Goal: Task Accomplishment & Management: Manage account settings

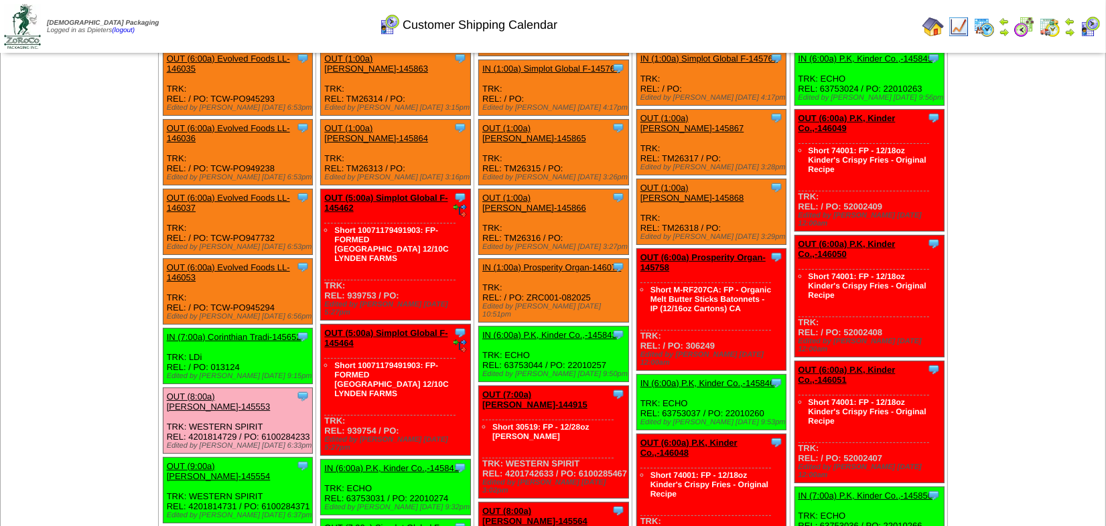
scroll to position [121, 0]
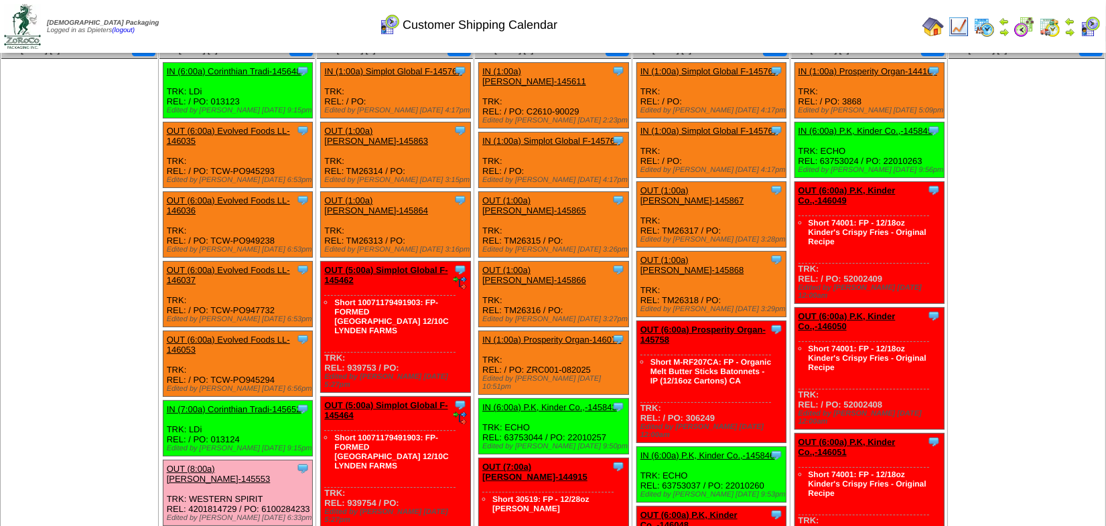
scroll to position [0, 0]
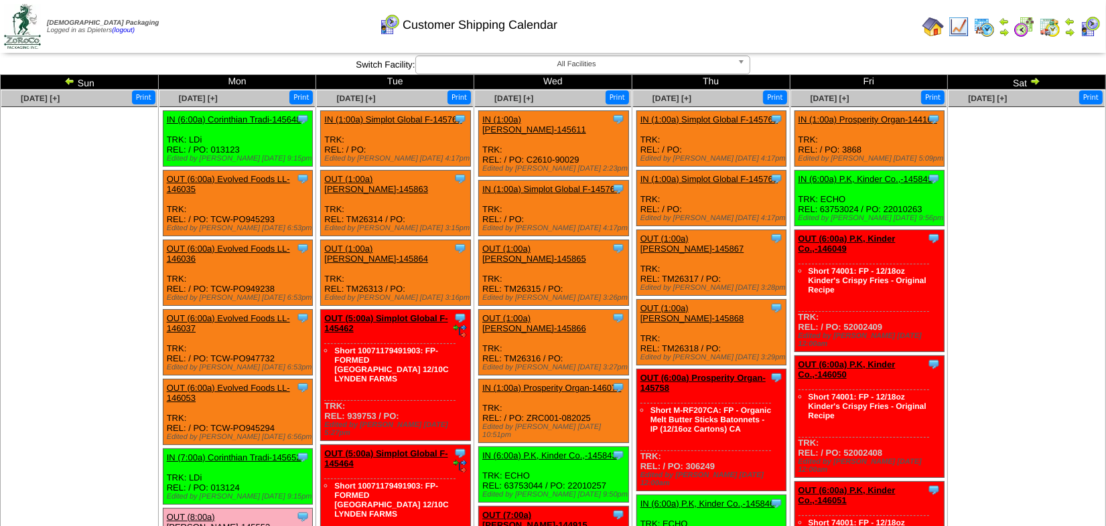
click at [930, 28] on img at bounding box center [932, 26] width 21 height 21
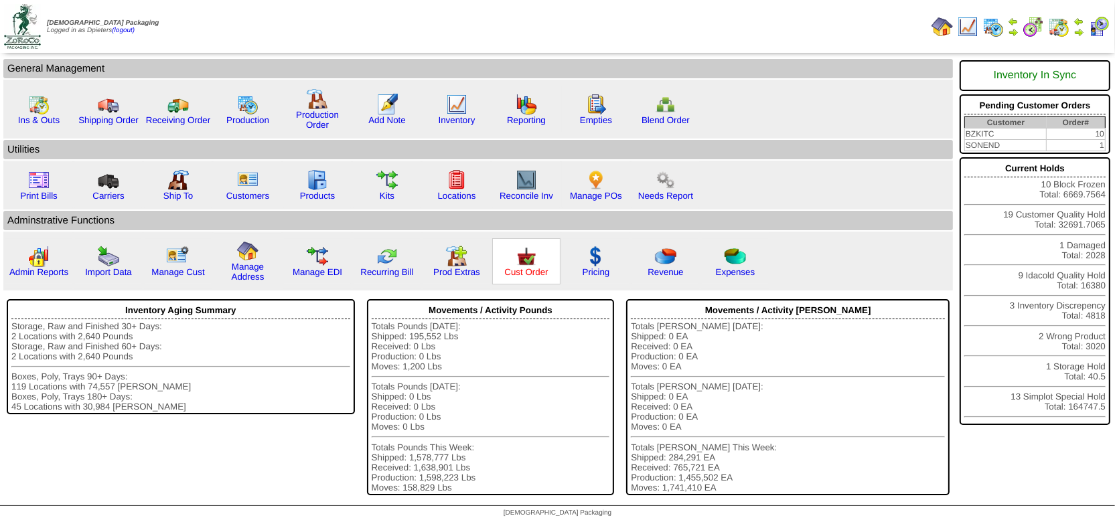
click at [523, 269] on link "Cust Order" at bounding box center [526, 272] width 44 height 10
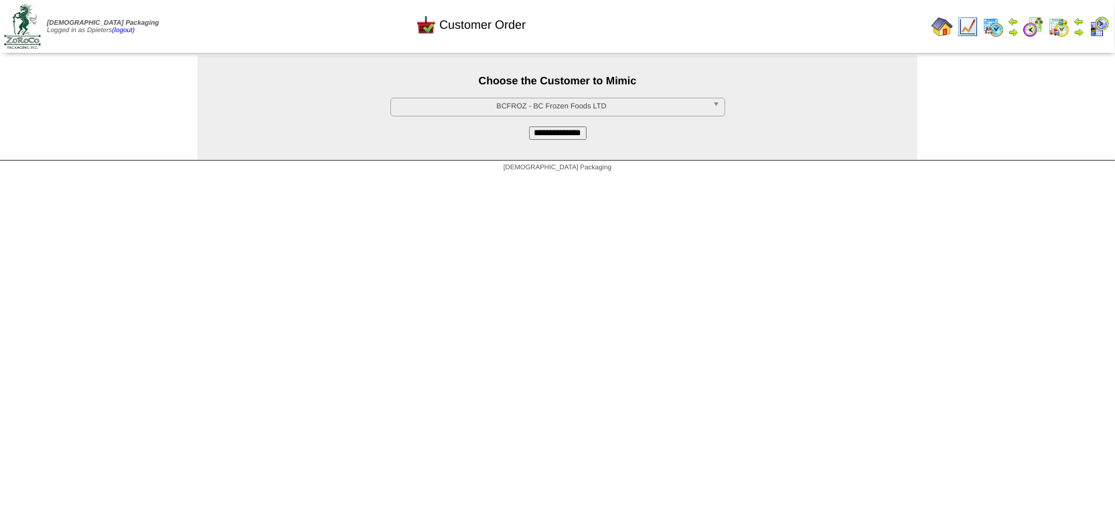
click at [535, 112] on span "BCFROZ - BC Frozen Foods LTD" at bounding box center [552, 106] width 311 height 16
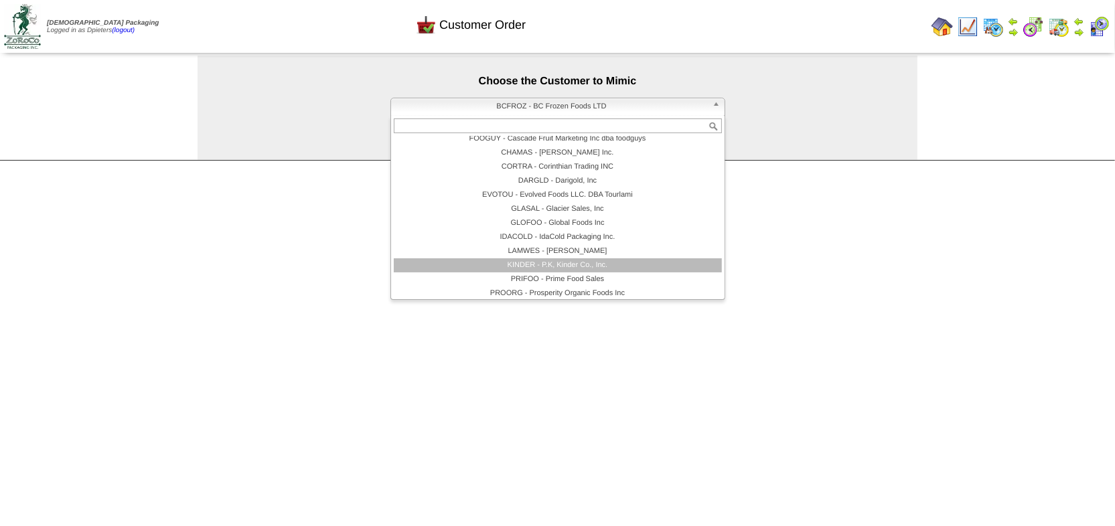
scroll to position [106, 0]
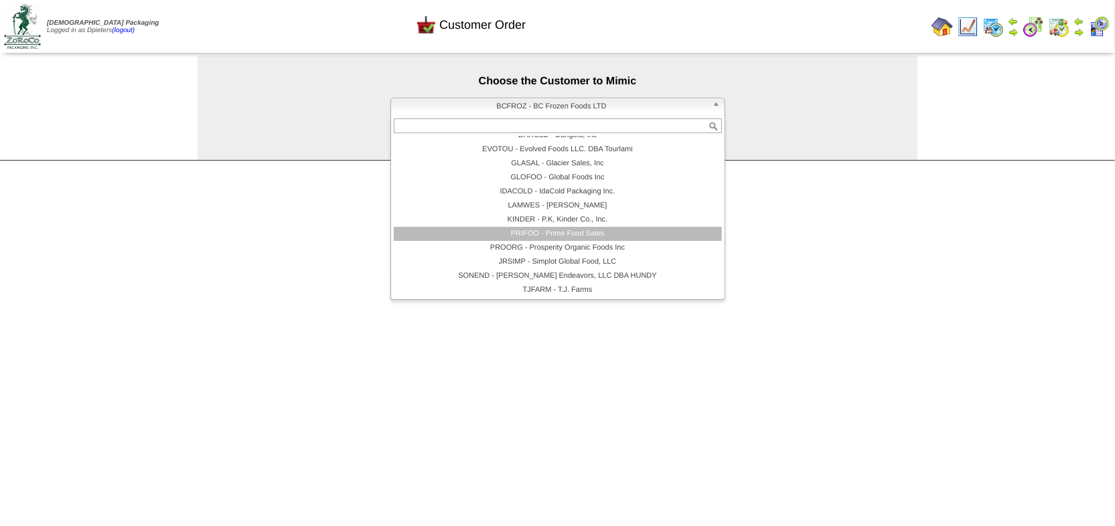
click at [522, 233] on li "PRIFOO - Prime Food Sales" at bounding box center [558, 234] width 328 height 14
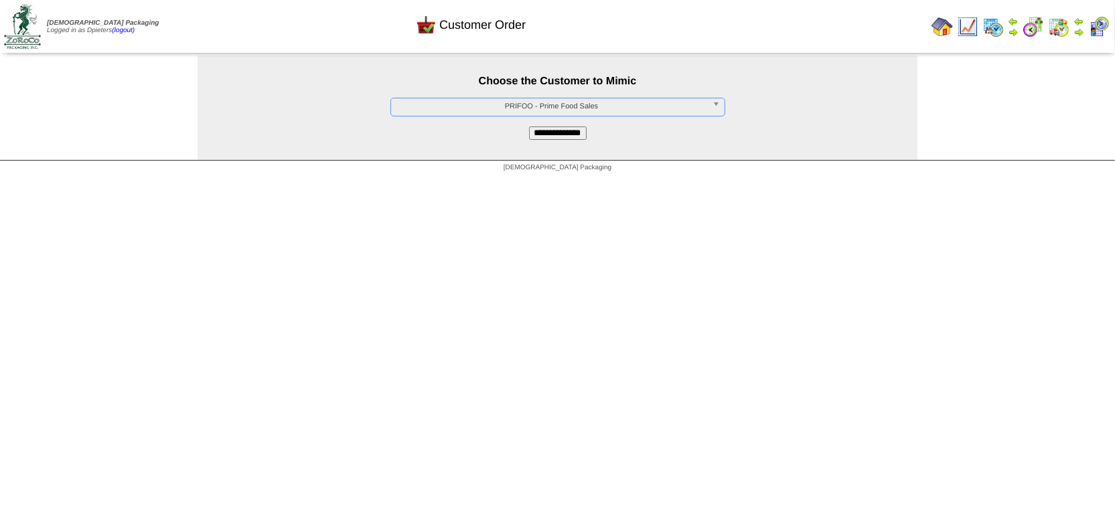
click at [554, 131] on input "**********" at bounding box center [558, 133] width 58 height 13
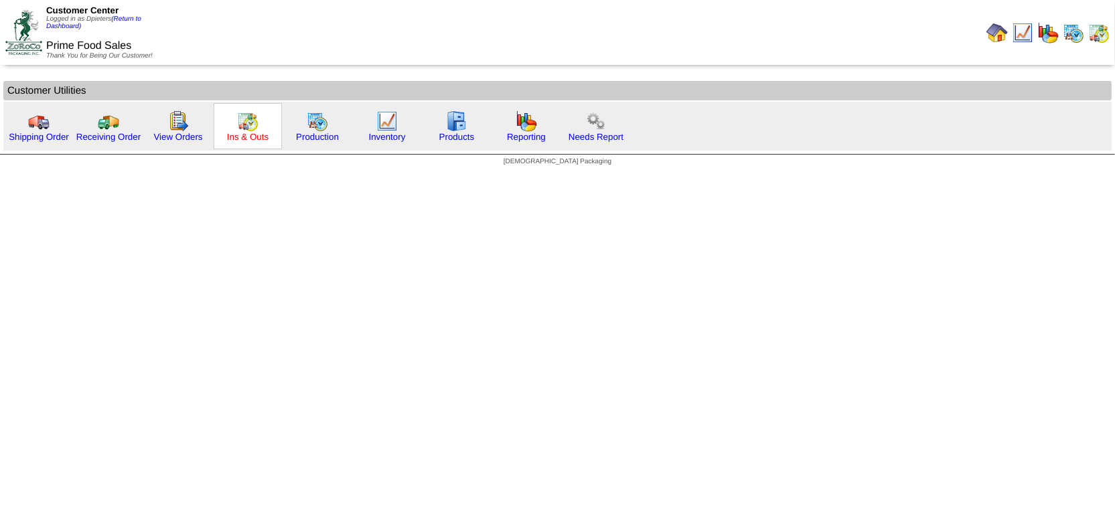
click at [241, 135] on link "Ins & Outs" at bounding box center [248, 137] width 42 height 10
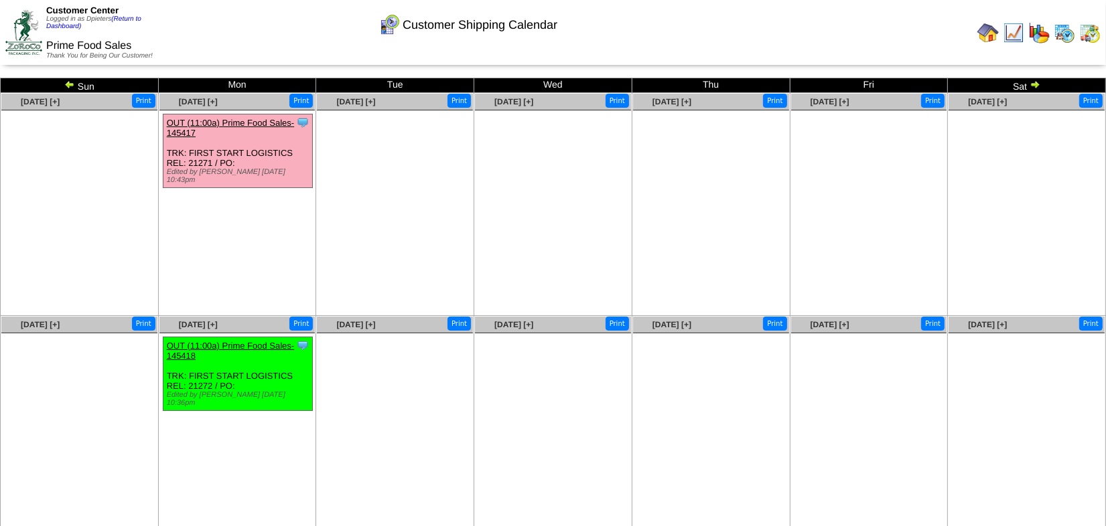
click at [1037, 84] on img at bounding box center [1035, 84] width 11 height 11
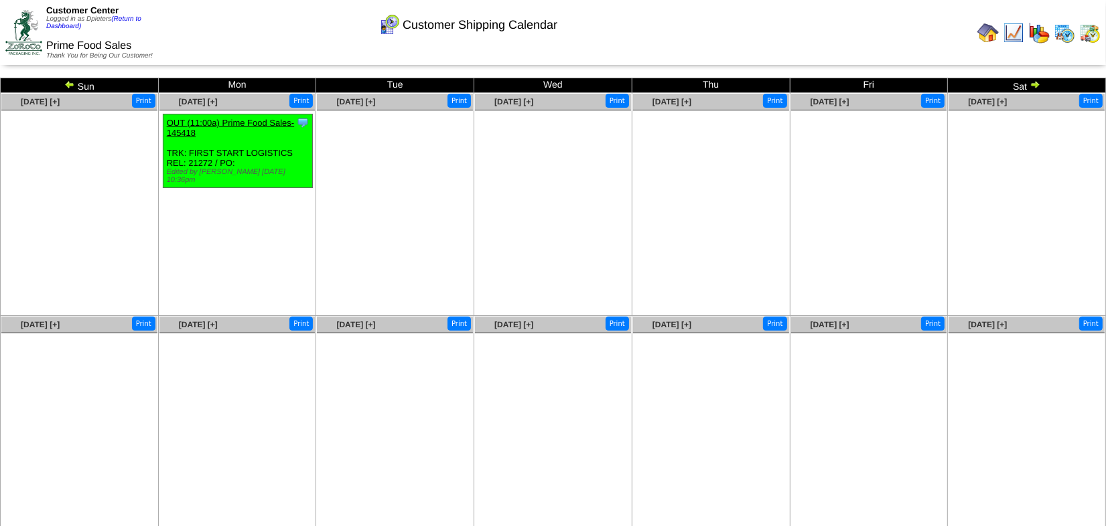
click at [68, 84] on img at bounding box center [69, 84] width 11 height 11
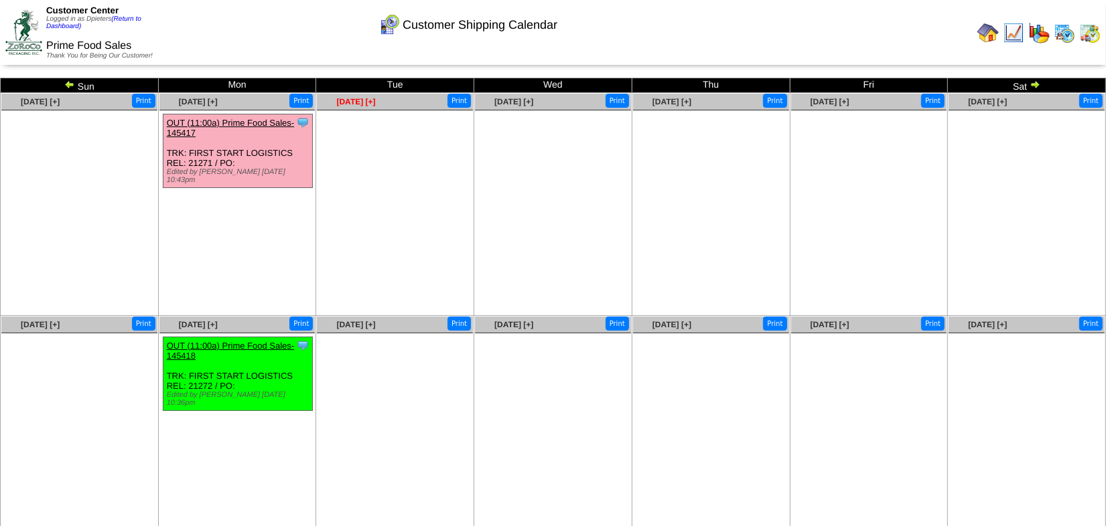
click at [371, 102] on span "[DATE] [+]" at bounding box center [356, 101] width 39 height 9
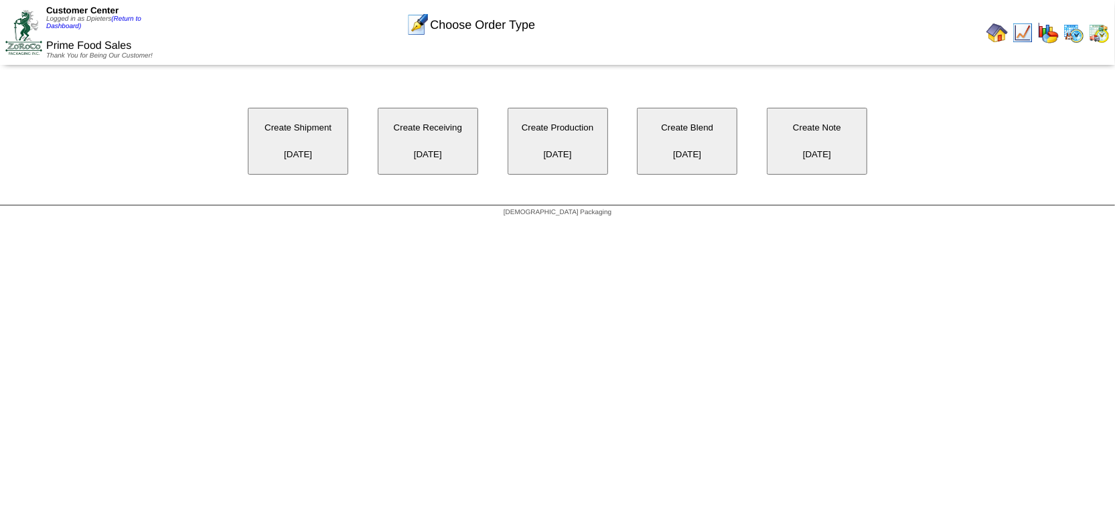
click at [427, 140] on button "Create Receiving 08/19/2025" at bounding box center [428, 141] width 100 height 67
click at [303, 137] on button "Create Shipment 08/19/2025" at bounding box center [298, 141] width 100 height 67
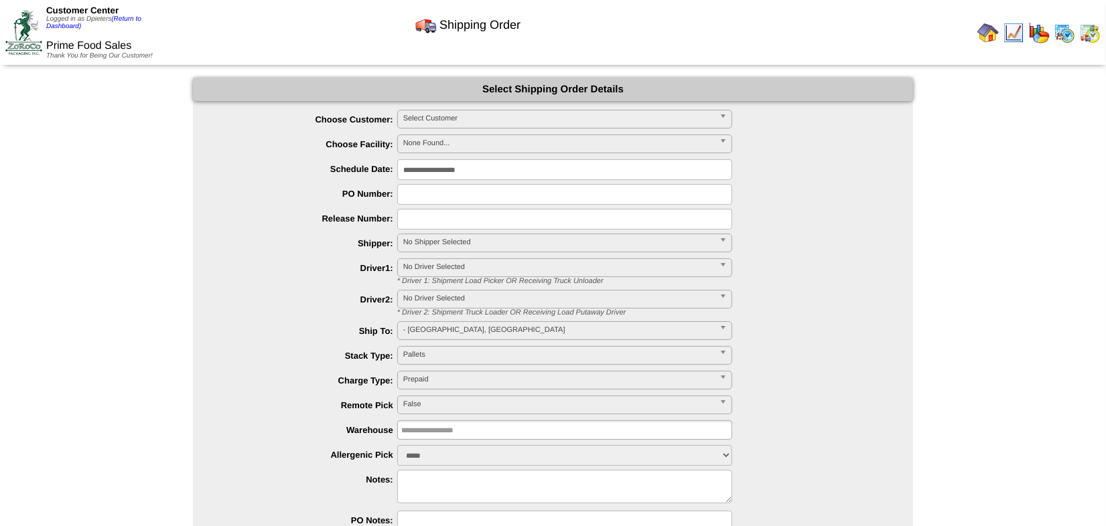
click at [425, 113] on span "Select Customer" at bounding box center [558, 119] width 311 height 16
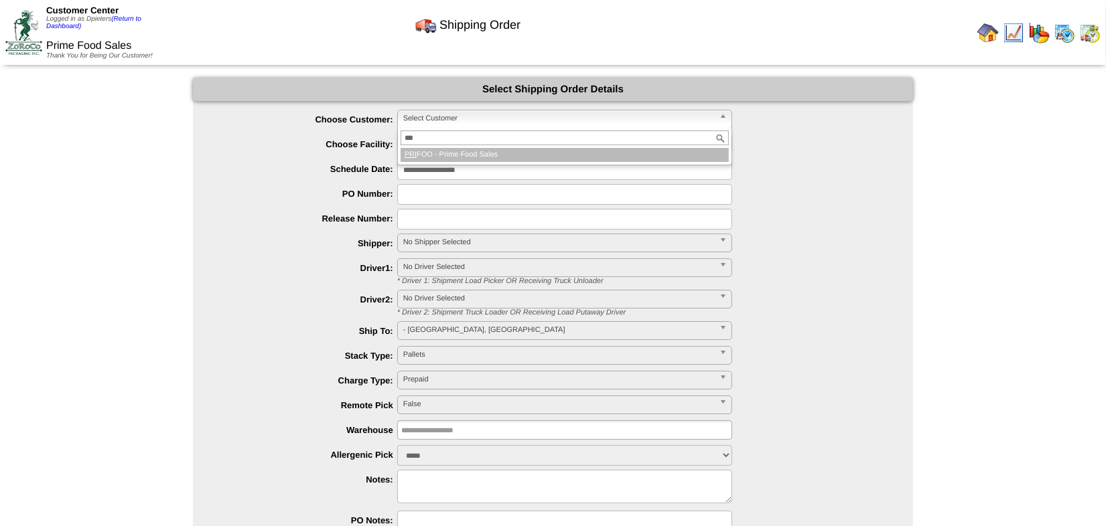
type input "***"
click at [457, 151] on li "PRI FOO - Prime Food Sales" at bounding box center [565, 155] width 328 height 14
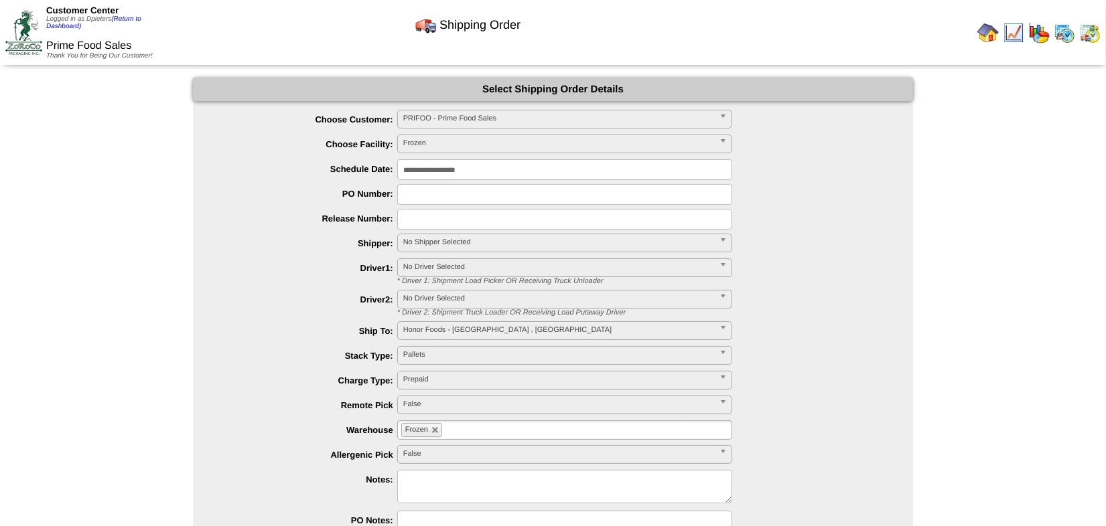
click at [478, 170] on input "**********" at bounding box center [564, 169] width 335 height 21
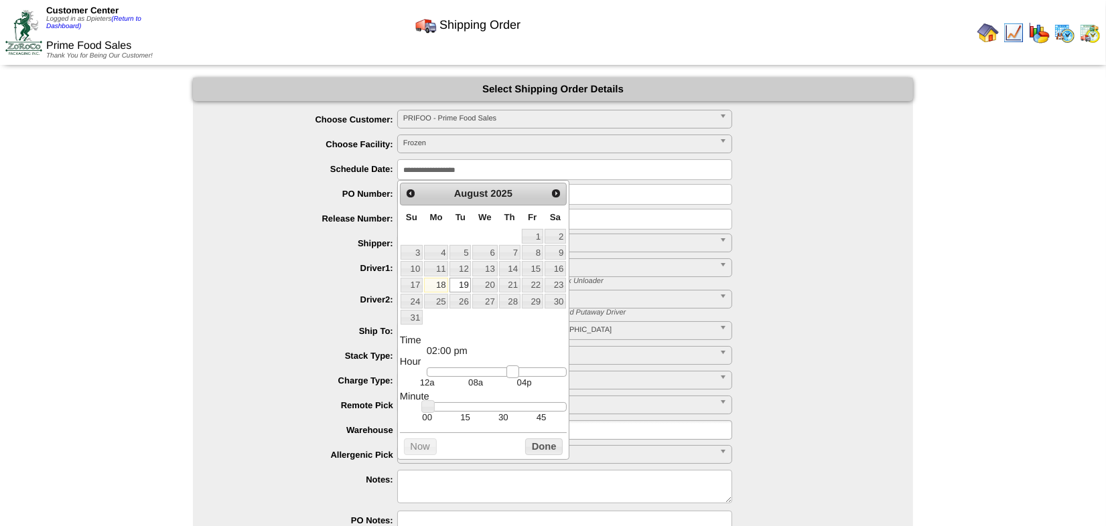
type input "**********"
drag, startPoint x: 435, startPoint y: 377, endPoint x: 520, endPoint y: 377, distance: 85.1
click at [520, 377] on link at bounding box center [518, 372] width 13 height 13
click at [551, 451] on button "Done" at bounding box center [544, 447] width 38 height 17
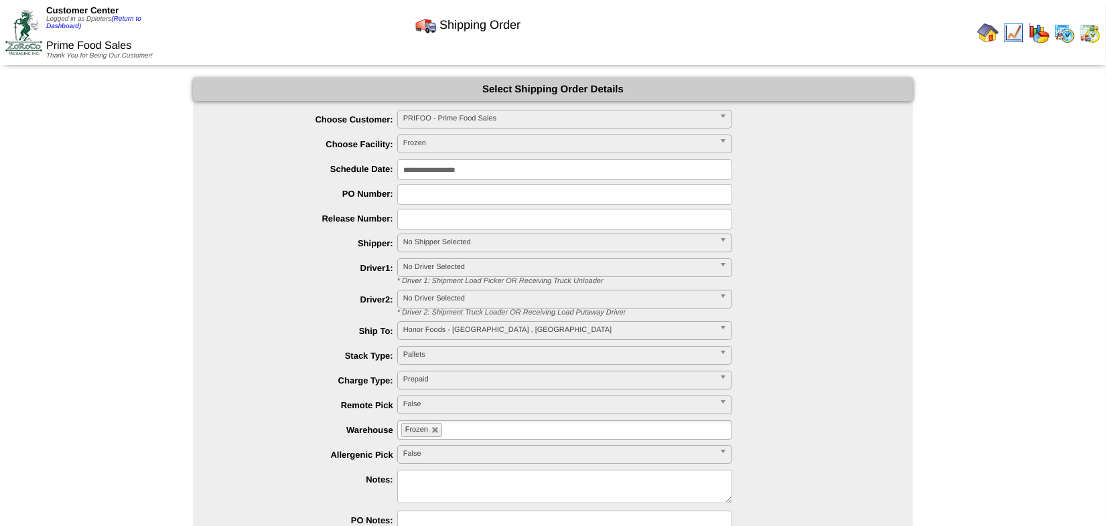
click at [423, 191] on input "text" at bounding box center [564, 194] width 335 height 21
type input "*****"
click at [417, 239] on span "No Shipper Selected" at bounding box center [558, 242] width 311 height 16
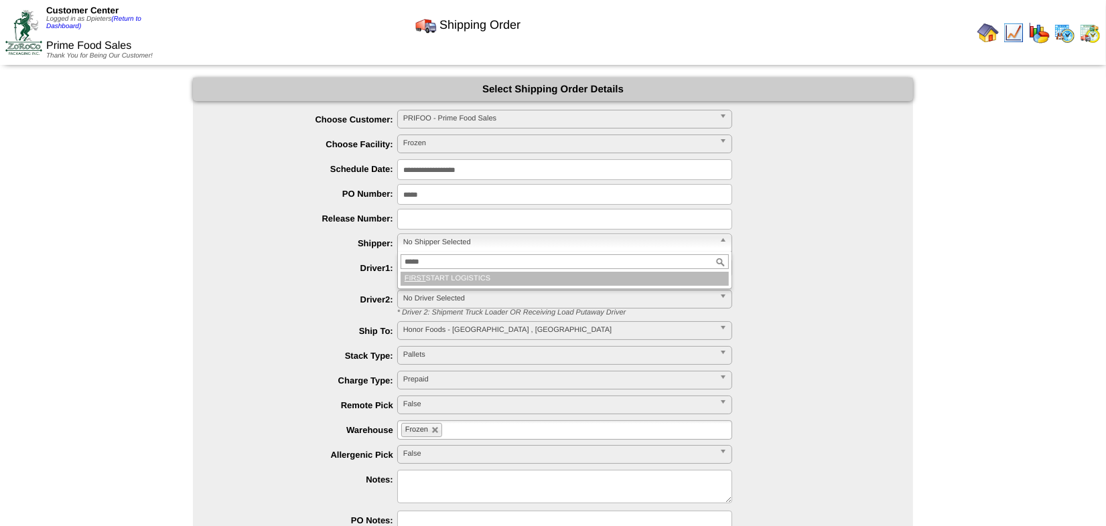
type input "*****"
click at [478, 279] on li "FIRST START LOGISTICS" at bounding box center [565, 279] width 328 height 14
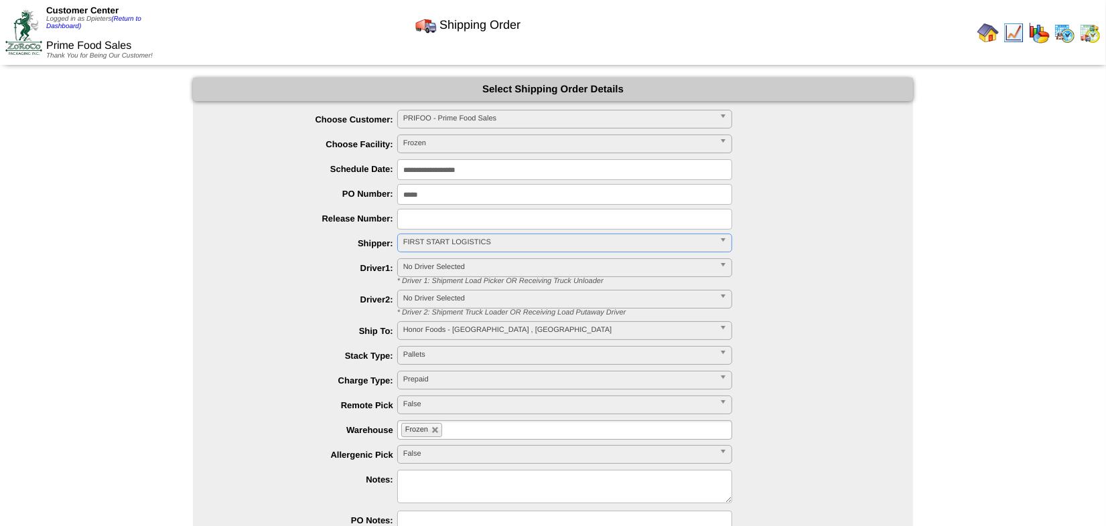
click at [277, 423] on div "****** **** ** Frozen" at bounding box center [566, 431] width 693 height 21
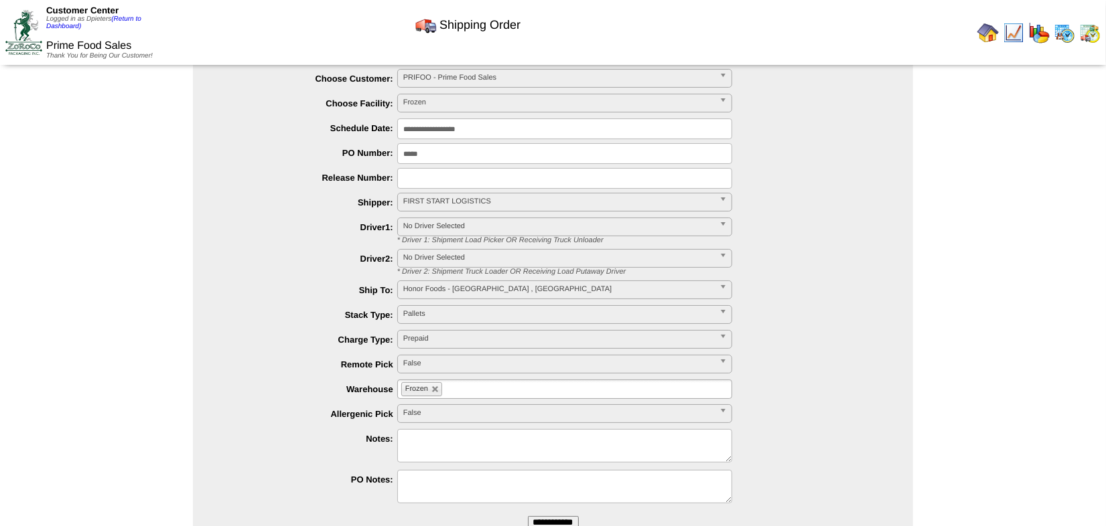
scroll to position [60, 0]
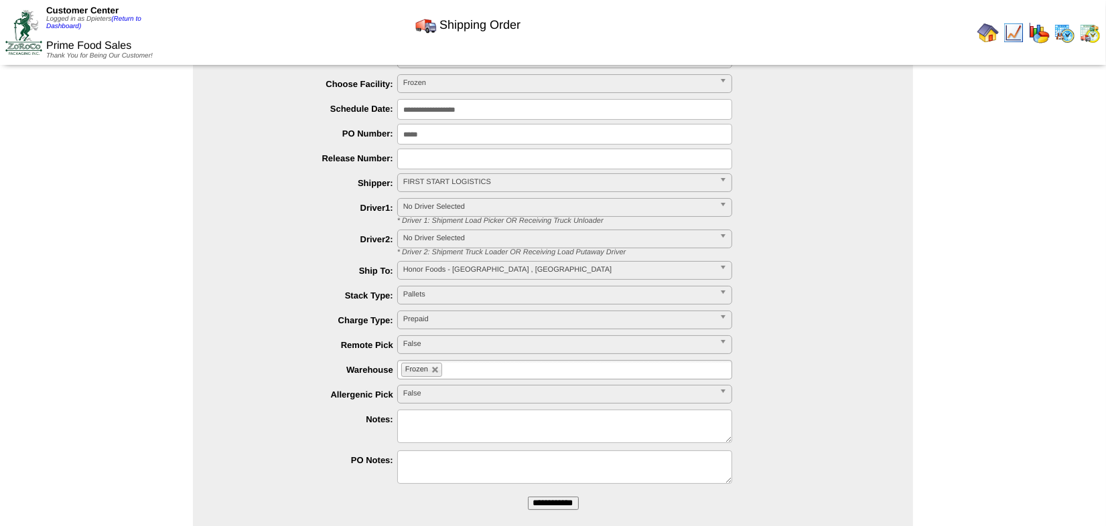
click at [428, 417] on textarea at bounding box center [564, 426] width 335 height 33
type textarea "**********"
click at [538, 502] on input "**********" at bounding box center [553, 503] width 51 height 13
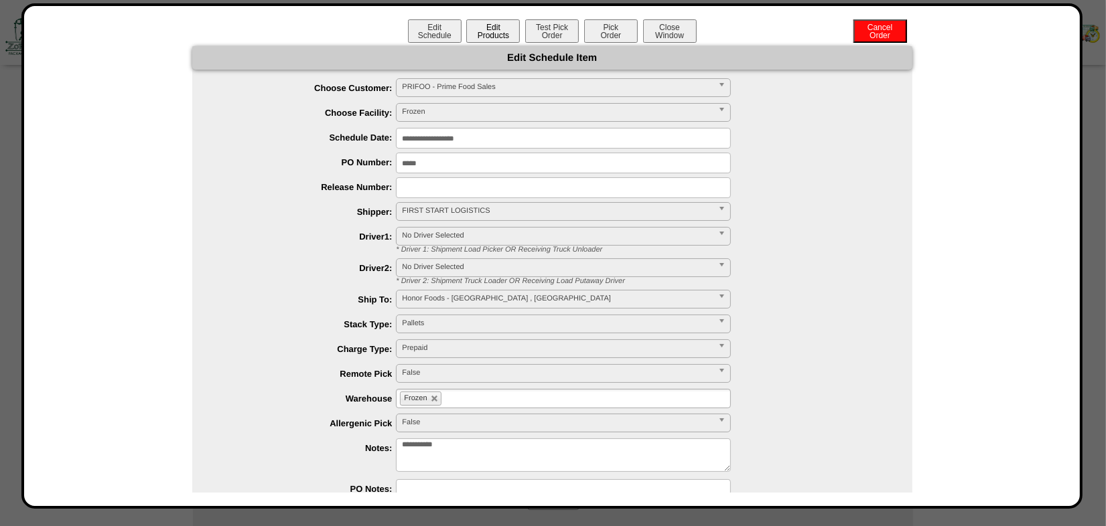
click at [484, 27] on button "Edit Products" at bounding box center [493, 30] width 54 height 23
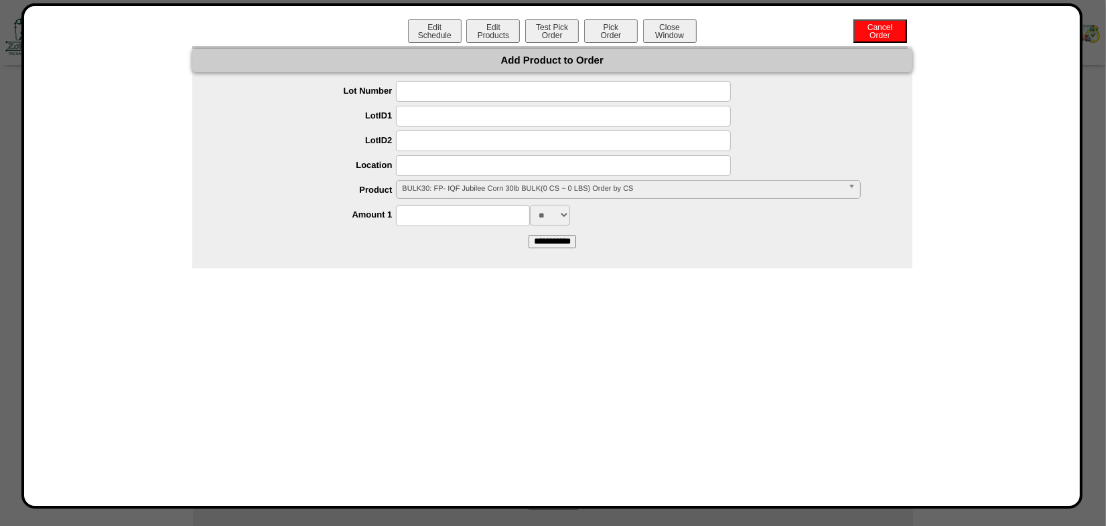
click at [433, 186] on span "BULK30: FP- IQF Jubilee Corn 30lb BULK(0 CS ~ 0 LBS) Order by CS" at bounding box center [622, 189] width 440 height 16
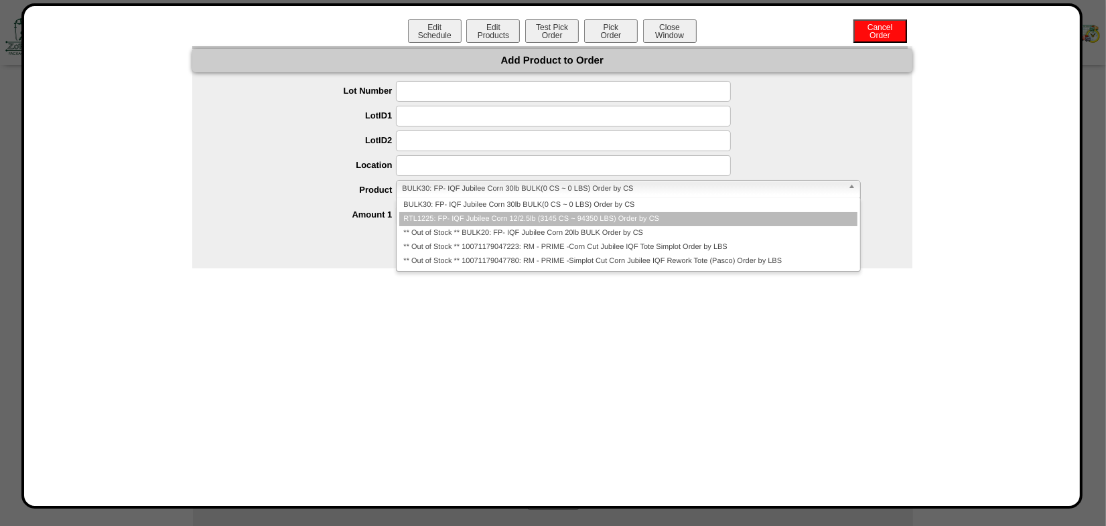
click at [439, 221] on li "RTL1225: FP- IQF Jubilee Corn 12/2.5lb (3145 CS ~ 94350 LBS) Order by CS" at bounding box center [627, 219] width 457 height 14
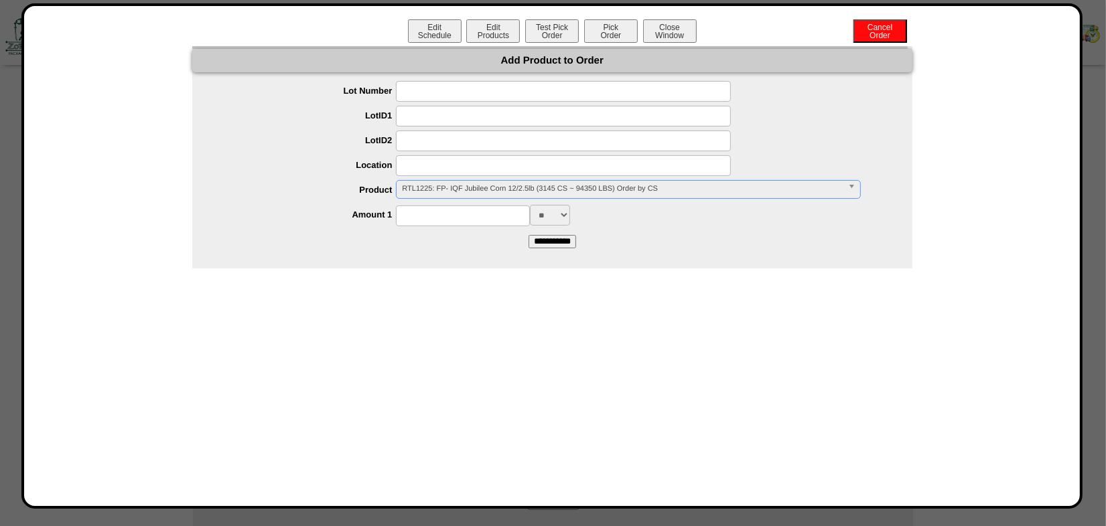
click at [441, 214] on input at bounding box center [463, 216] width 134 height 21
type input "****"
click at [652, 257] on div "**********" at bounding box center [552, 157] width 720 height 222
click at [553, 242] on input "**********" at bounding box center [552, 241] width 48 height 13
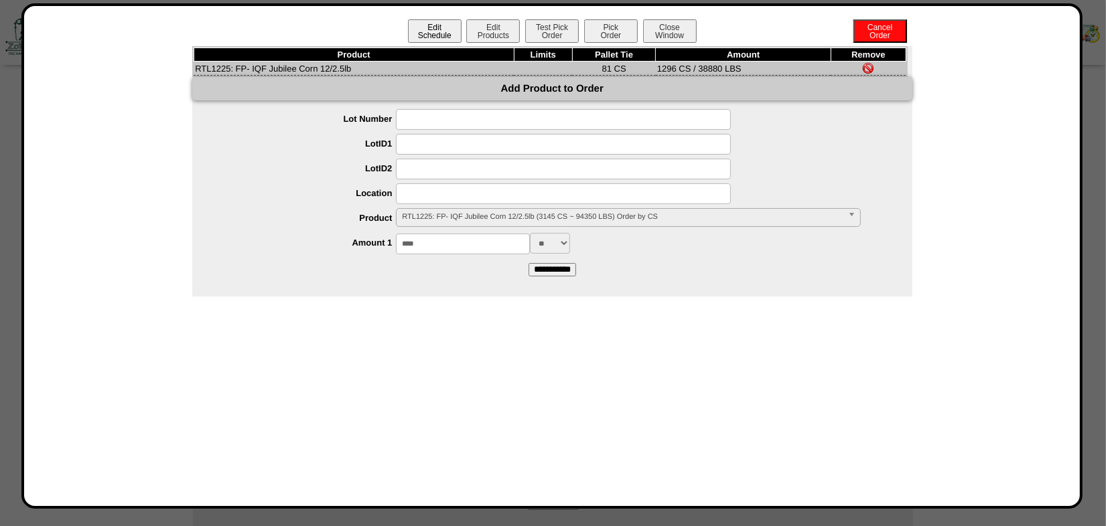
click at [441, 26] on button "Edit Schedule" at bounding box center [435, 30] width 54 height 23
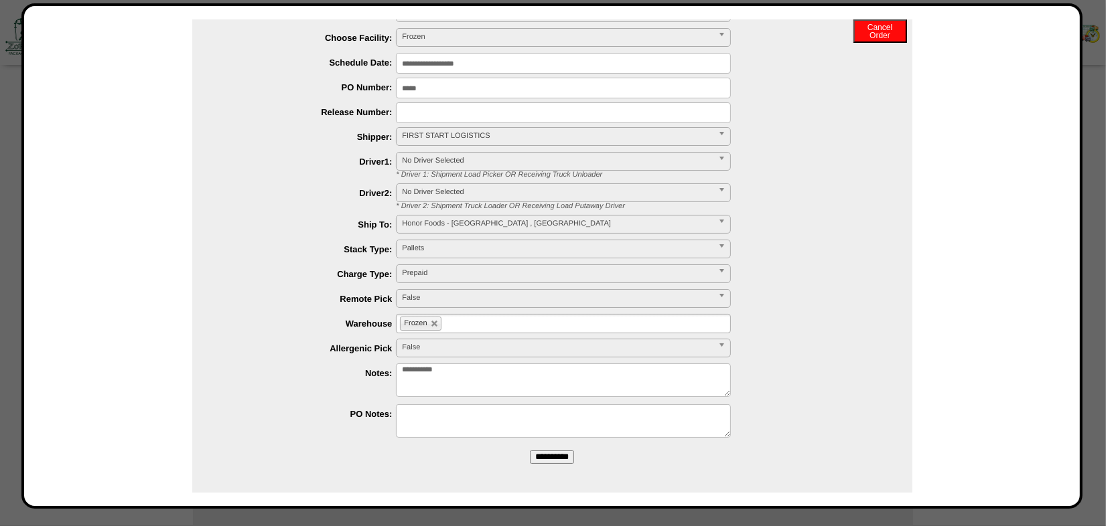
scroll to position [116, 0]
click at [543, 462] on input "**********" at bounding box center [552, 457] width 44 height 13
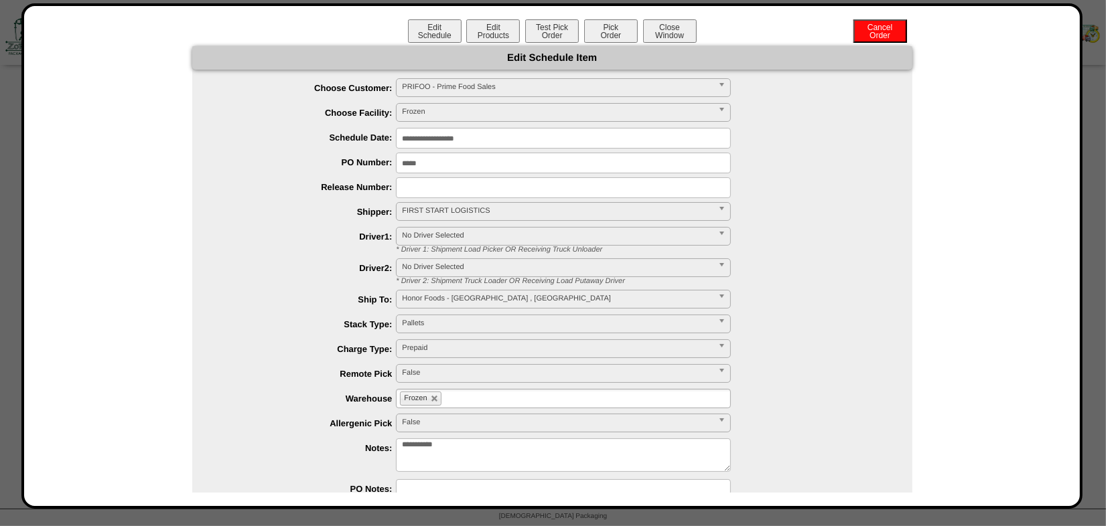
scroll to position [0, 0]
click at [668, 31] on button "Close Window" at bounding box center [670, 30] width 54 height 23
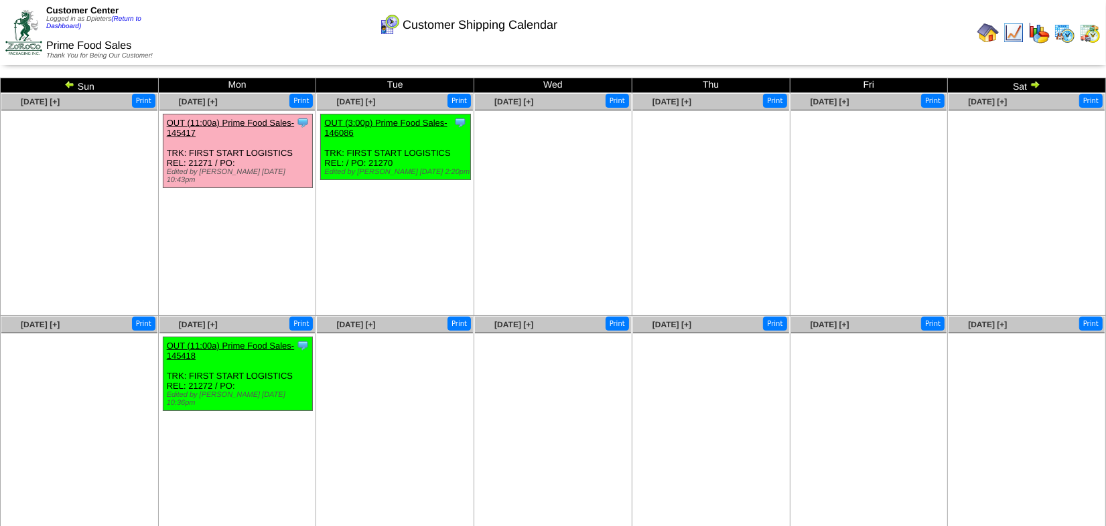
click at [1015, 38] on img at bounding box center [1013, 32] width 21 height 21
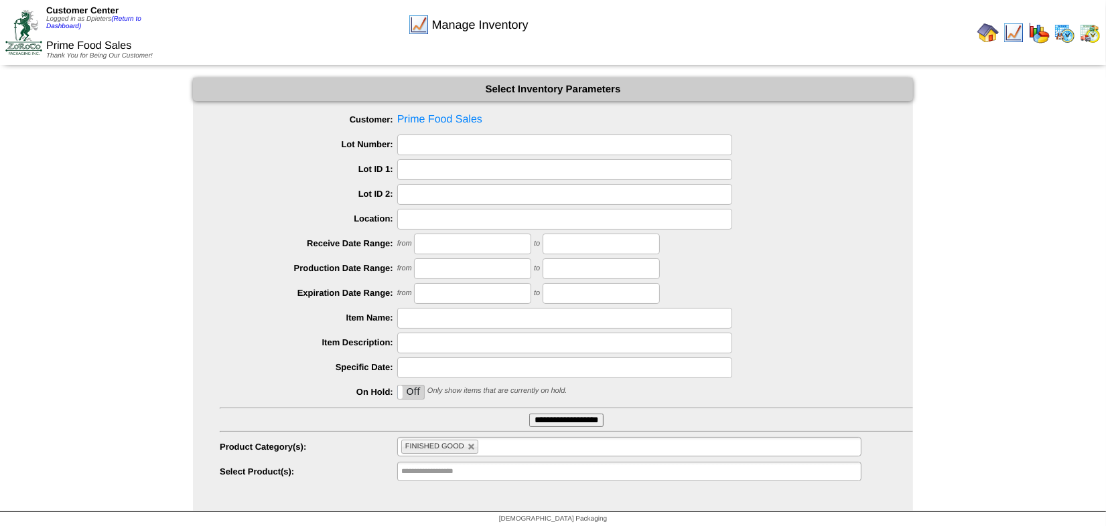
scroll to position [3, 0]
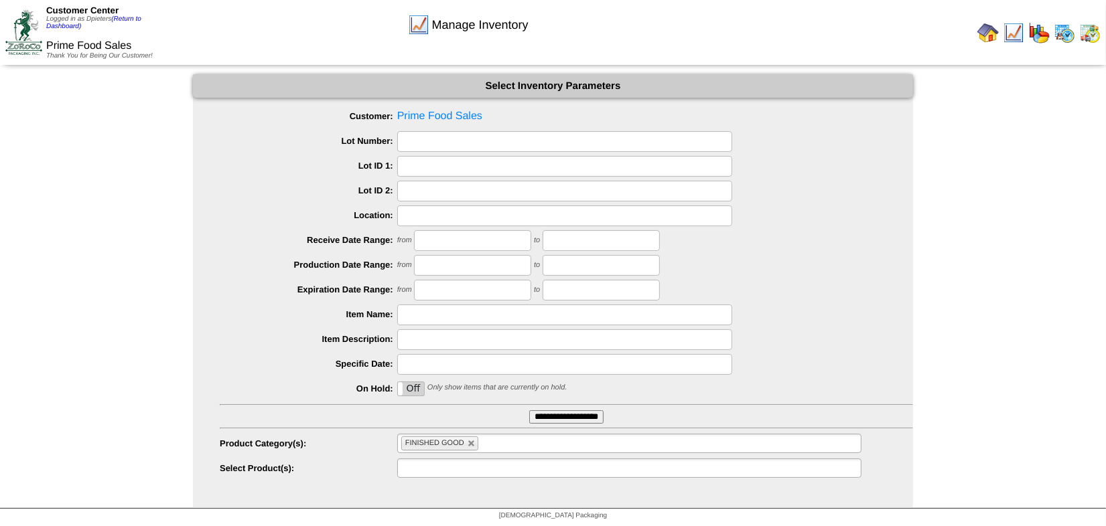
click at [449, 471] on input "text" at bounding box center [444, 468] width 86 height 17
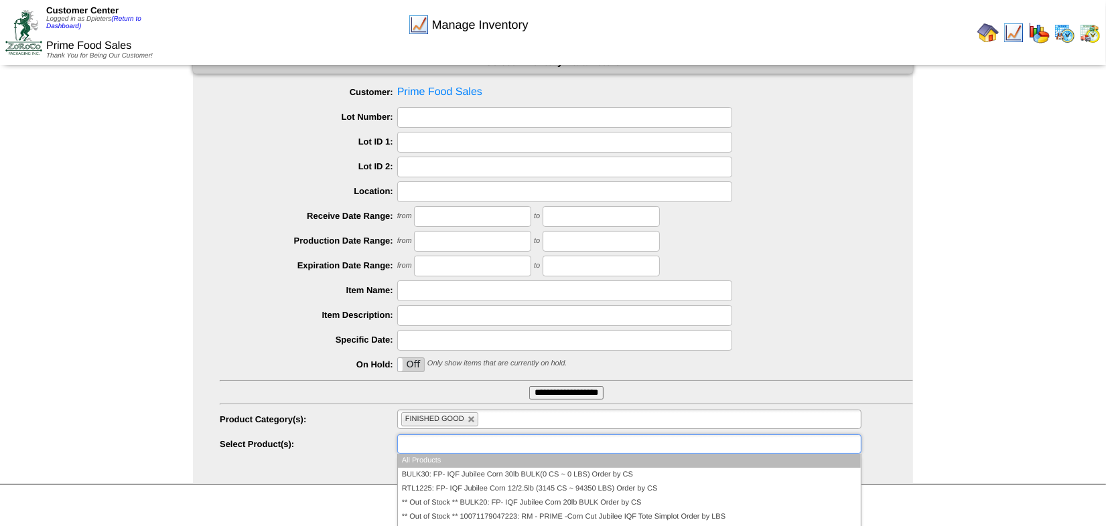
scroll to position [40, 0]
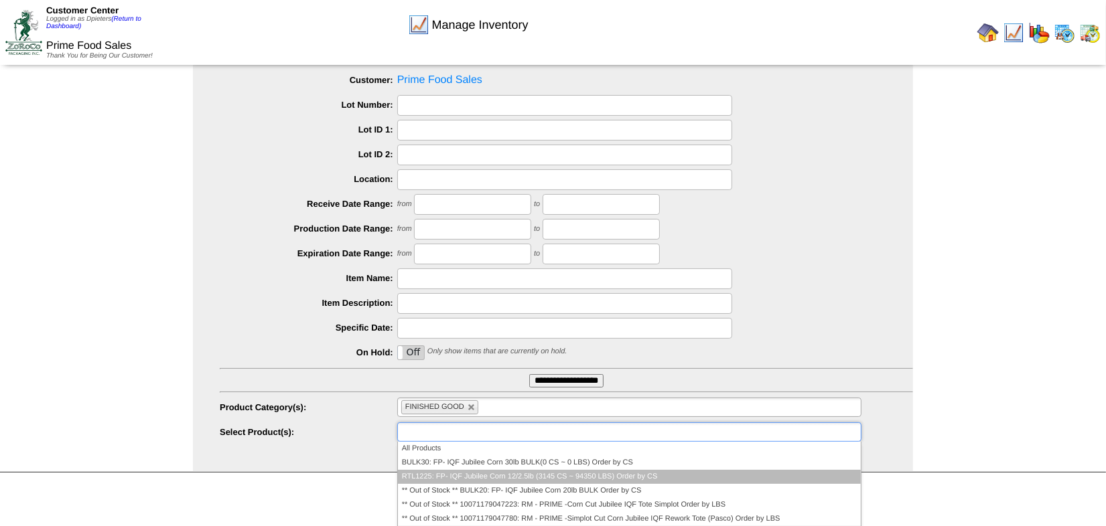
click at [468, 471] on li "RTL1225: FP- IQF Jubilee Corn 12/2.5lb (3145 CS ~ 94350 LBS) Order by CS" at bounding box center [629, 477] width 463 height 14
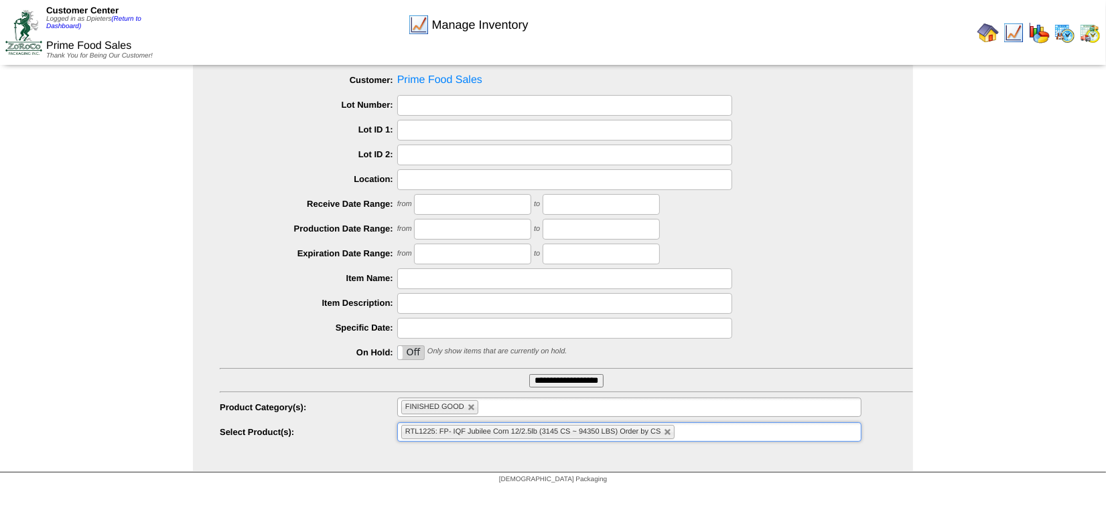
click at [553, 386] on input "**********" at bounding box center [566, 380] width 74 height 13
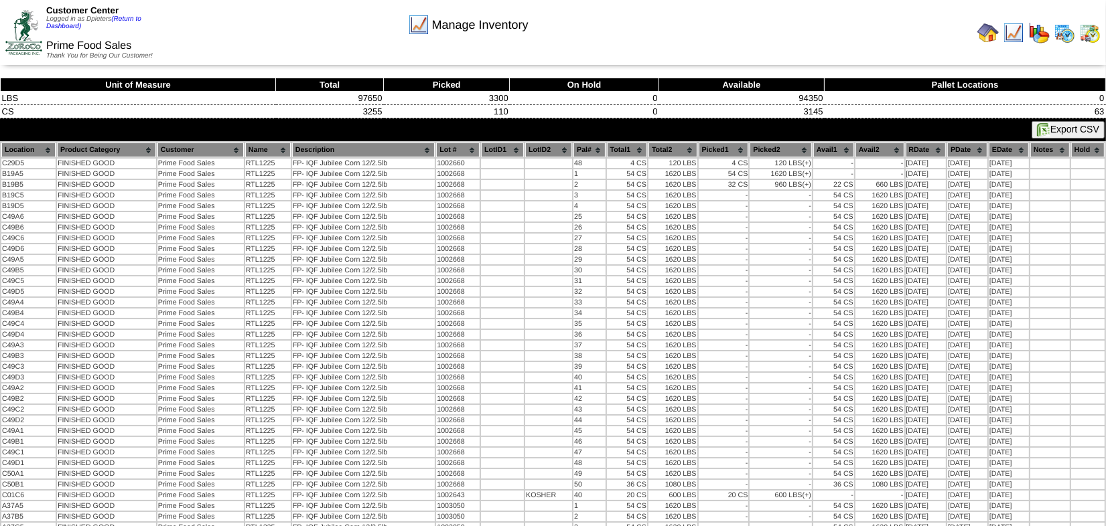
click at [1092, 34] on img at bounding box center [1089, 32] width 21 height 21
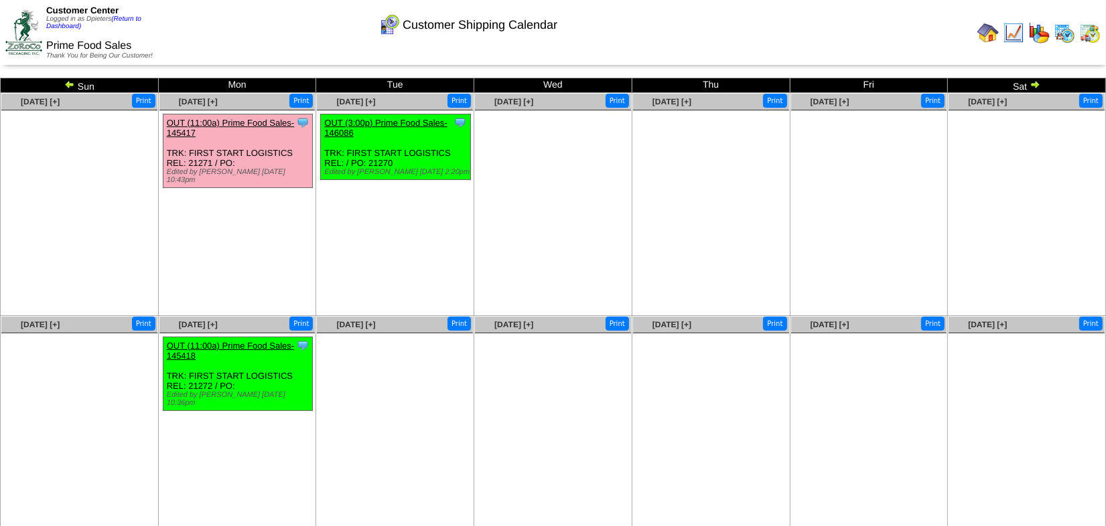
click at [1038, 85] on img at bounding box center [1035, 84] width 11 height 11
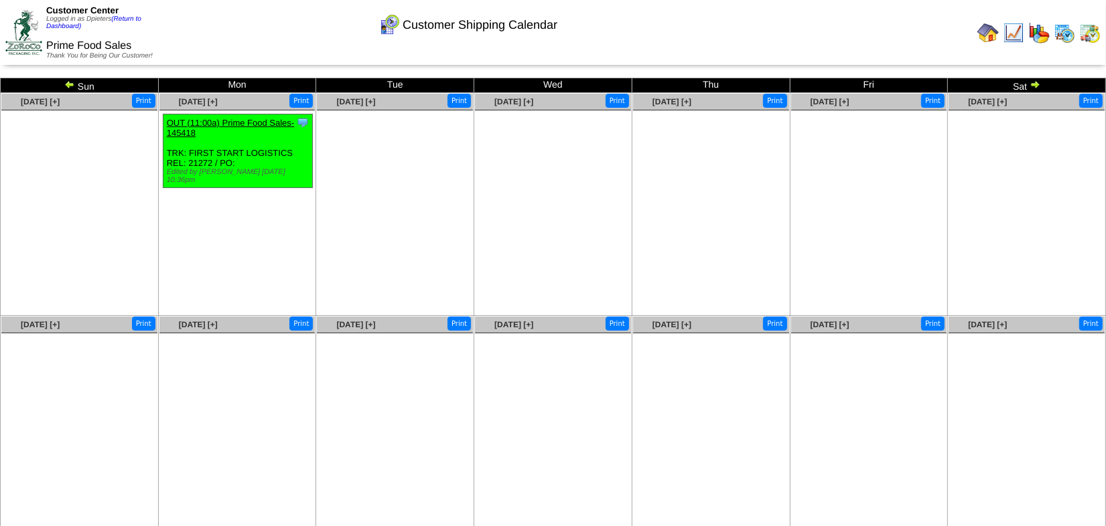
click at [1034, 84] on img at bounding box center [1035, 84] width 11 height 11
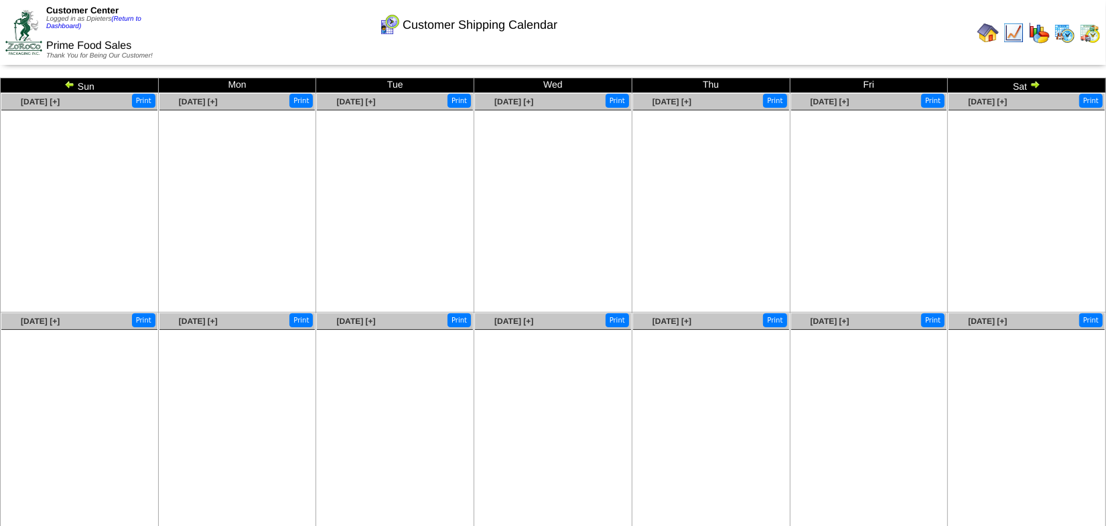
click at [1036, 80] on img at bounding box center [1035, 84] width 11 height 11
click at [70, 84] on img at bounding box center [69, 84] width 11 height 11
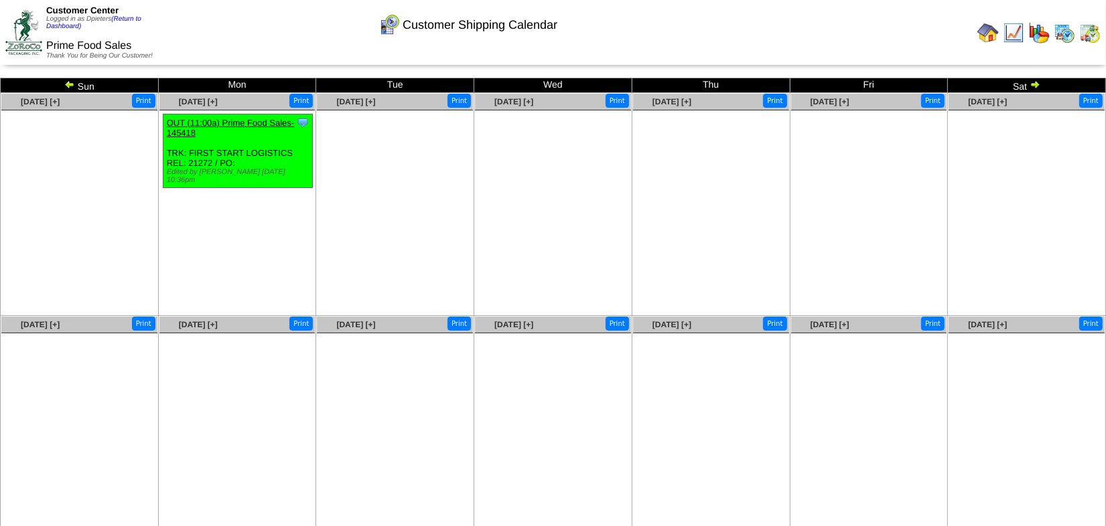
click at [70, 84] on img at bounding box center [69, 84] width 11 height 11
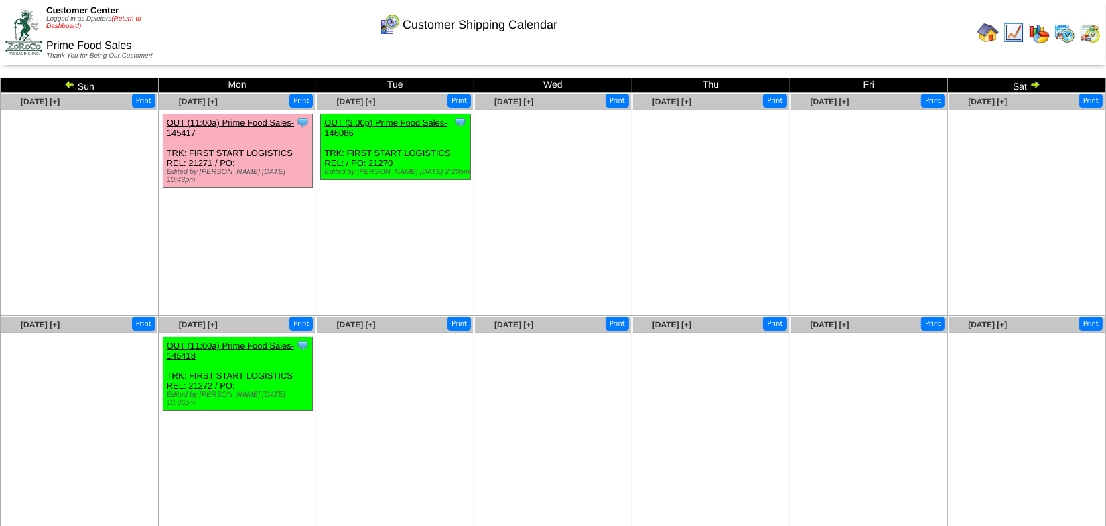
click at [127, 19] on link "(Return to Dashboard)" at bounding box center [93, 22] width 95 height 15
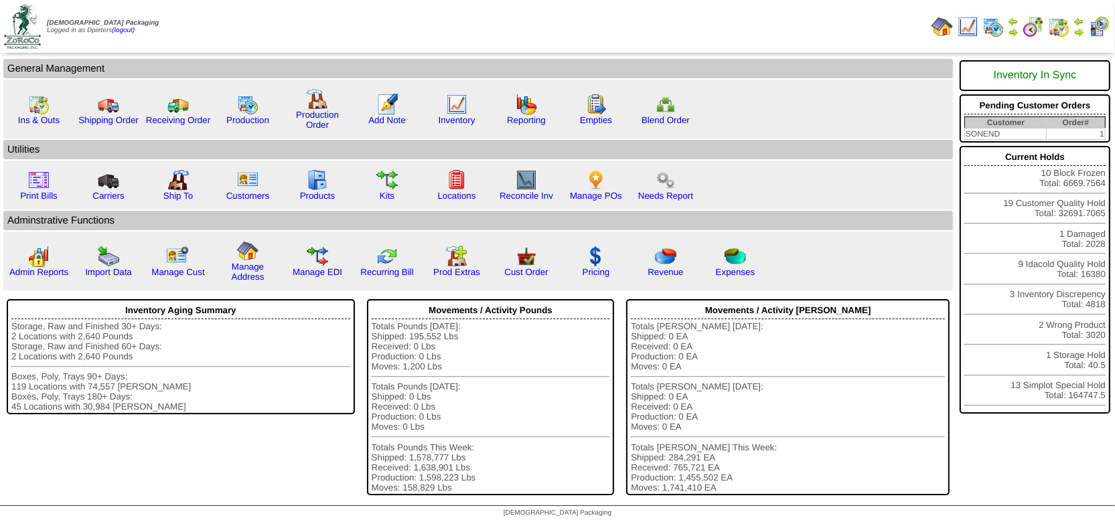
click at [1077, 32] on img at bounding box center [1079, 32] width 11 height 11
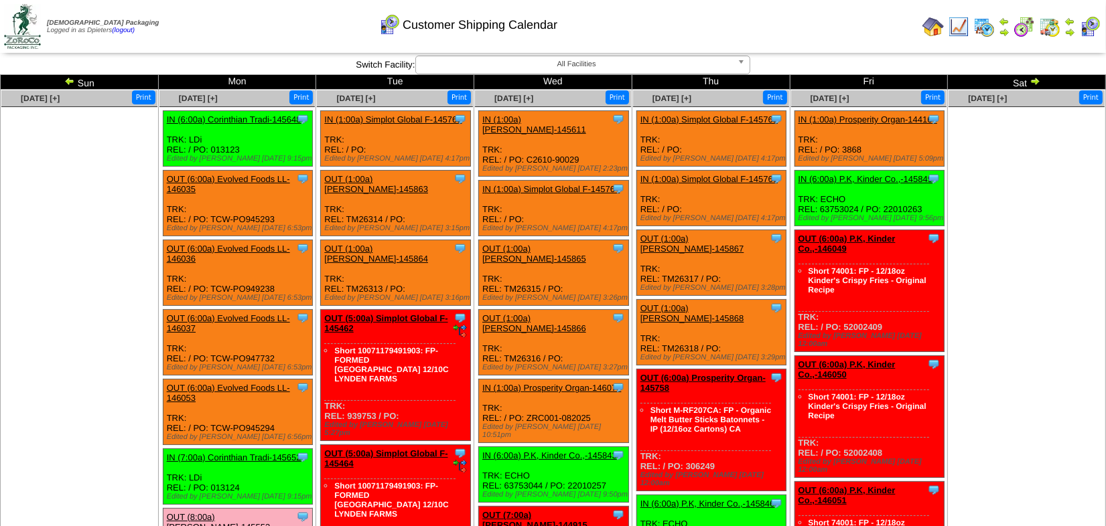
drag, startPoint x: 279, startPoint y: 214, endPoint x: 212, endPoint y: 213, distance: 66.3
click at [212, 213] on div "Clone Item OUT (6:00a) Evolved Foods LL-146035 Evolved Foods LLC. DBA Tourlami …" at bounding box center [237, 204] width 149 height 66
copy div "TCW-PO945293"
click at [92, 269] on ul at bounding box center [79, 207] width 156 height 201
drag, startPoint x: 274, startPoint y: 212, endPoint x: 235, endPoint y: 214, distance: 38.9
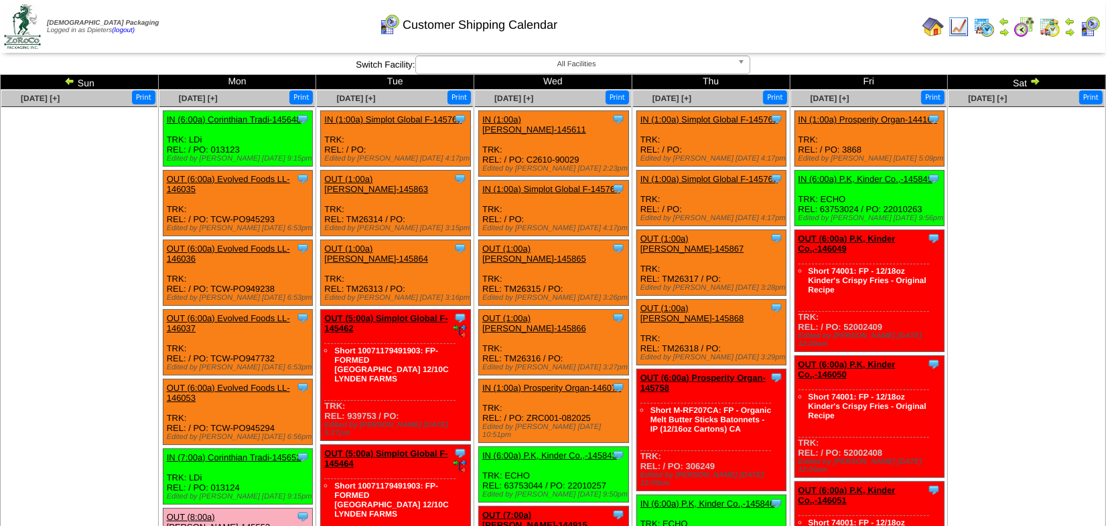
click at [235, 214] on div "Clone Item OUT (6:00a) Evolved Foods LL-146035 Evolved Foods LLC. DBA Tourlami …" at bounding box center [237, 204] width 149 height 66
copy div "PO945293"
click at [92, 222] on ul at bounding box center [79, 207] width 156 height 201
drag, startPoint x: 457, startPoint y: 2, endPoint x: 686, endPoint y: 10, distance: 228.6
click at [686, 10] on div "Customer Shipping Calendar" at bounding box center [468, 20] width 635 height 37
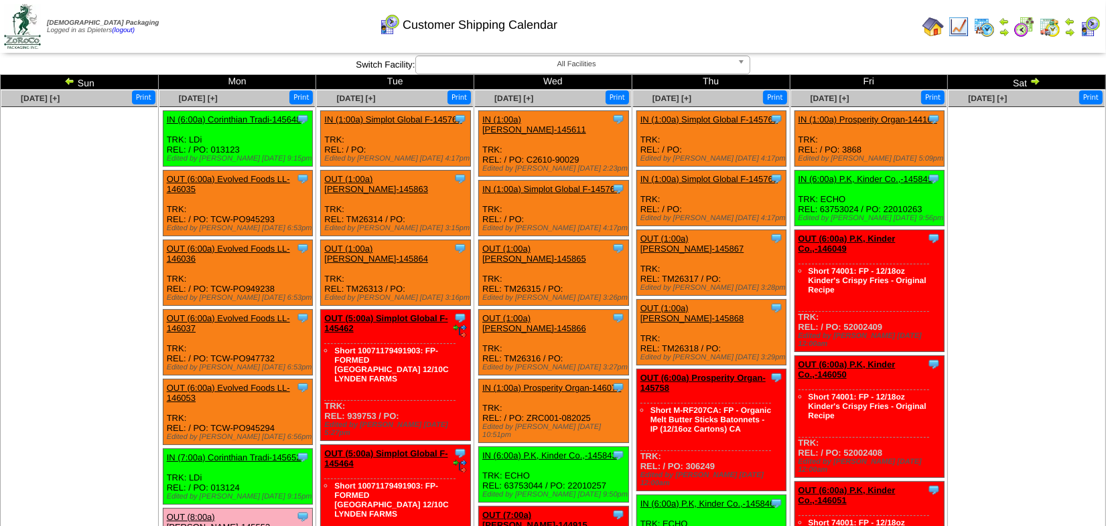
click at [933, 29] on img at bounding box center [932, 26] width 21 height 21
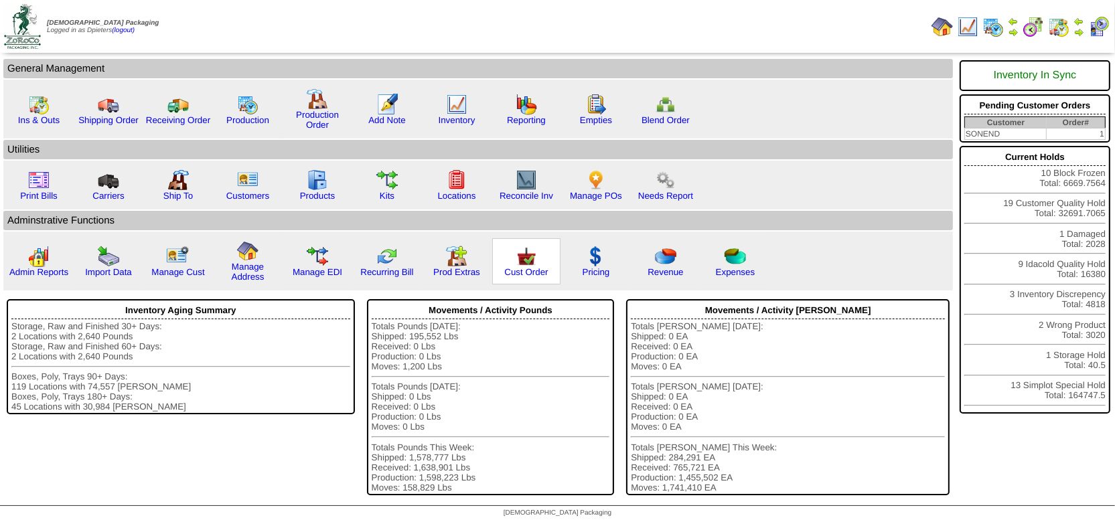
click at [521, 261] on img at bounding box center [526, 256] width 21 height 21
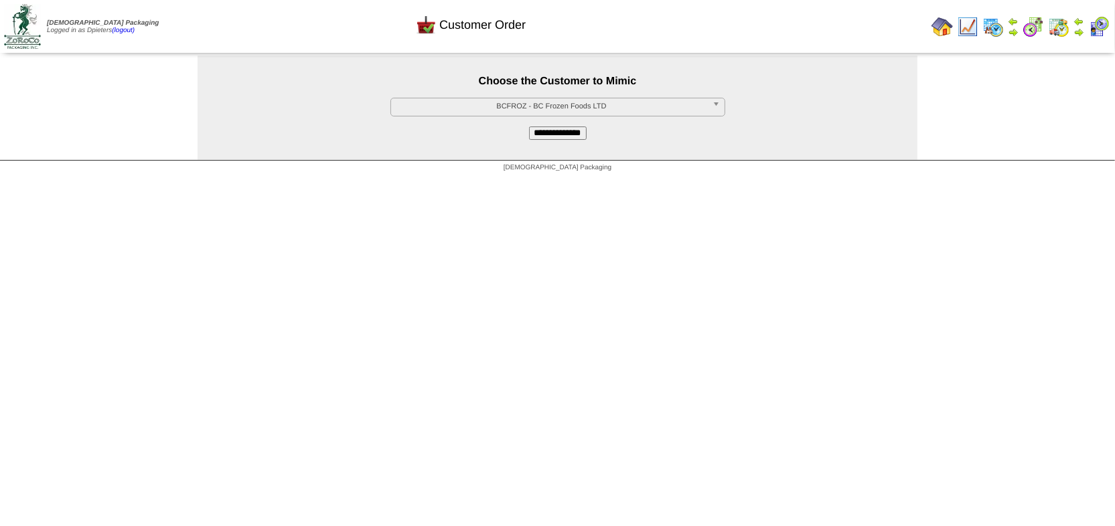
click at [413, 99] on span "BCFROZ - BC Frozen Foods LTD" at bounding box center [552, 106] width 311 height 16
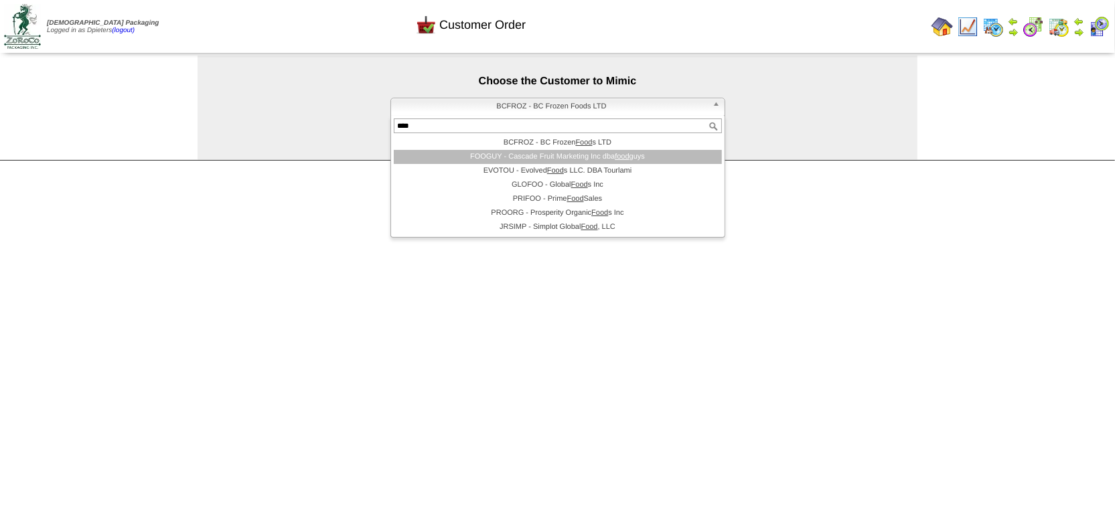
type input "****"
click at [425, 156] on li "FOOGUY - Cascade Fruit Marketing Inc dba food guys" at bounding box center [558, 157] width 328 height 14
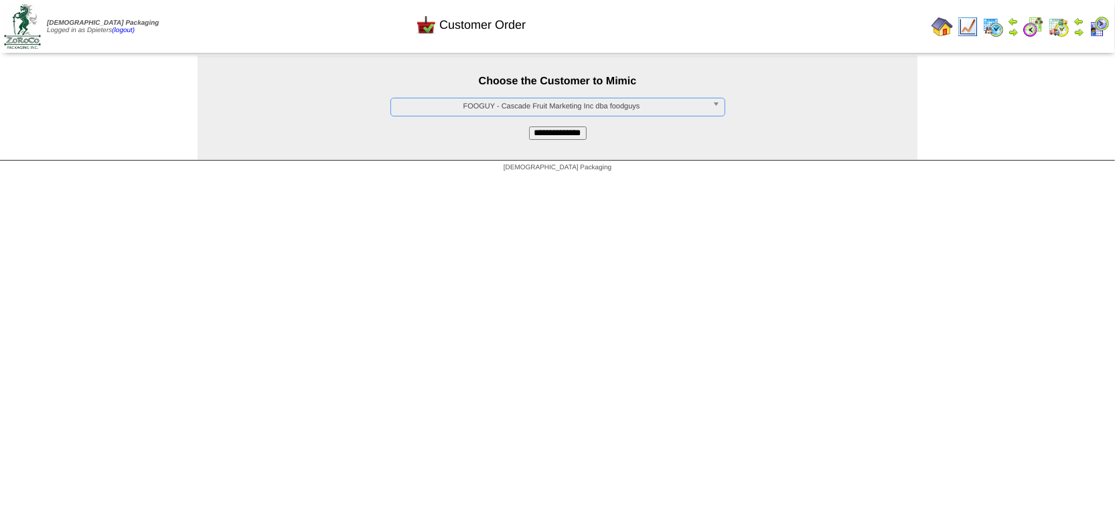
click at [570, 127] on input "**********" at bounding box center [558, 133] width 58 height 13
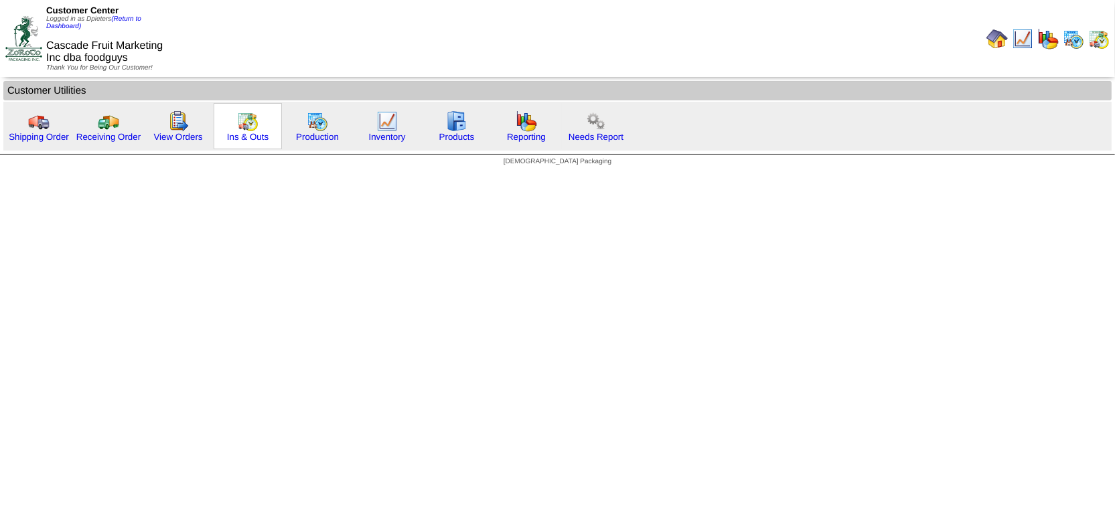
click at [232, 122] on div "Ins & Outs" at bounding box center [248, 126] width 68 height 46
click at [242, 123] on img at bounding box center [247, 121] width 21 height 21
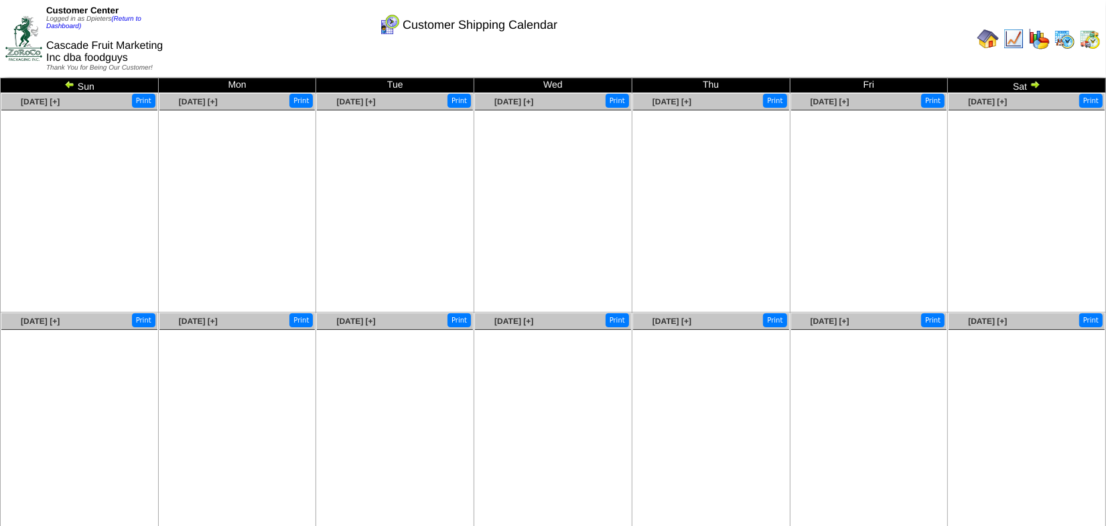
click at [1035, 86] on img at bounding box center [1035, 84] width 11 height 11
click at [1036, 84] on img at bounding box center [1035, 84] width 11 height 11
click at [1034, 84] on img at bounding box center [1035, 84] width 11 height 11
click at [69, 81] on div "Customer Center Logged in as Dpieters (Return to Dashboard) Cascade Fruit Marke…" at bounding box center [553, 41] width 1106 height 82
click at [68, 83] on img at bounding box center [69, 84] width 11 height 11
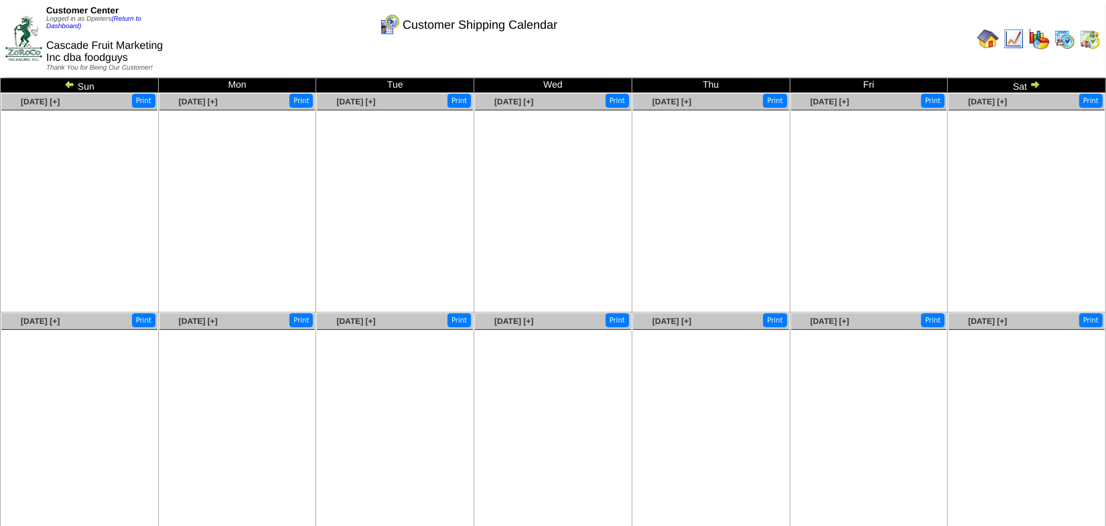
click at [68, 83] on img at bounding box center [69, 84] width 11 height 11
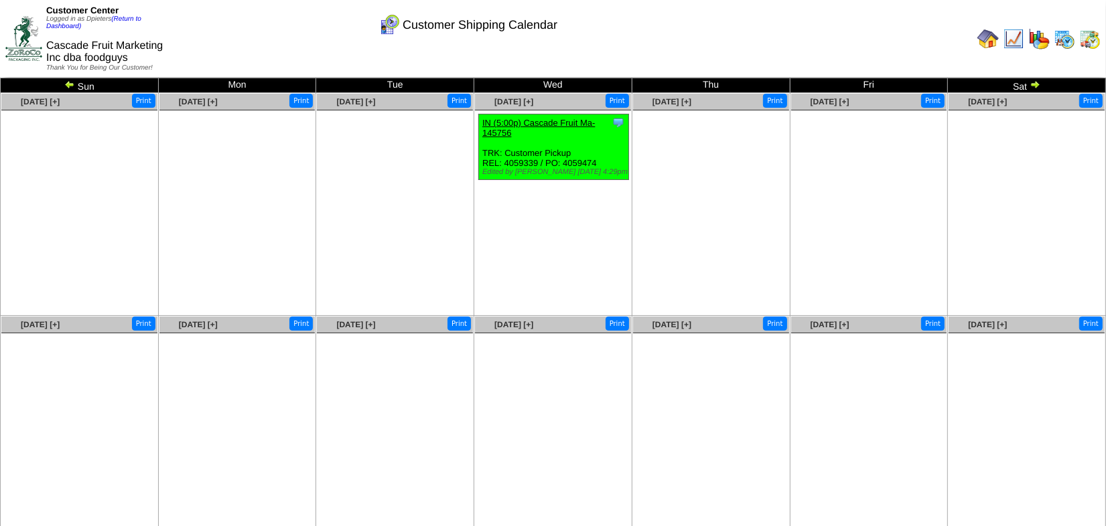
click at [1036, 84] on img at bounding box center [1035, 84] width 11 height 11
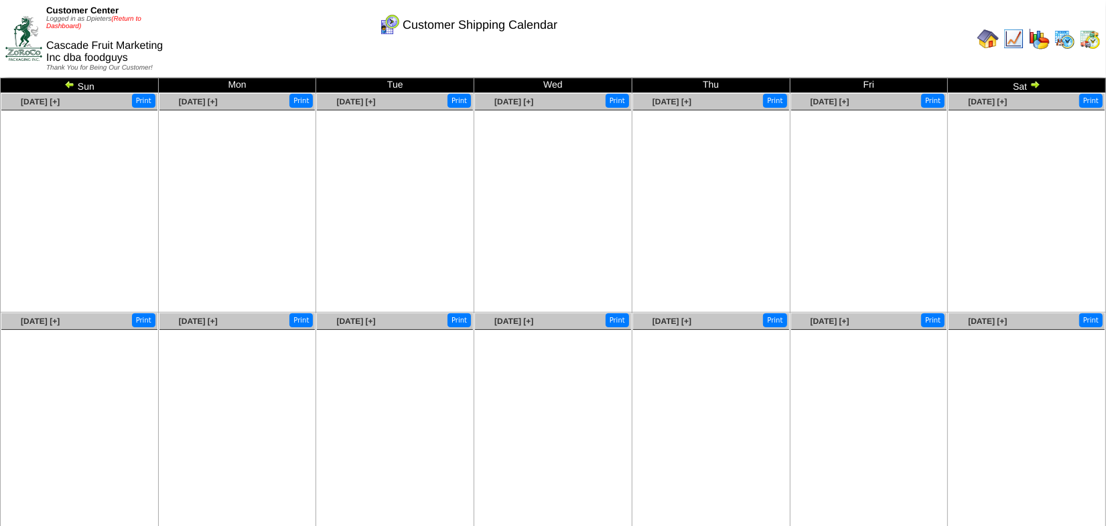
click at [139, 21] on link "(Return to Dashboard)" at bounding box center [93, 22] width 95 height 15
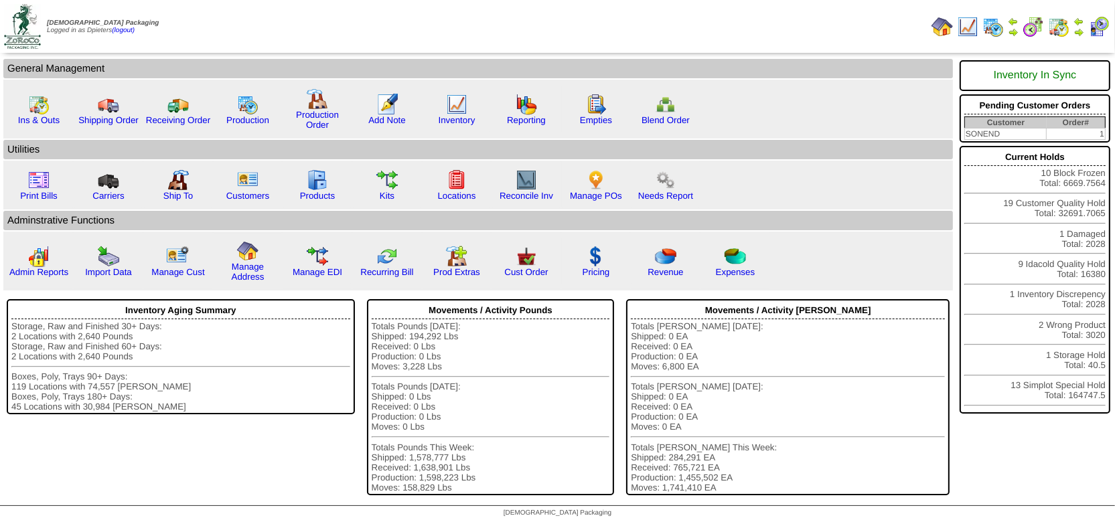
click at [1074, 32] on img at bounding box center [1079, 32] width 11 height 11
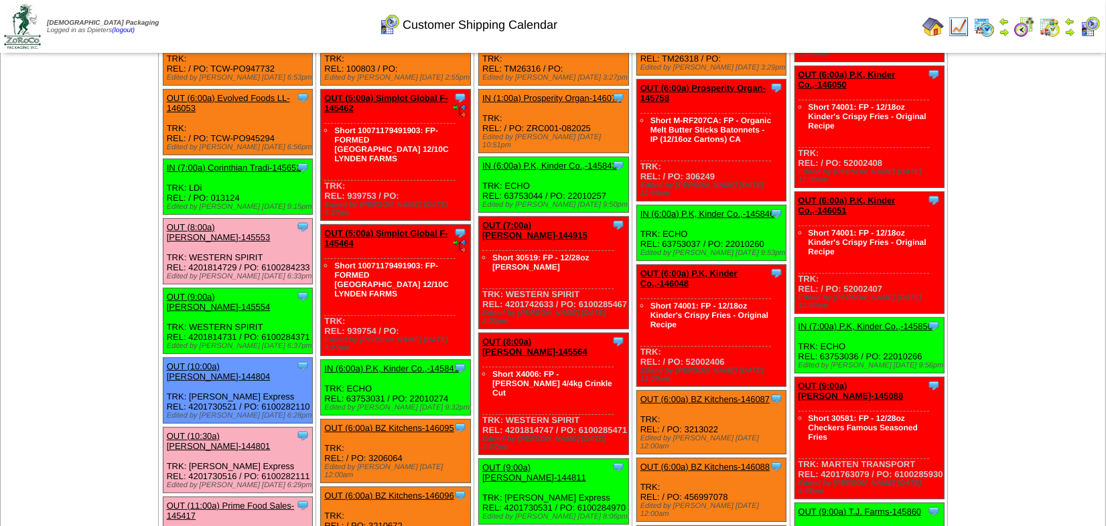
scroll to position [304, 0]
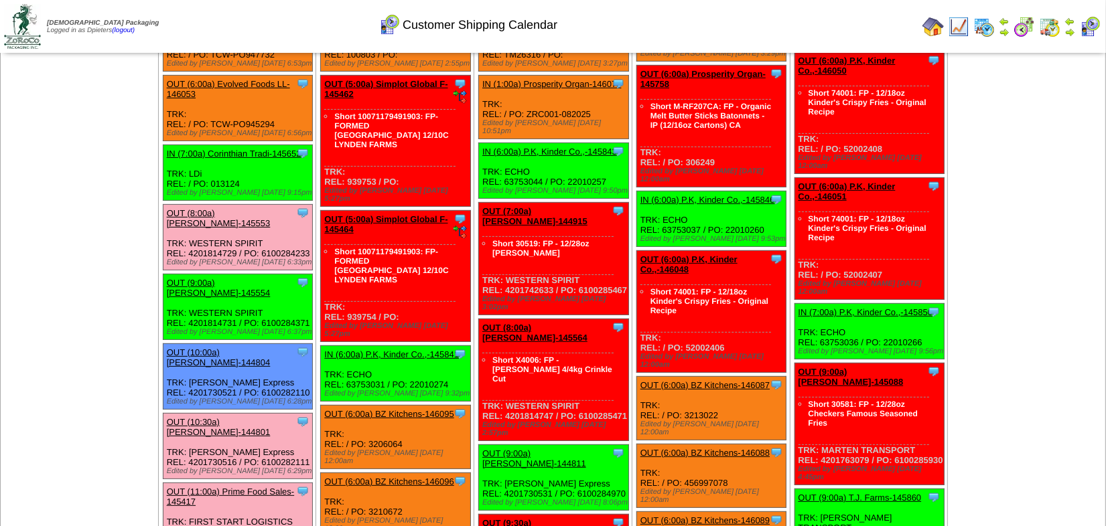
drag, startPoint x: 405, startPoint y: 358, endPoint x: 370, endPoint y: 363, distance: 35.1
click at [370, 406] on div "Clone Item OUT (6:00a) BZ Kitchens-146095 BZ Kitchens ScheduleID: 146095 45 CS:…" at bounding box center [395, 438] width 149 height 64
copy div "3206064"
drag, startPoint x: 413, startPoint y: 419, endPoint x: 374, endPoint y: 419, distance: 38.9
click at [374, 474] on div "Clone Item OUT (6:00a) BZ Kitchens-146096 BZ Kitchens ScheduleID: 146096 180 CS…" at bounding box center [395, 506] width 149 height 64
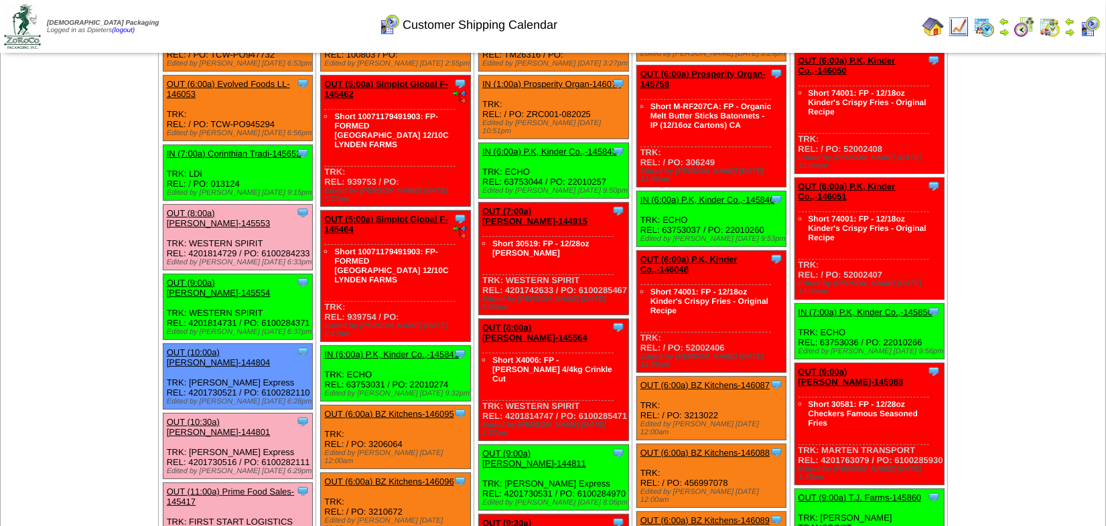
copy div "210672"
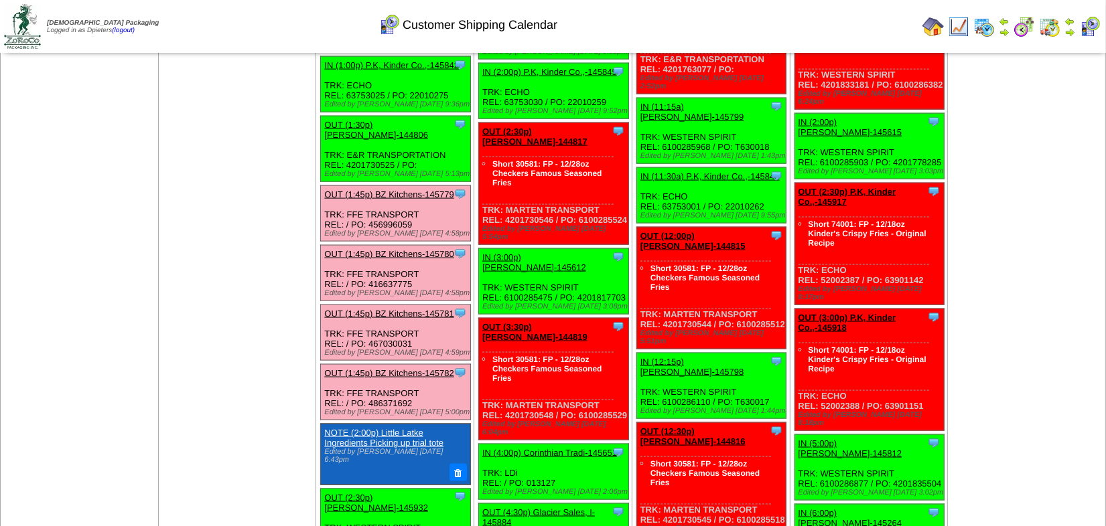
scroll to position [1888, 0]
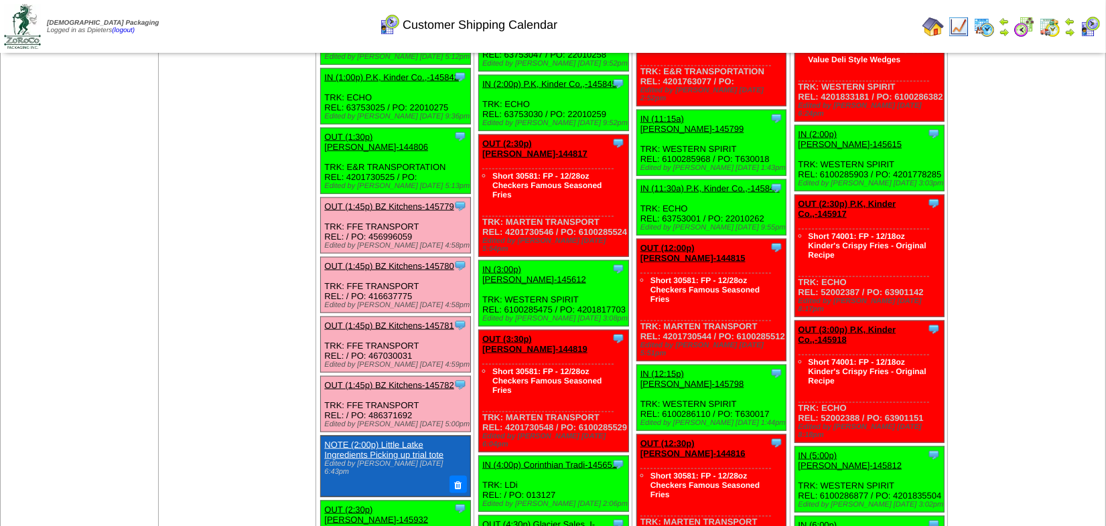
scroll to position [1827, 0]
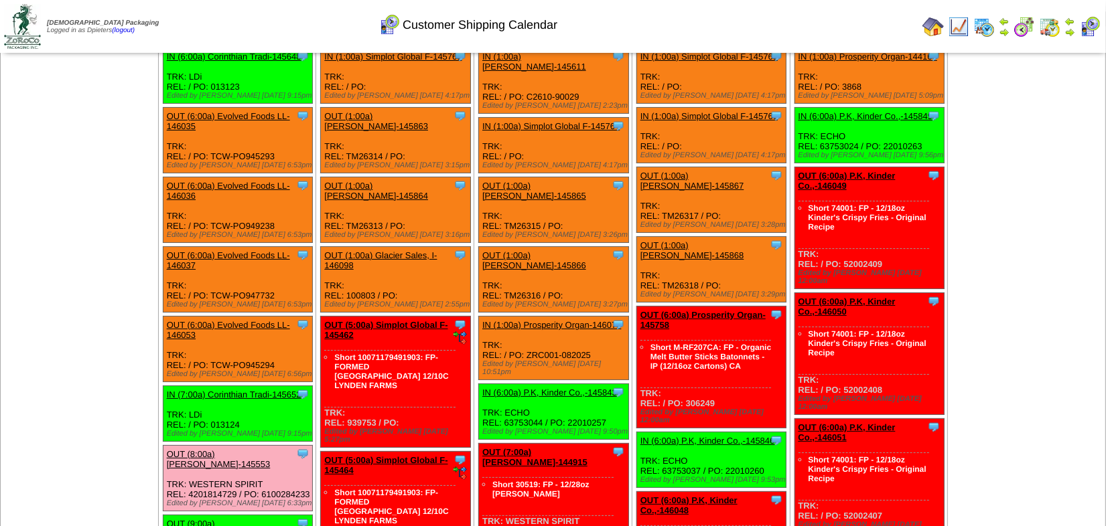
scroll to position [0, 0]
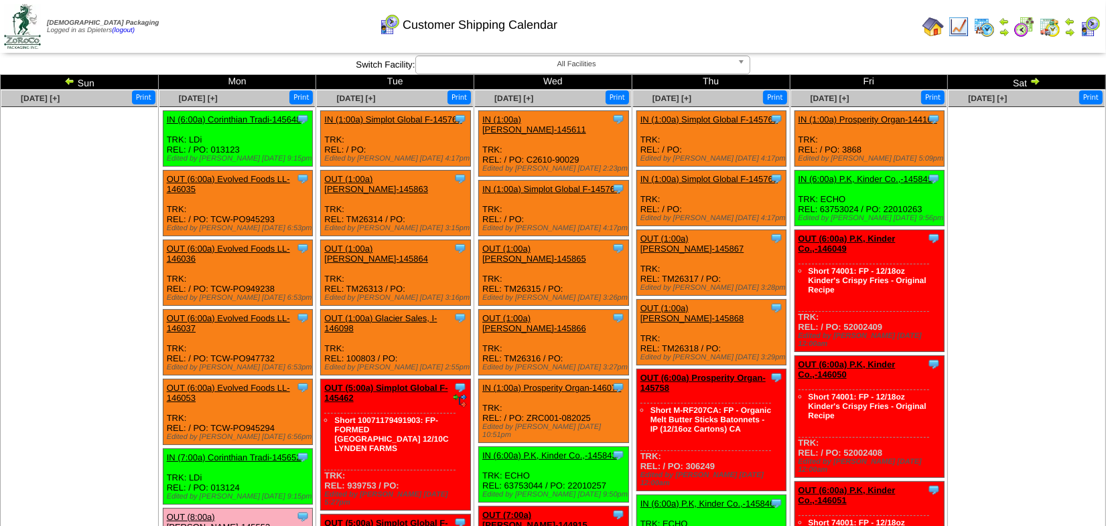
click at [230, 119] on link "IN (6:00a) Corinthian Tradi-145648" at bounding box center [234, 120] width 135 height 10
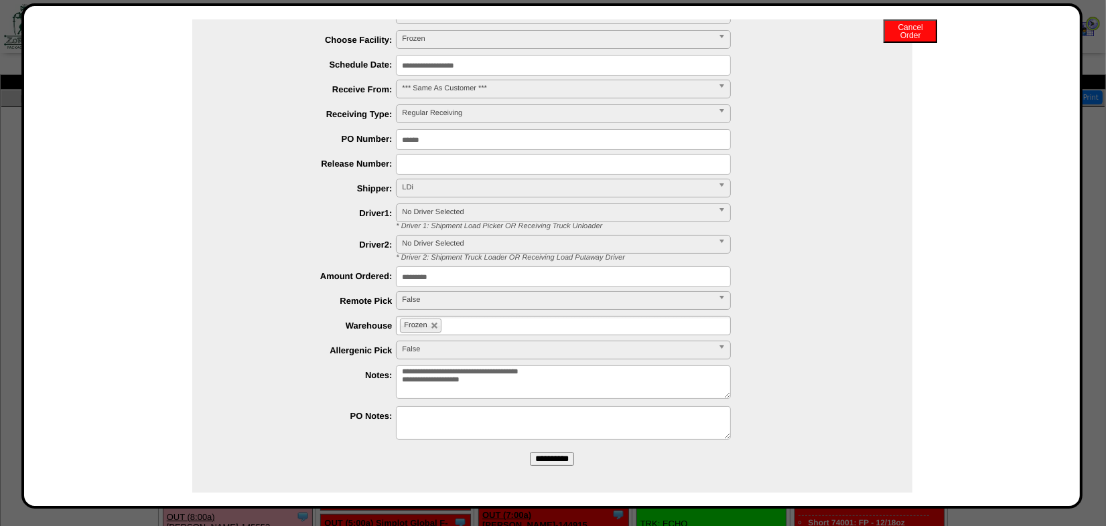
scroll to position [75, 0]
drag, startPoint x: 589, startPoint y: 367, endPoint x: 502, endPoint y: 369, distance: 86.4
click at [502, 369] on textarea "**********" at bounding box center [563, 380] width 335 height 33
type textarea "**********"
click at [530, 451] on input "**********" at bounding box center [552, 457] width 44 height 13
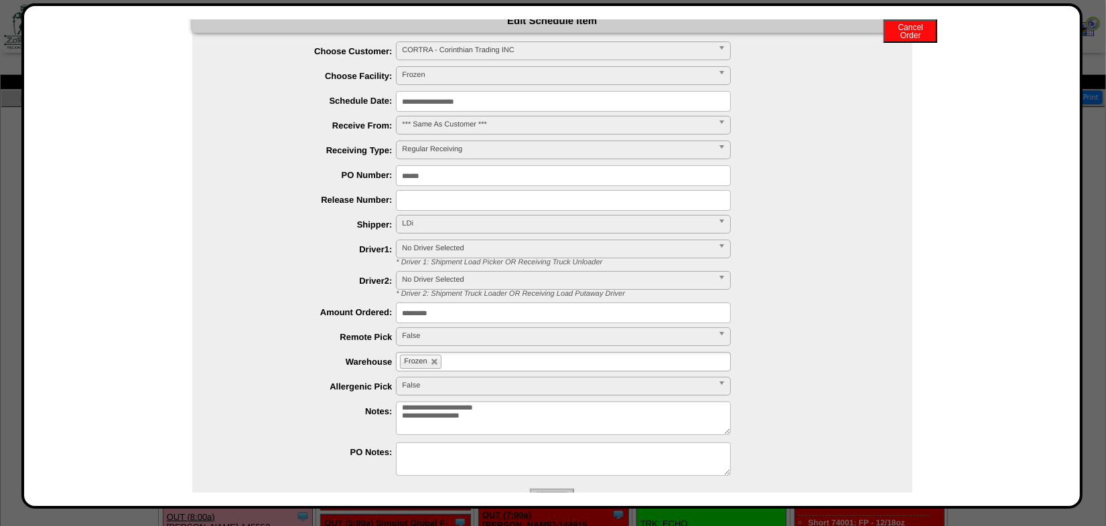
scroll to position [0, 0]
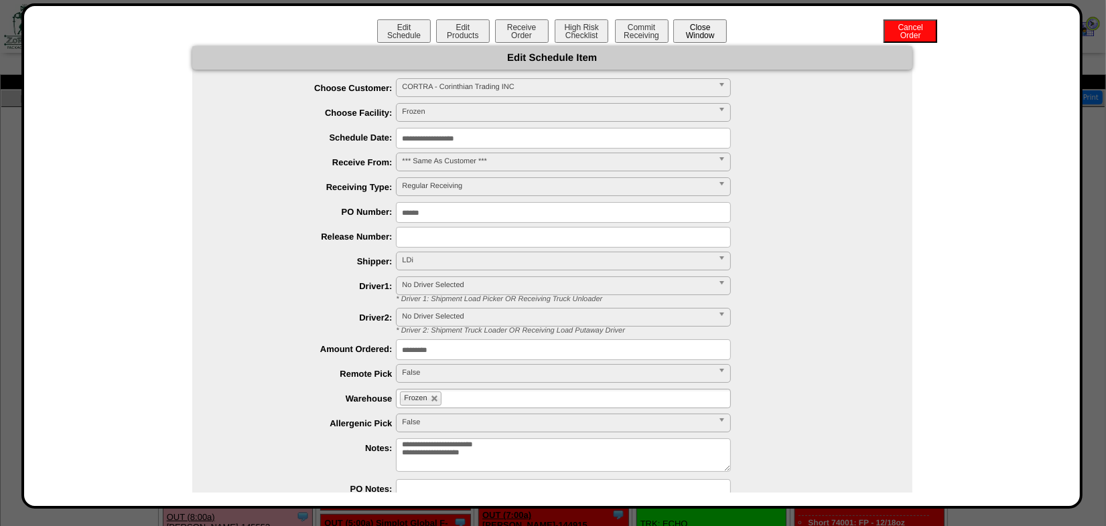
click at [695, 23] on button "Close Window" at bounding box center [700, 30] width 54 height 23
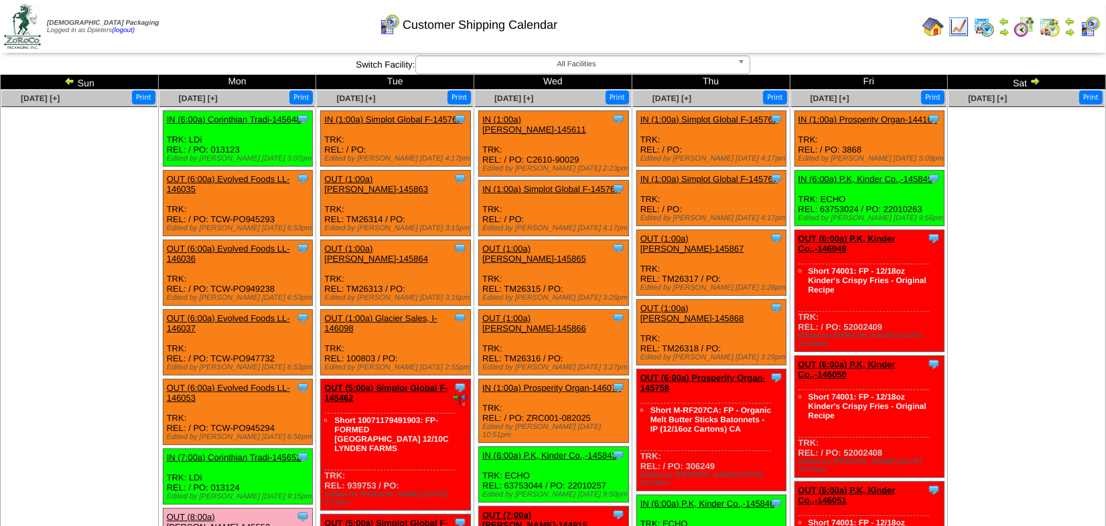
scroll to position [60, 0]
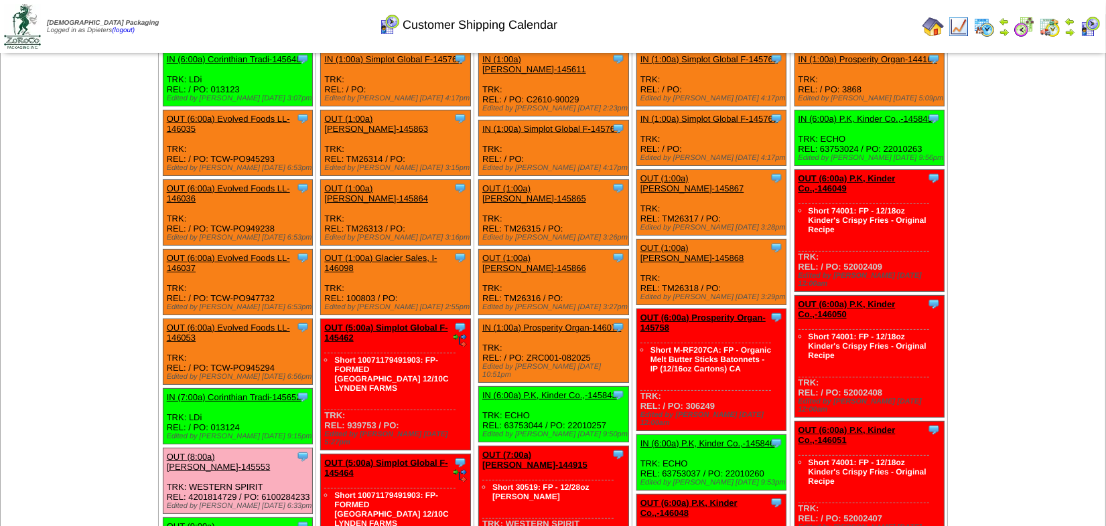
click at [228, 393] on link "IN (7:00a) Corinthian Tradi-145652" at bounding box center [234, 398] width 135 height 10
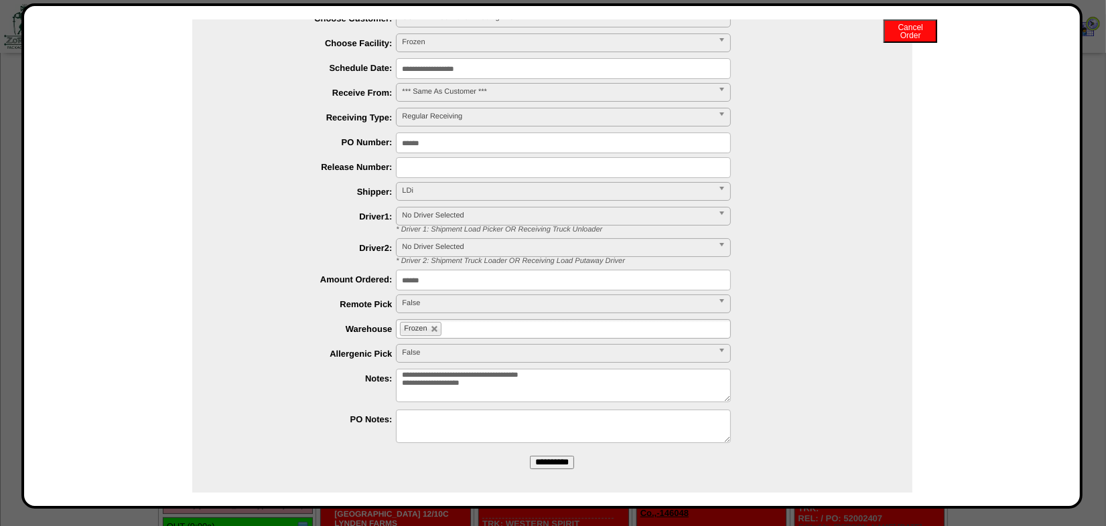
scroll to position [75, 0]
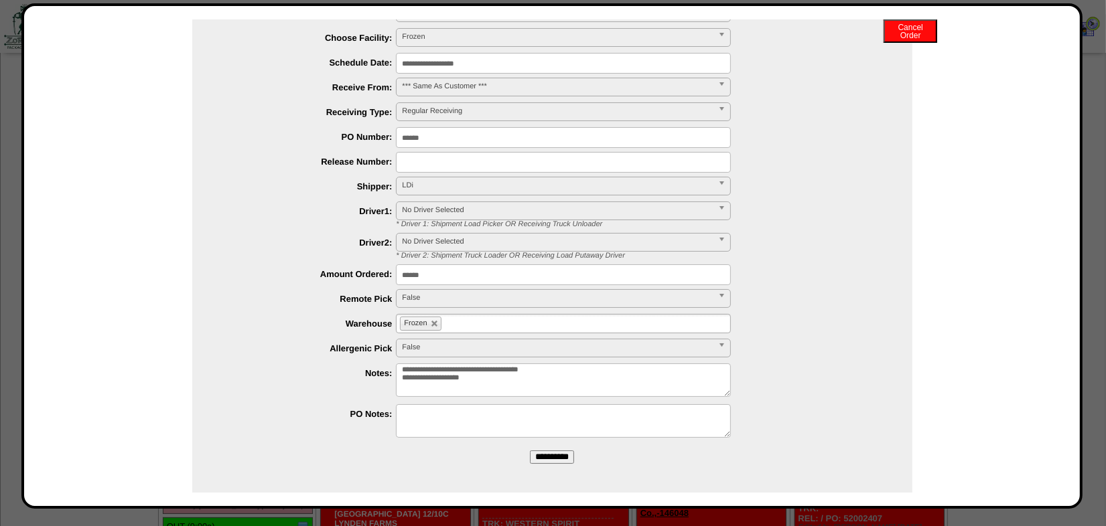
drag, startPoint x: 584, startPoint y: 368, endPoint x: 506, endPoint y: 372, distance: 77.8
click at [506, 372] on textarea "**********" at bounding box center [563, 380] width 335 height 33
type textarea "**********"
click at [551, 451] on input "**********" at bounding box center [552, 457] width 44 height 13
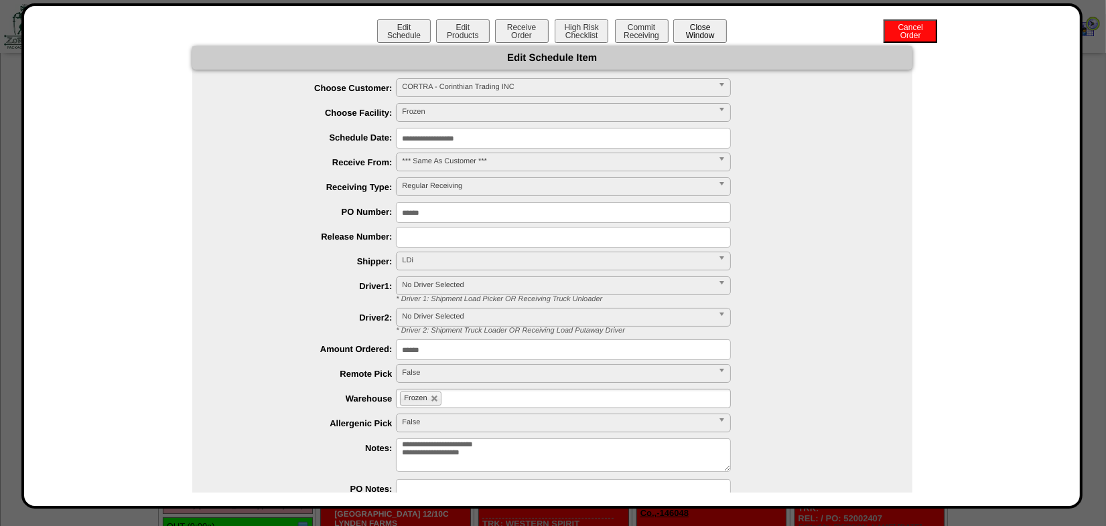
click at [704, 29] on button "Close Window" at bounding box center [700, 30] width 54 height 23
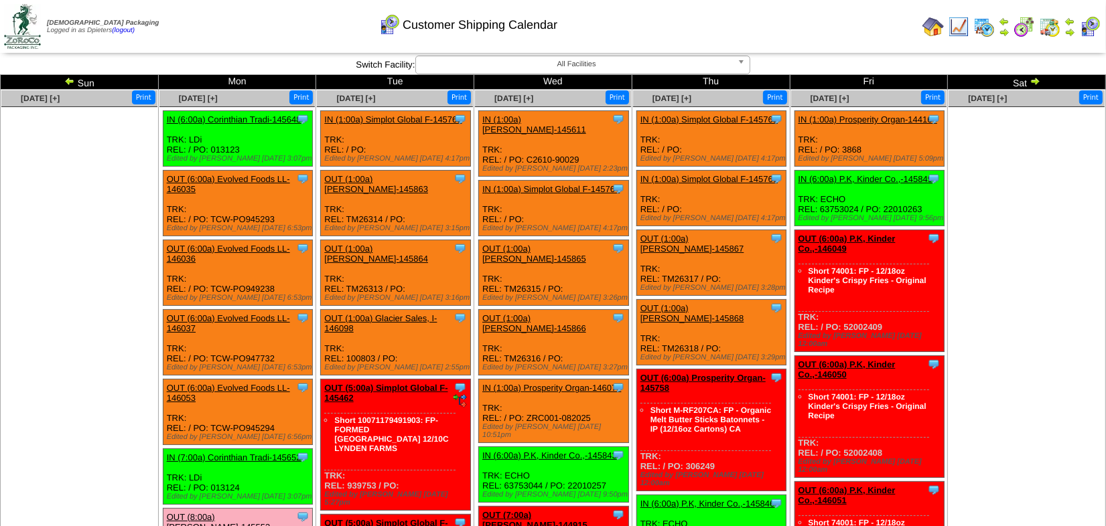
click at [110, 244] on ul at bounding box center [79, 207] width 156 height 201
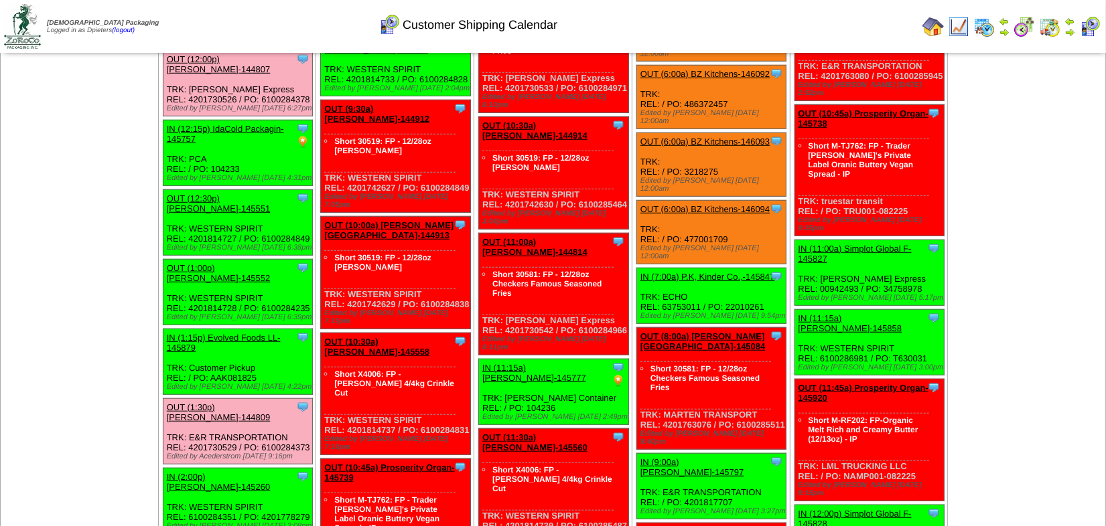
scroll to position [974, 0]
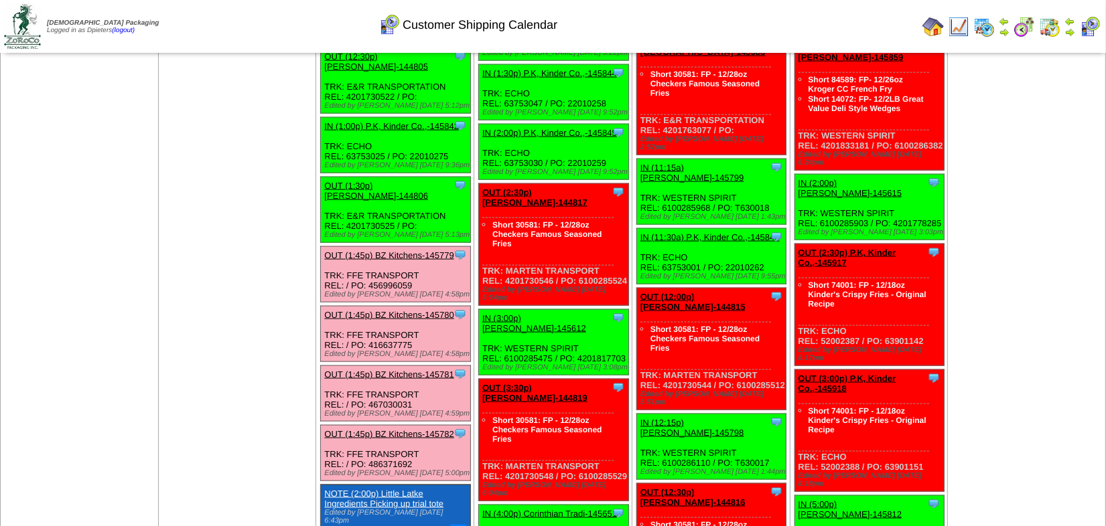
scroll to position [1827, 0]
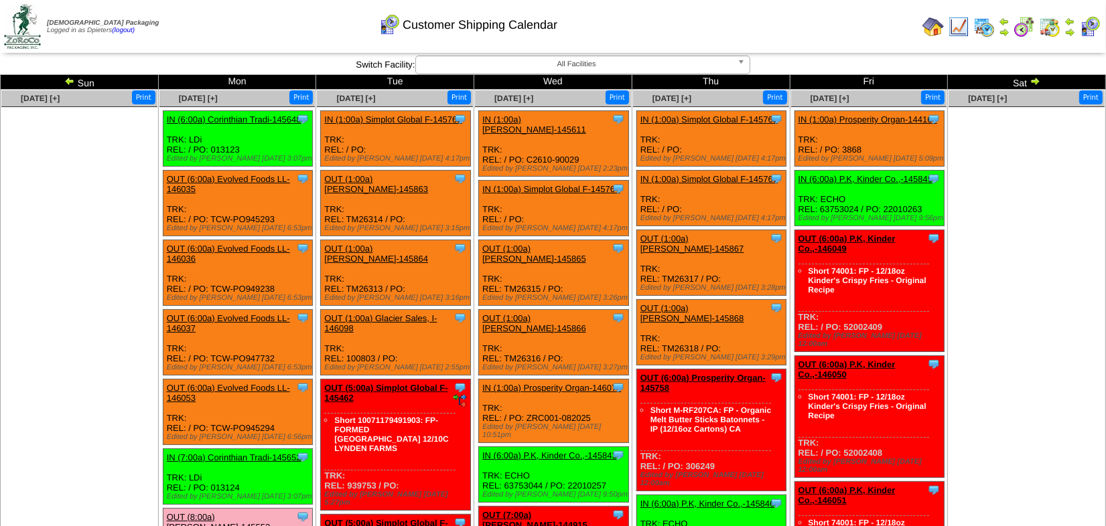
click at [925, 26] on img at bounding box center [932, 26] width 21 height 21
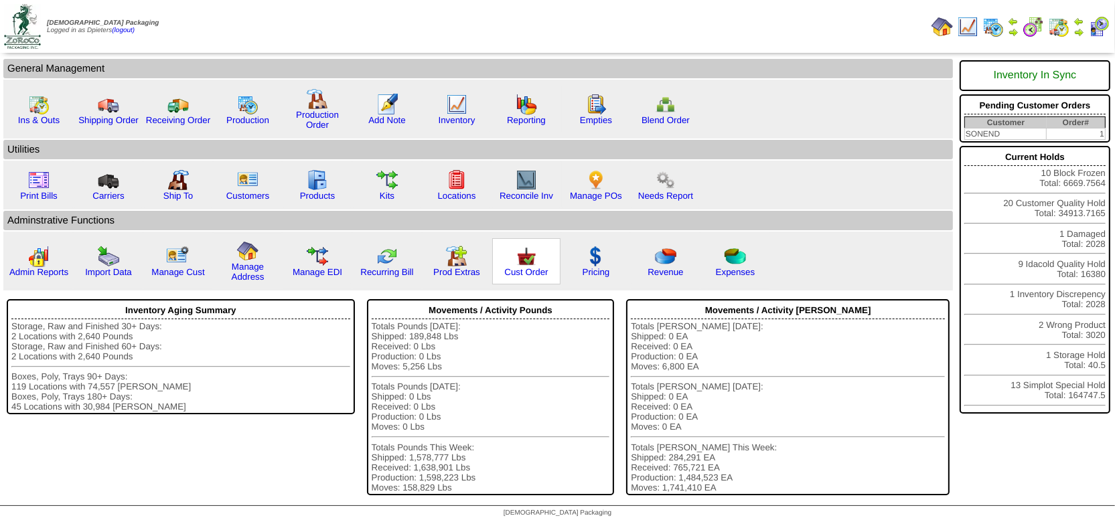
click at [526, 261] on img at bounding box center [526, 256] width 21 height 21
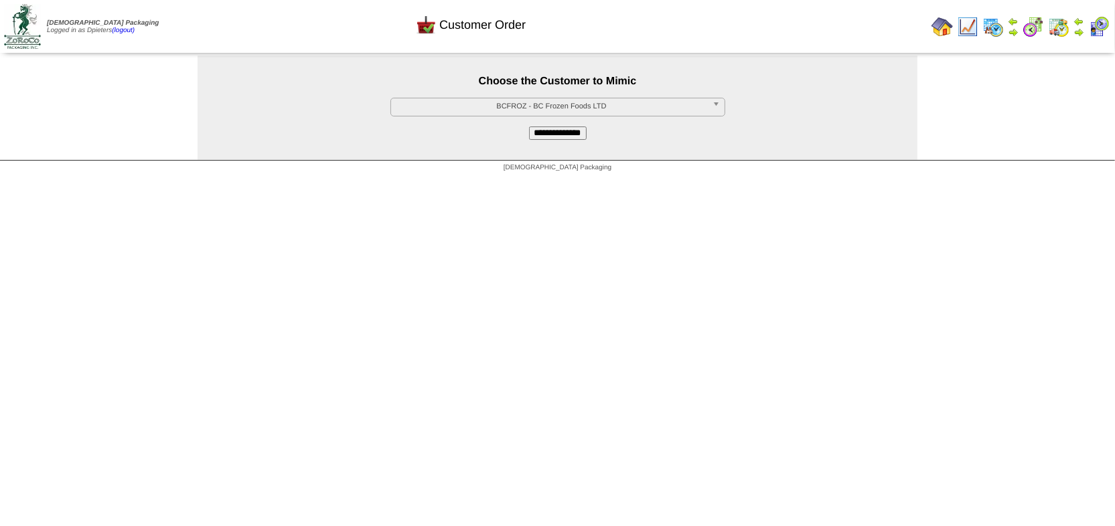
click at [492, 109] on span "BCFROZ - BC Frozen Foods LTD" at bounding box center [552, 106] width 311 height 16
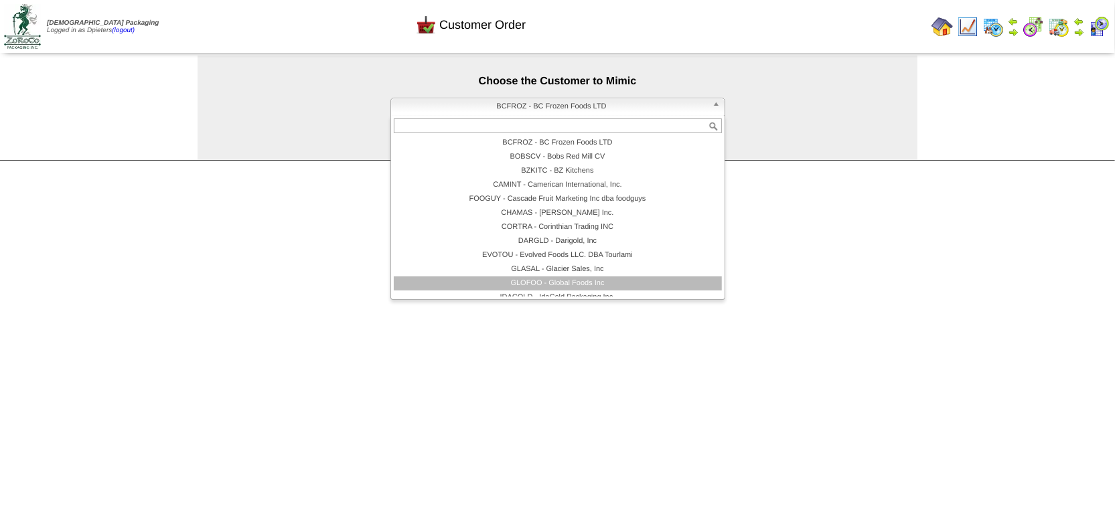
click at [516, 286] on li "GLOFOO - Global Foods Inc" at bounding box center [558, 284] width 328 height 14
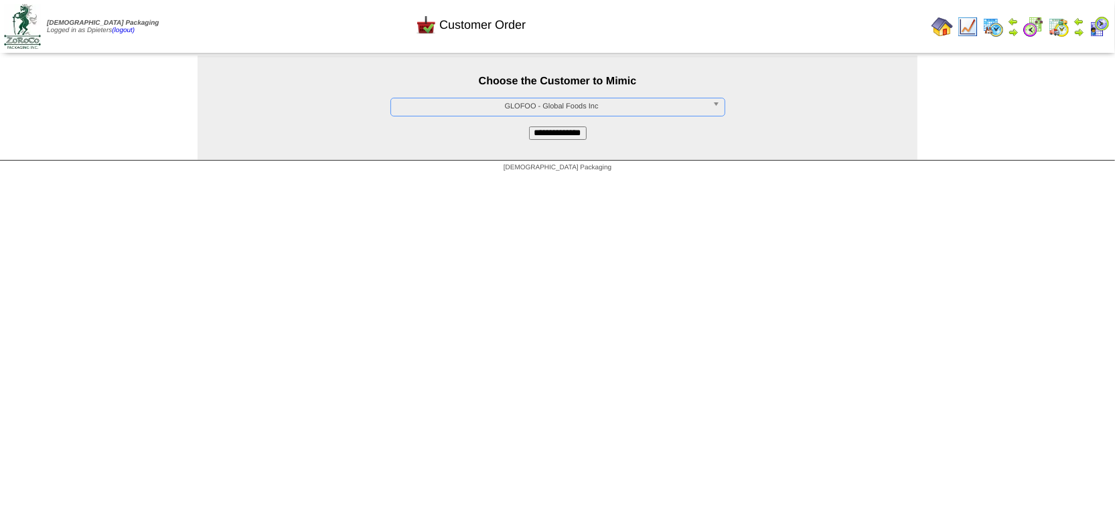
click at [573, 131] on input "**********" at bounding box center [558, 133] width 58 height 13
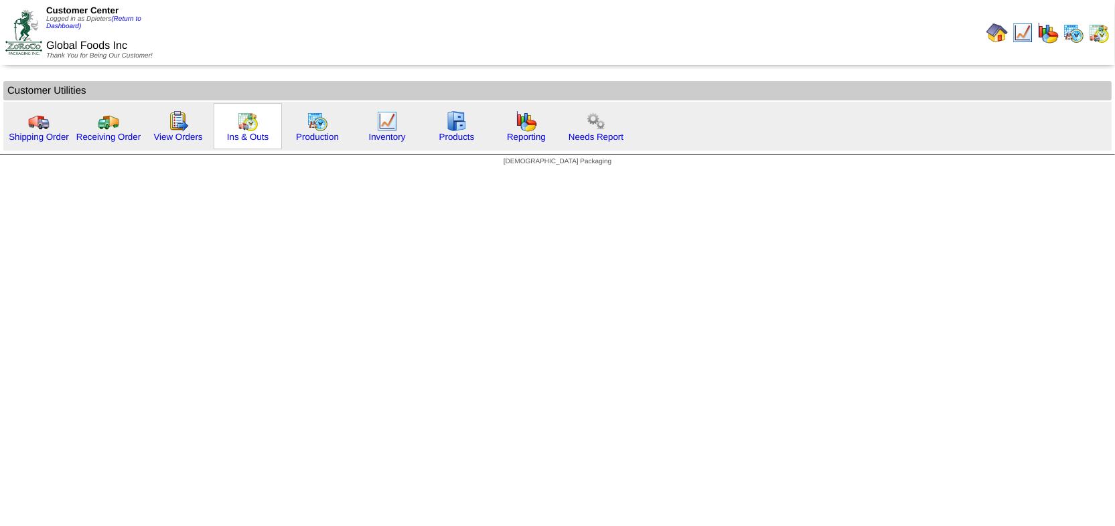
click at [238, 127] on img at bounding box center [247, 121] width 21 height 21
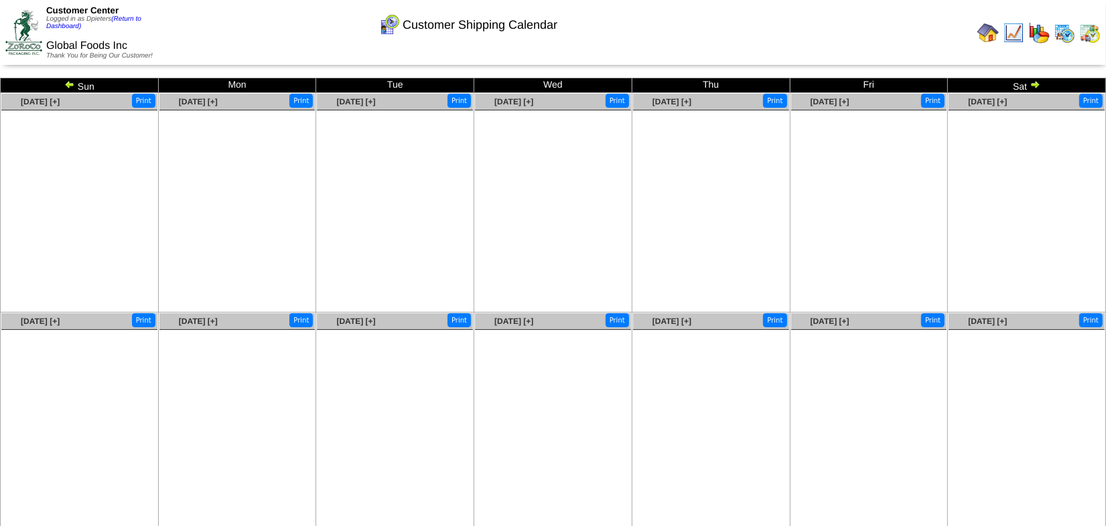
click at [70, 89] on img at bounding box center [69, 84] width 11 height 11
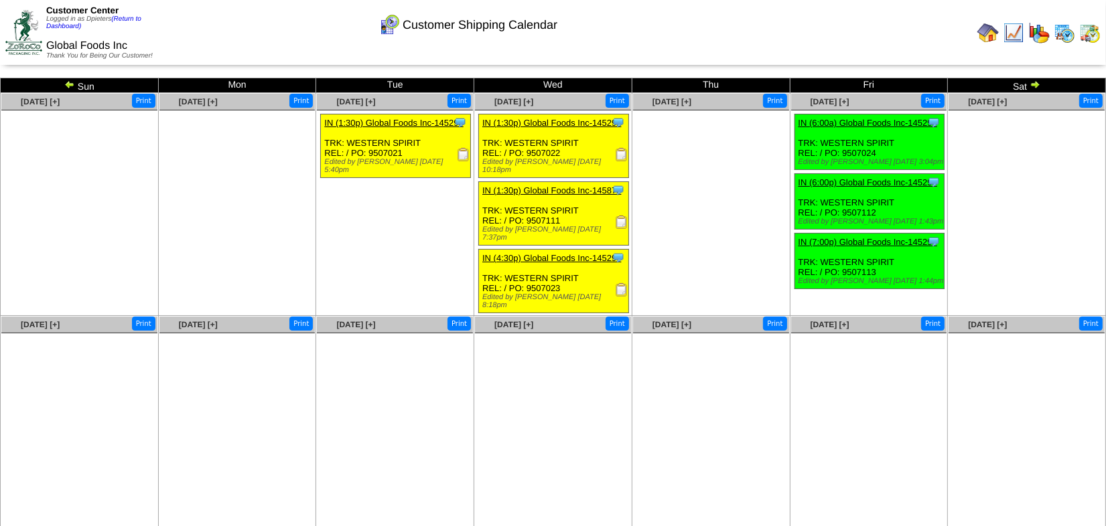
click at [465, 154] on img at bounding box center [463, 154] width 13 height 13
drag, startPoint x: 413, startPoint y: 147, endPoint x: 368, endPoint y: 153, distance: 46.0
click at [368, 153] on div "Clone Item IN (1:30p) Global Foods Inc-145293 Global Foods Inc ScheduleID: 1452…" at bounding box center [395, 147] width 149 height 64
copy div "9507021"
click at [389, 193] on ul "Clone Item IN (1:30p) Global Foods Inc-145293 Global Foods Inc ScheduleID: 1452…" at bounding box center [395, 214] width 156 height 201
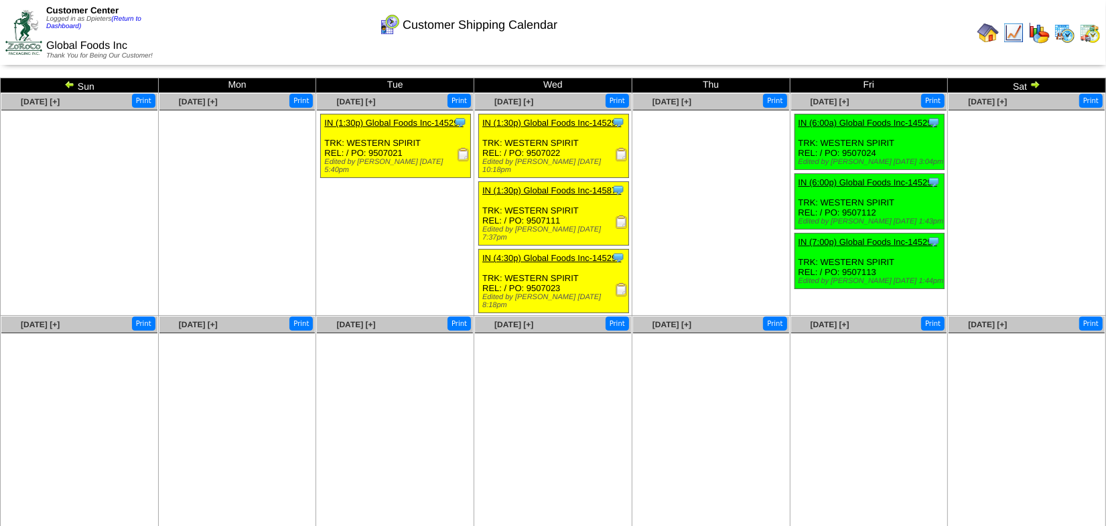
drag, startPoint x: 572, startPoint y: 148, endPoint x: 527, endPoint y: 151, distance: 45.0
click at [527, 151] on div "Clone Item IN (1:30p) Global Foods Inc-145291 Global Foods Inc ScheduleID: 1452…" at bounding box center [553, 147] width 149 height 64
copy div "9507022"
drag, startPoint x: 565, startPoint y: 212, endPoint x: 520, endPoint y: 205, distance: 46.0
click at [520, 205] on div "Clone Item IN (1:30p) Global Foods Inc-145875 Global Foods Inc ScheduleID: 1458…" at bounding box center [553, 214] width 149 height 64
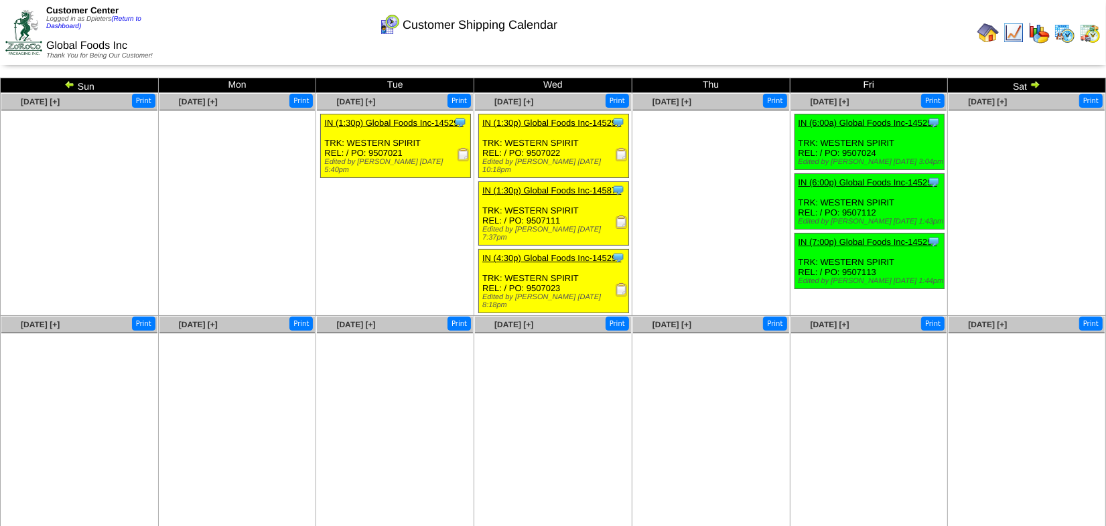
click at [580, 210] on div "Clone Item IN (1:30p) Global Foods Inc-145875 Global Foods Inc ScheduleID: 1458…" at bounding box center [553, 214] width 149 height 64
click at [569, 204] on div "Clone Item IN (1:30p) Global Foods Inc-145875 Global Foods Inc ScheduleID: 1458…" at bounding box center [553, 214] width 149 height 64
drag, startPoint x: 567, startPoint y: 206, endPoint x: 525, endPoint y: 204, distance: 42.2
click at [525, 204] on div "Clone Item IN (1:30p) Global Foods Inc-145875 Global Foods Inc ScheduleID: 1458…" at bounding box center [553, 214] width 149 height 64
copy div "9507111"
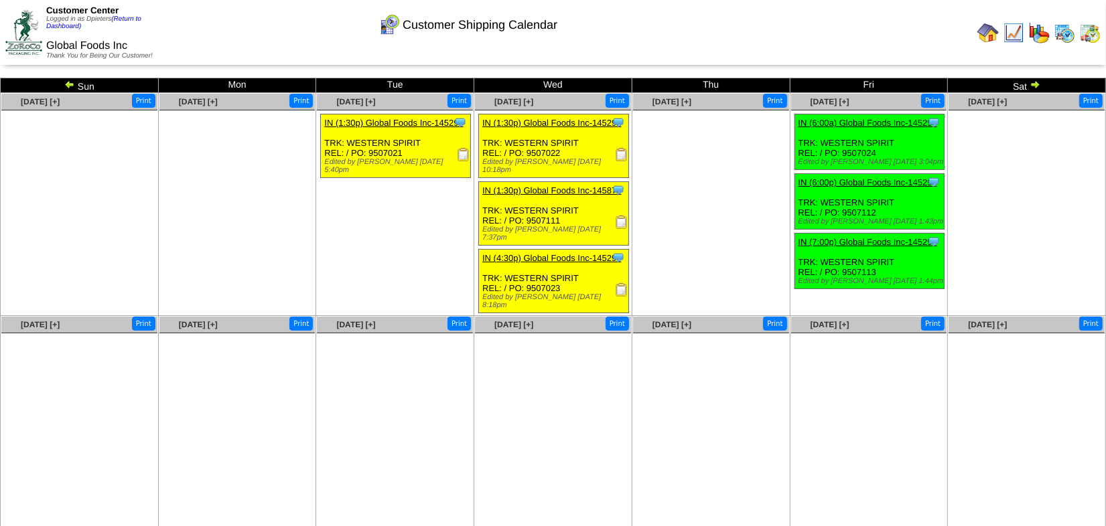
drag, startPoint x: 563, startPoint y: 261, endPoint x: 525, endPoint y: 263, distance: 37.6
click at [525, 263] on div "Clone Item IN (4:30p) Global Foods Inc-145294 Global Foods Inc ScheduleID: 1452…" at bounding box center [553, 282] width 149 height 64
copy div "9507023"
click at [874, 427] on ul at bounding box center [869, 434] width 156 height 201
click at [130, 17] on link "(Return to Dashboard)" at bounding box center [93, 22] width 95 height 15
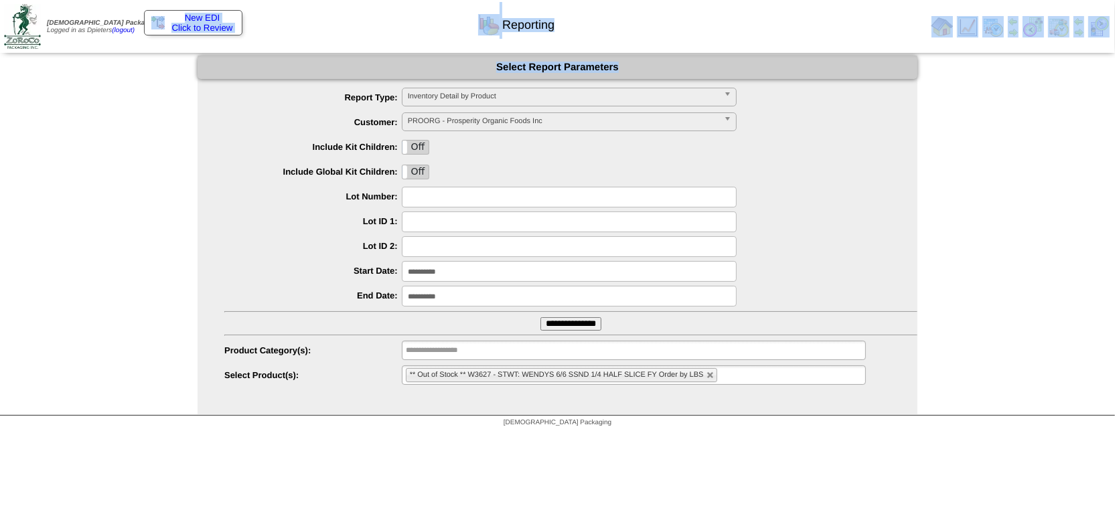
drag, startPoint x: 923, startPoint y: 48, endPoint x: 977, endPoint y: 60, distance: 54.9
click at [977, 60] on body "Zoroco Packaging Logged in as Dpieters (logout) Print All" at bounding box center [557, 217] width 1115 height 434
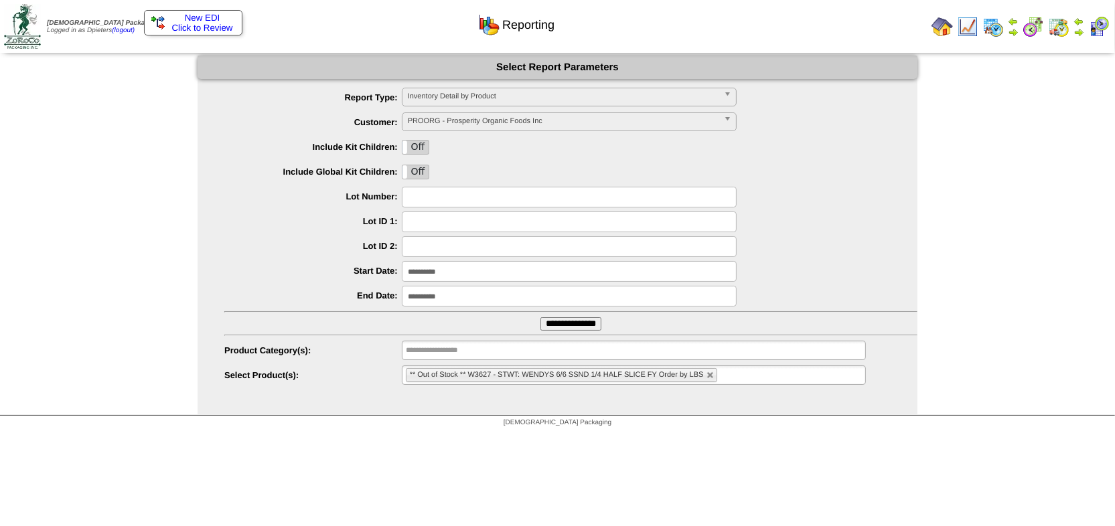
click at [1024, 92] on div "**********" at bounding box center [557, 236] width 1115 height 360
click at [969, 33] on img at bounding box center [967, 26] width 21 height 21
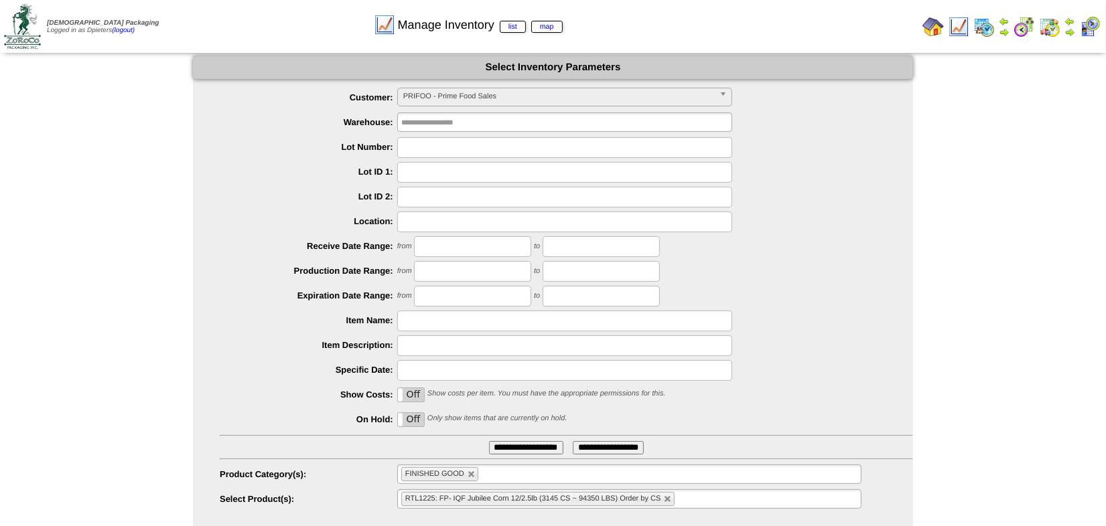
scroll to position [64, 0]
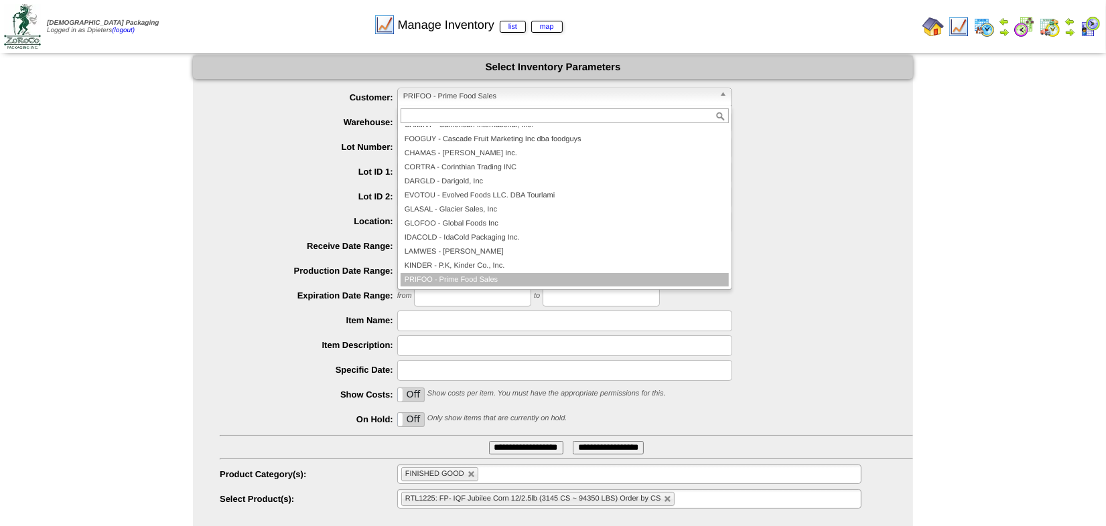
click at [540, 93] on span "PRIFOO - Prime Food Sales" at bounding box center [558, 96] width 311 height 16
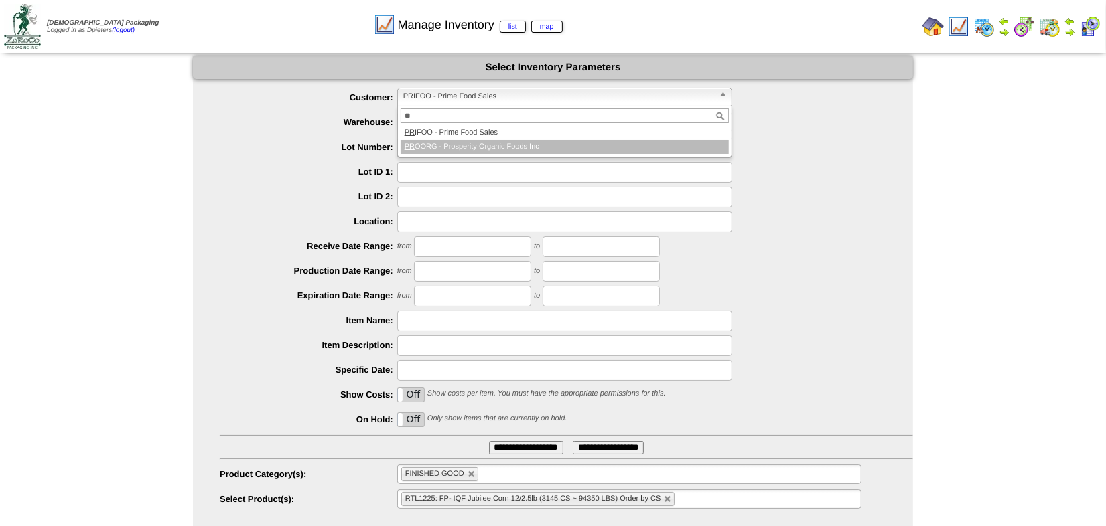
type input "**"
click at [511, 151] on li "PR OORG - Prosperity Organic Foods Inc" at bounding box center [565, 147] width 328 height 14
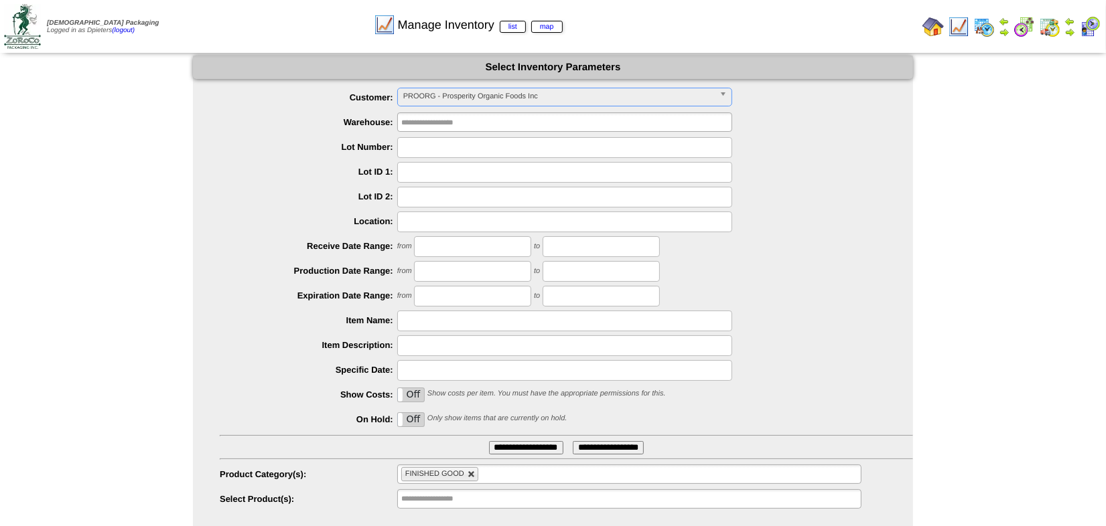
click at [473, 476] on link at bounding box center [472, 475] width 8 height 8
type input "**********"
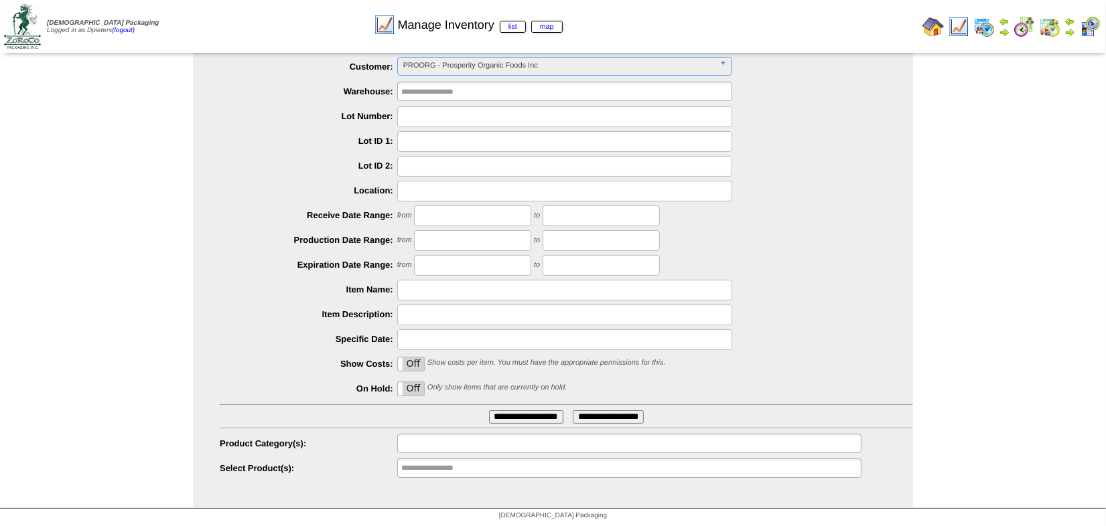
click at [432, 442] on input "text" at bounding box center [444, 443] width 86 height 17
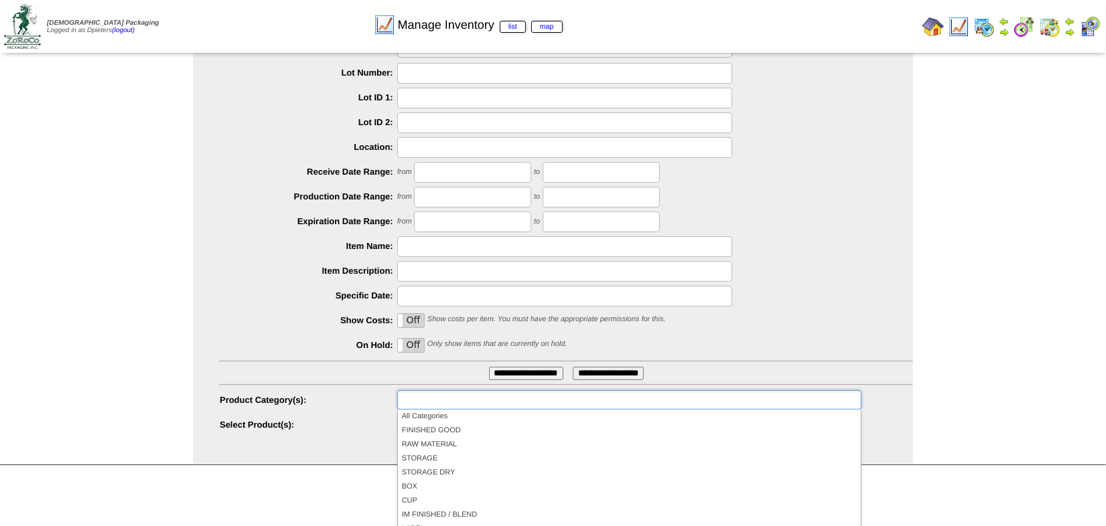
scroll to position [119, 0]
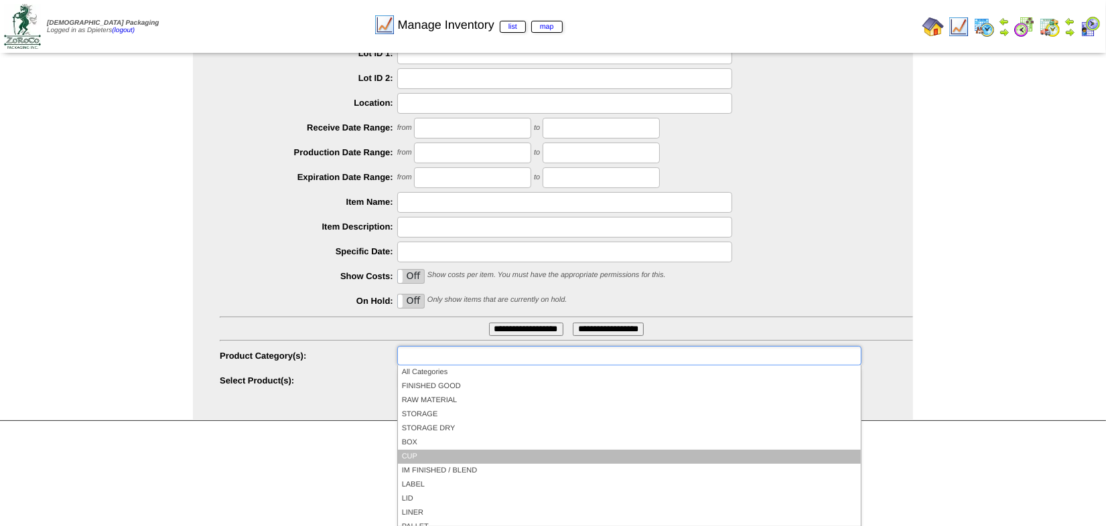
click at [405, 451] on li "CUP" at bounding box center [629, 457] width 463 height 14
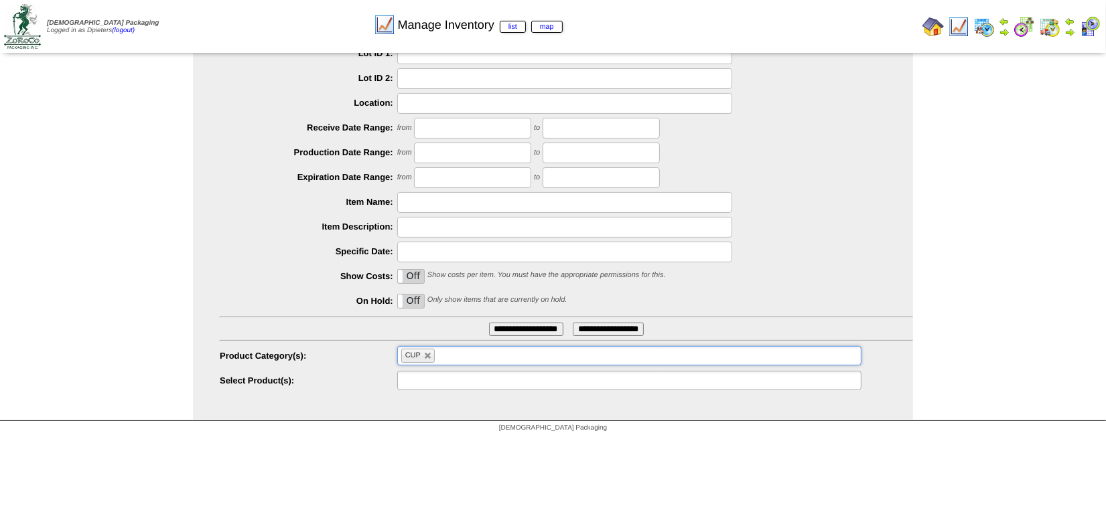
click at [496, 376] on ul at bounding box center [629, 380] width 464 height 19
type input "*"
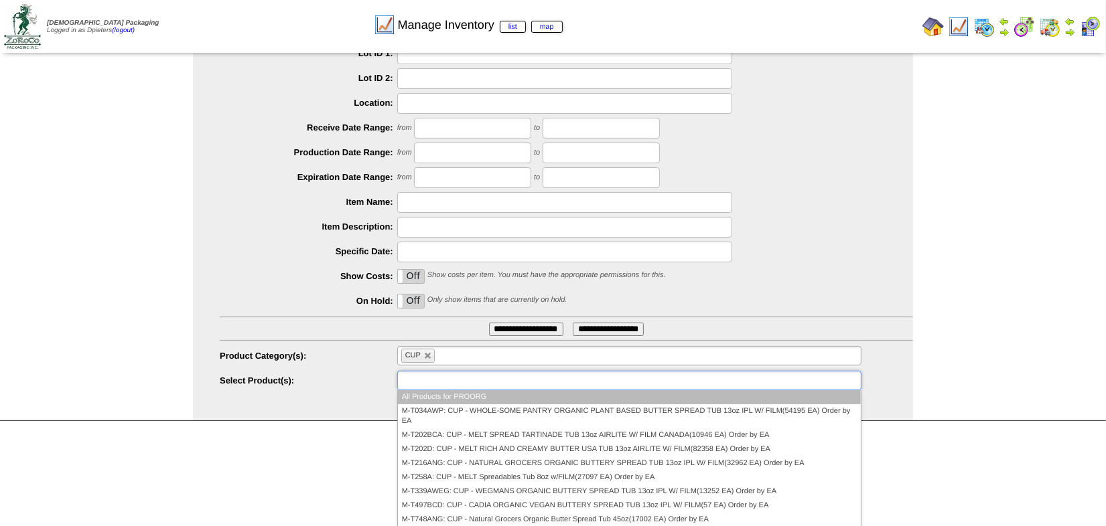
type input "**********"
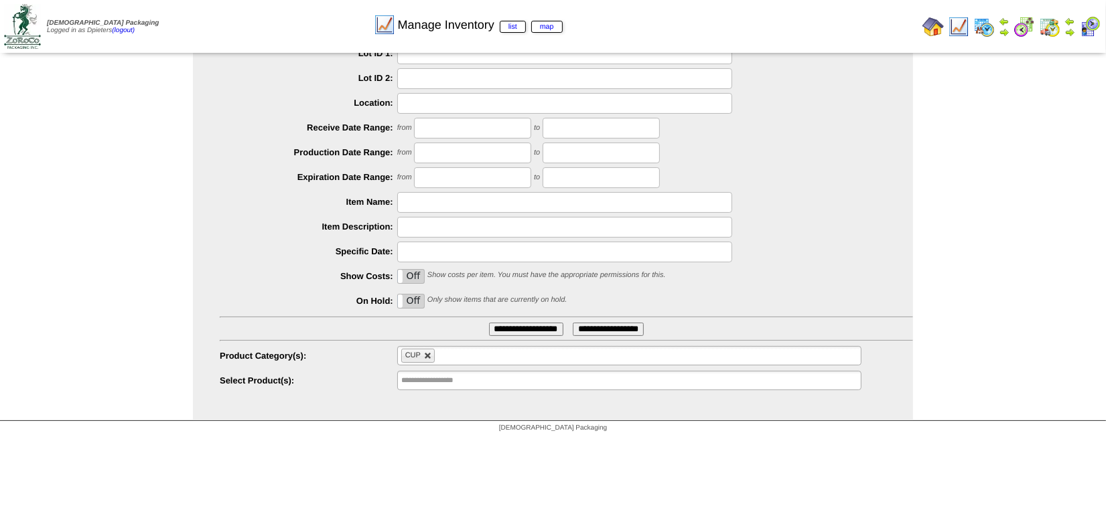
click at [431, 354] on link at bounding box center [428, 356] width 8 height 8
type input "**********"
click at [437, 377] on div "Please Wait" at bounding box center [566, 397] width 693 height 53
click at [437, 386] on input "text" at bounding box center [444, 380] width 86 height 17
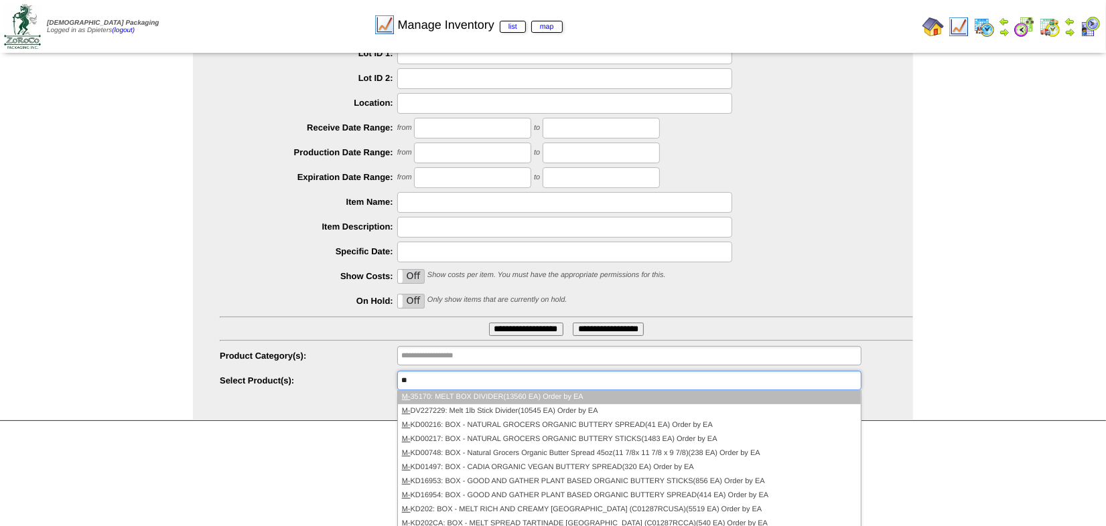
type input "*"
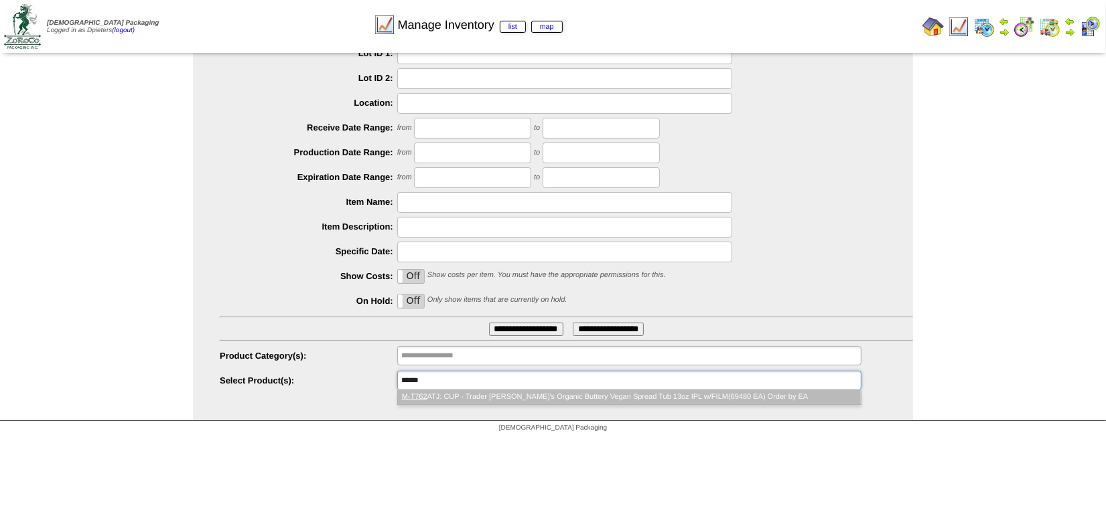
type input "******"
click at [486, 399] on li "M-T762 ATJ: CUP - Trader [PERSON_NAME]'s Organic Buttery Vegan Spread Tub 13oz …" at bounding box center [629, 398] width 463 height 14
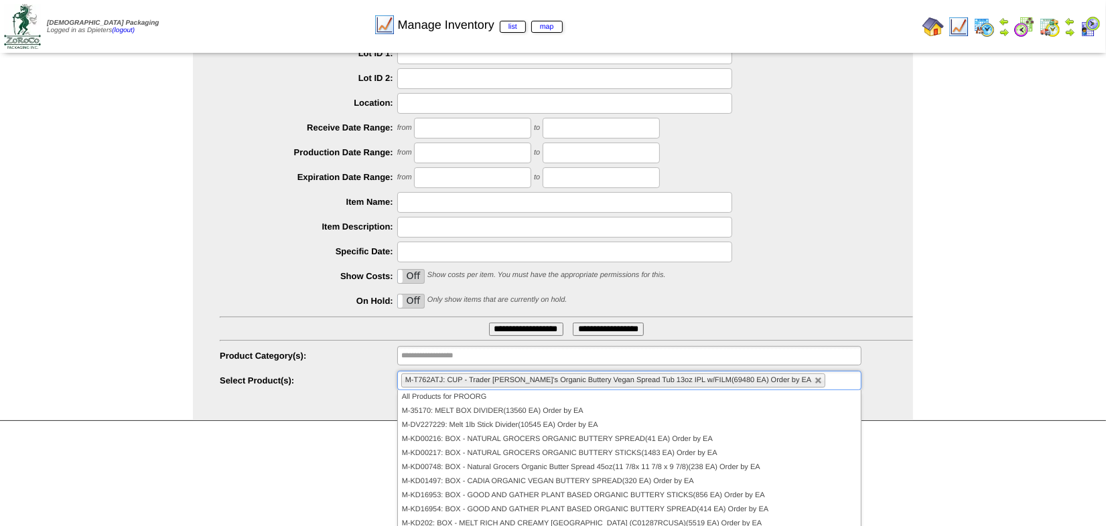
click at [308, 356] on label "Product Category(s):" at bounding box center [309, 356] width 178 height 10
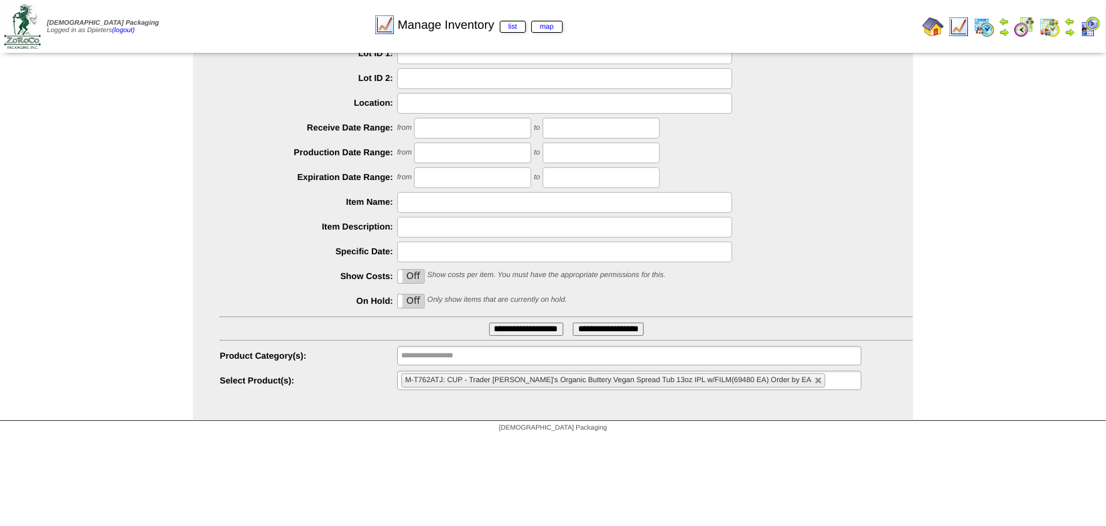
click at [499, 331] on input "**********" at bounding box center [526, 329] width 74 height 13
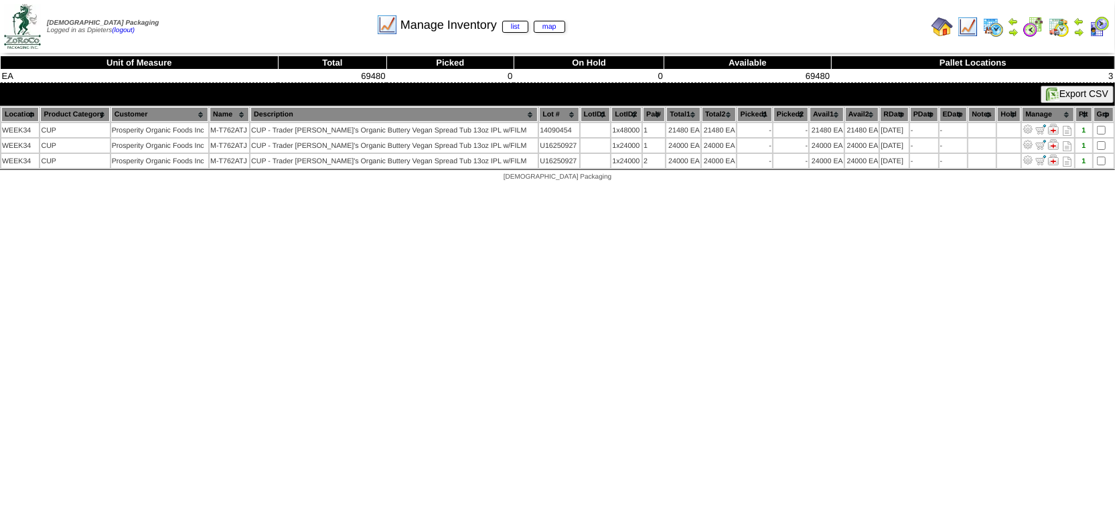
click at [947, 29] on img at bounding box center [942, 26] width 21 height 21
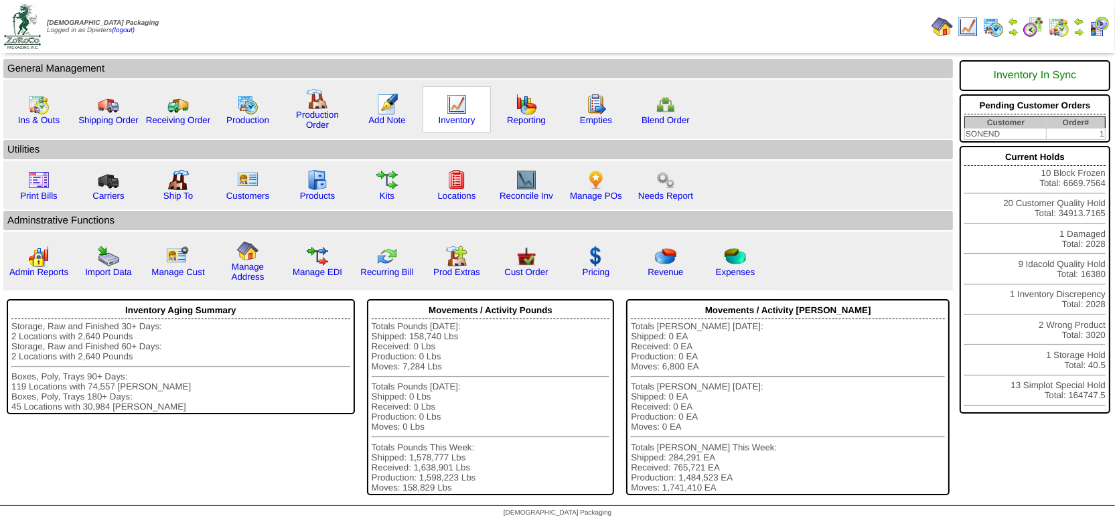
click at [455, 106] on img at bounding box center [456, 104] width 21 height 21
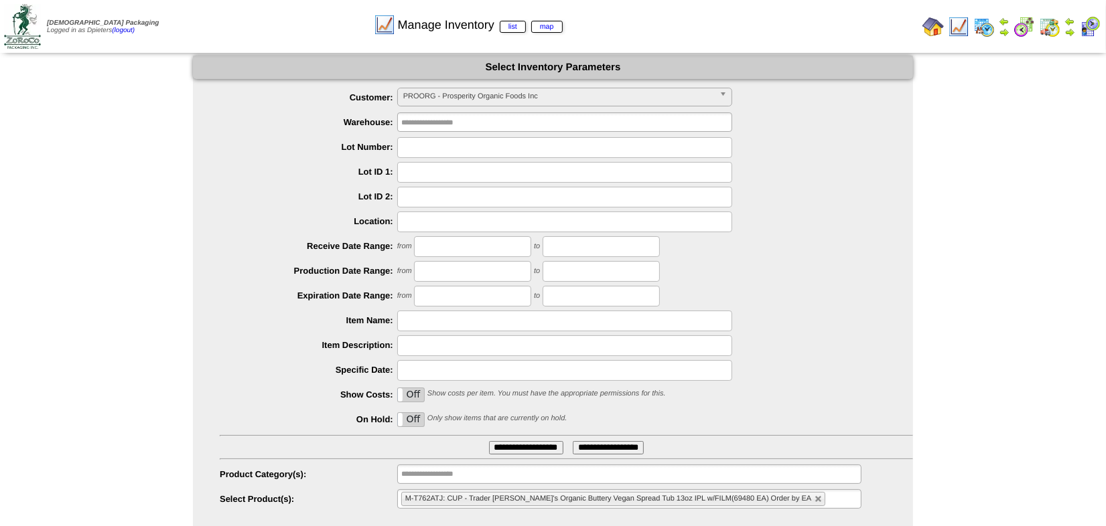
drag, startPoint x: 516, startPoint y: 443, endPoint x: 516, endPoint y: 449, distance: 6.7
click at [516, 443] on input "**********" at bounding box center [526, 447] width 74 height 13
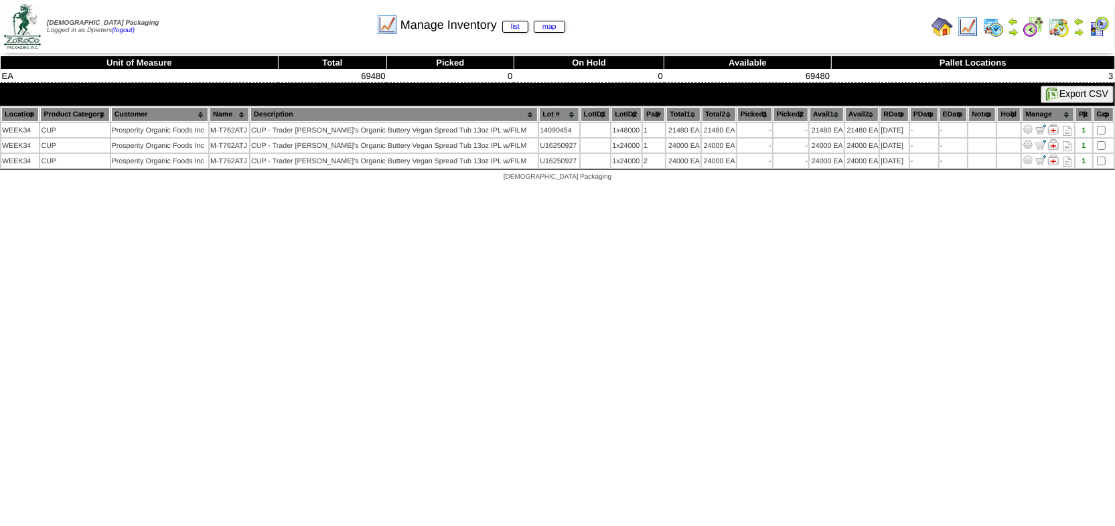
click at [944, 26] on img at bounding box center [942, 26] width 21 height 21
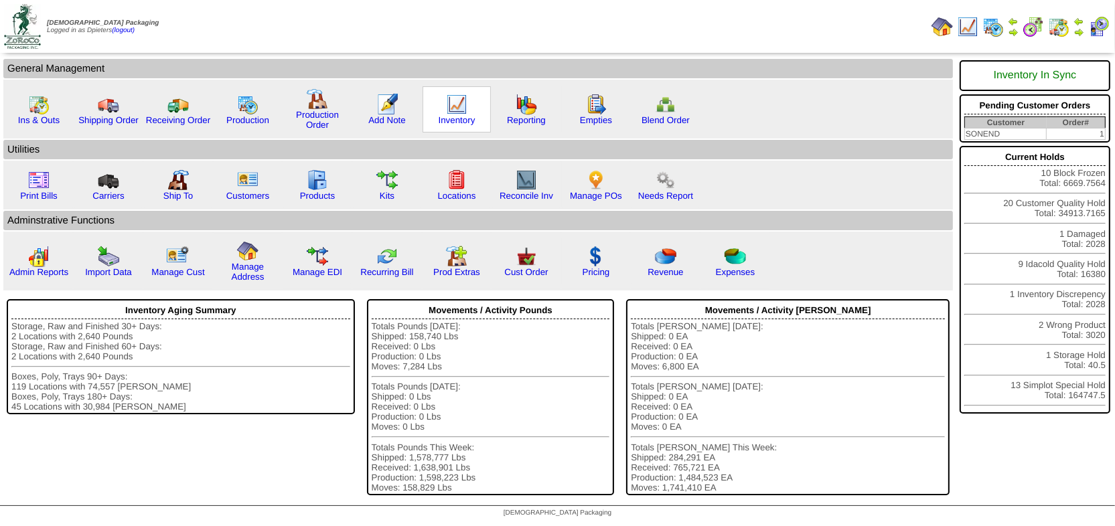
click at [451, 103] on img at bounding box center [456, 104] width 21 height 21
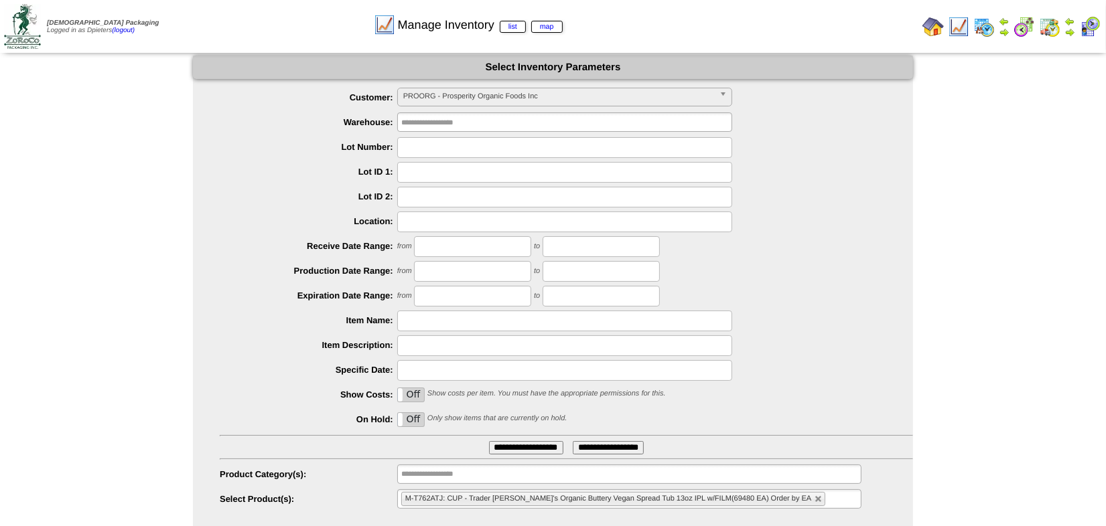
click at [528, 451] on input "**********" at bounding box center [526, 447] width 74 height 13
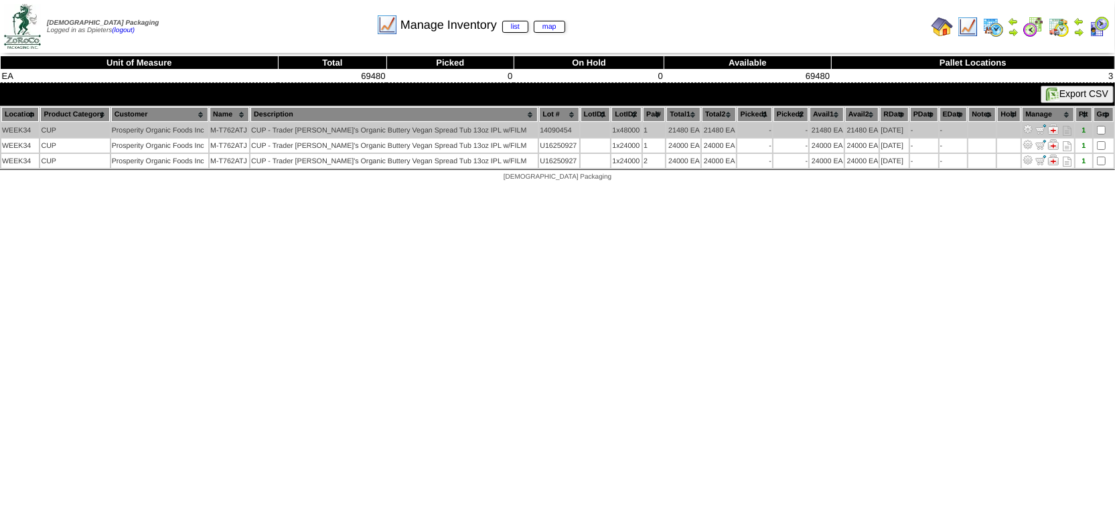
click at [249, 126] on td "M-T762ATJ" at bounding box center [230, 130] width 40 height 14
drag, startPoint x: 257, startPoint y: 127, endPoint x: 214, endPoint y: 129, distance: 43.0
click at [214, 129] on tr "WEEK34 CUP Prosperity Organic Foods Inc M-T762ATJ CUP - Trader Joe's Organic Bu…" at bounding box center [557, 130] width 1113 height 14
copy tr "M-T762ATJ"
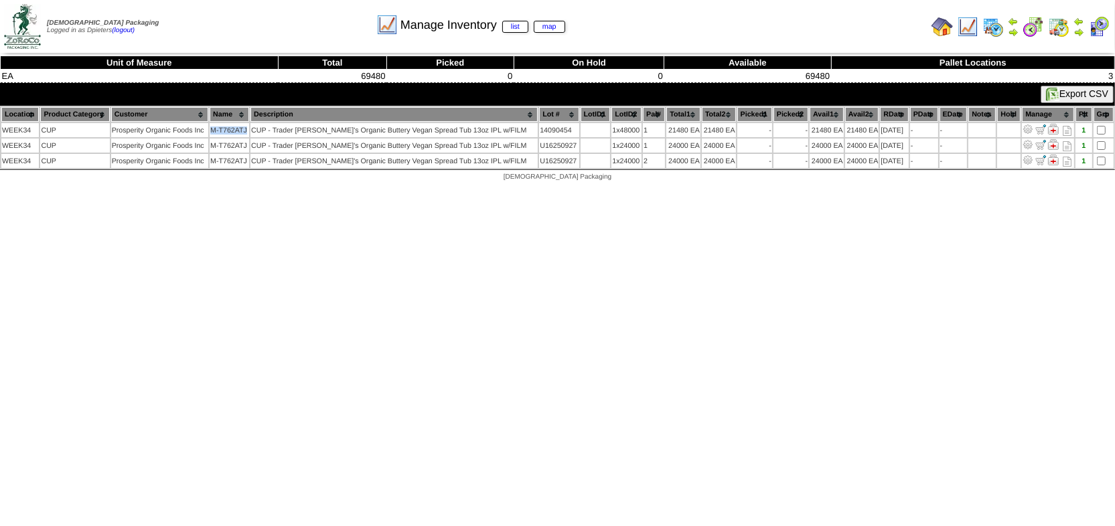
click at [938, 29] on img at bounding box center [942, 26] width 21 height 21
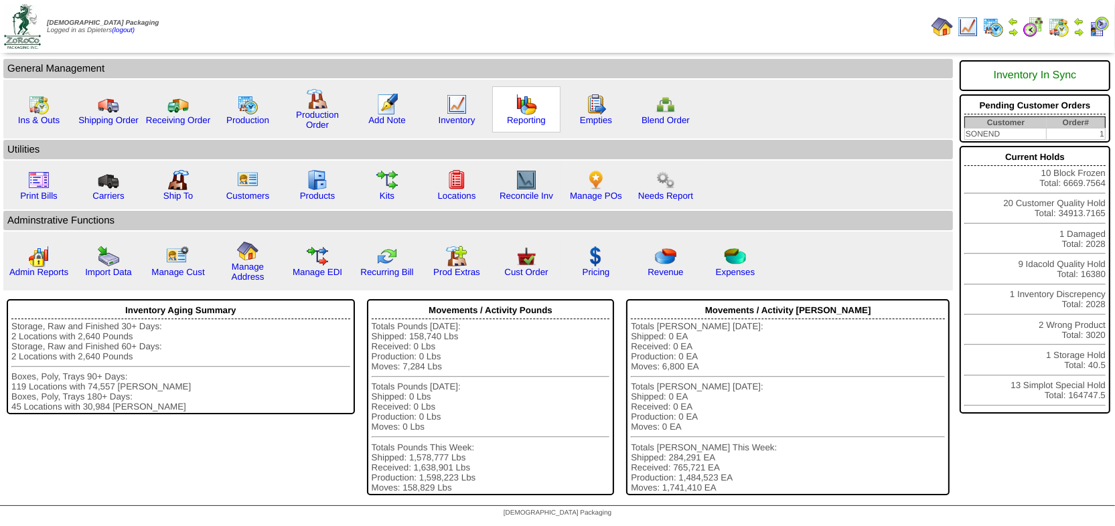
click at [520, 110] on img at bounding box center [526, 104] width 21 height 21
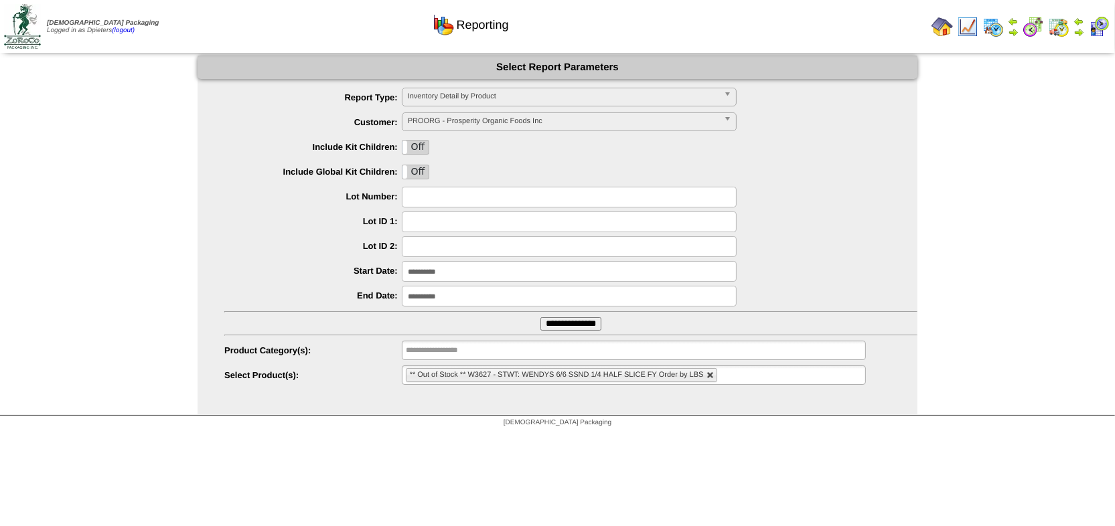
click at [712, 376] on link at bounding box center [711, 376] width 8 height 8
type input "**********"
click at [483, 269] on input "**********" at bounding box center [569, 271] width 335 height 21
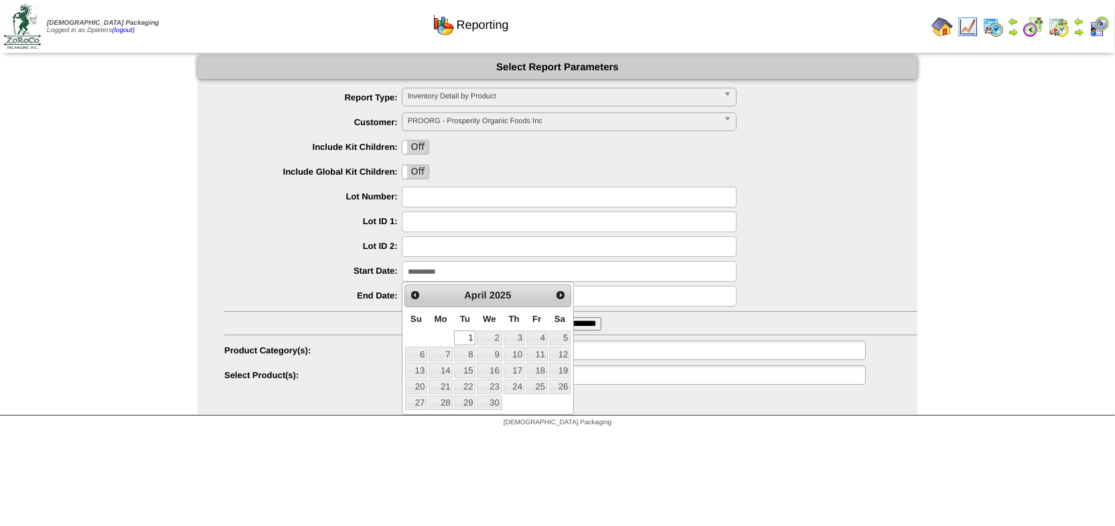
type input "**********"
click at [810, 253] on div at bounding box center [570, 246] width 693 height 21
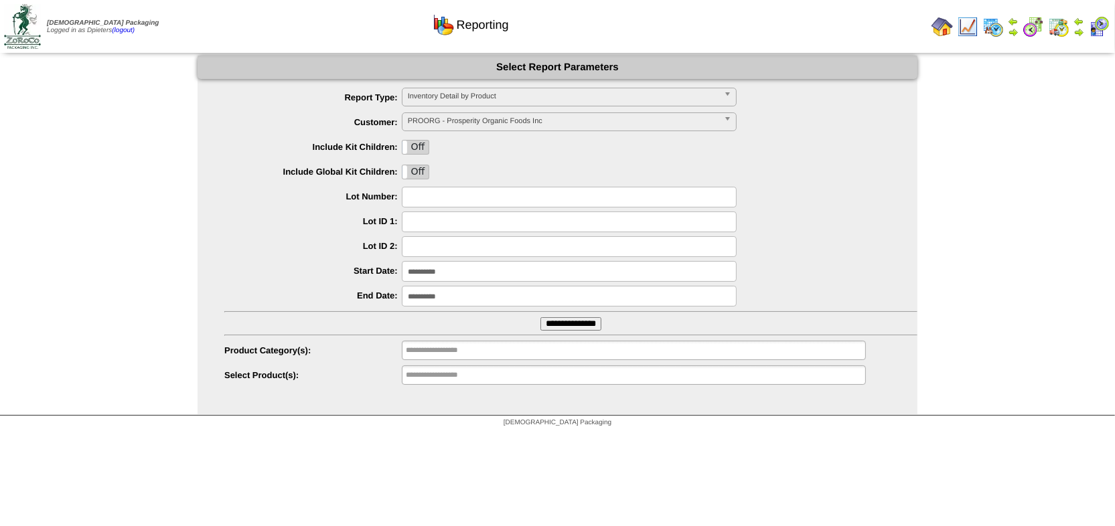
click at [466, 377] on input "**********" at bounding box center [449, 375] width 86 height 17
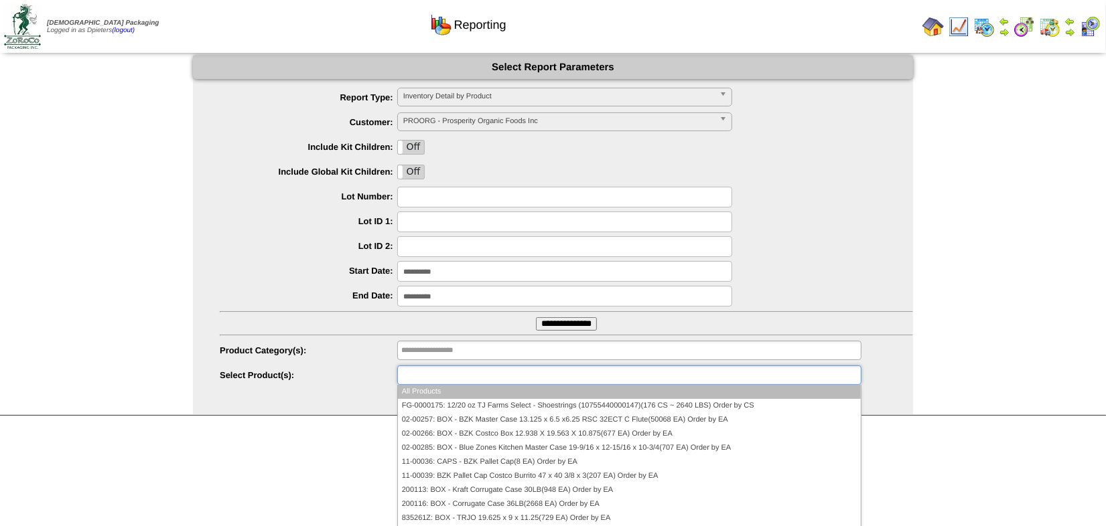
paste input "*********"
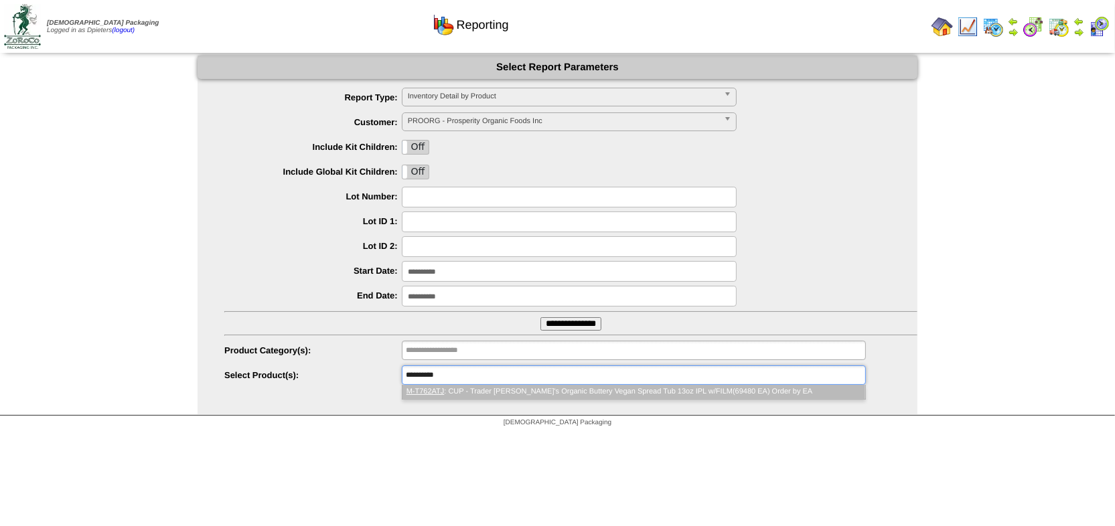
type input "*********"
click at [640, 390] on li "M-T762ATJ : CUP - Trader Joe's Organic Buttery Vegan Spread Tub 13oz IPL w/FILM…" at bounding box center [634, 392] width 463 height 14
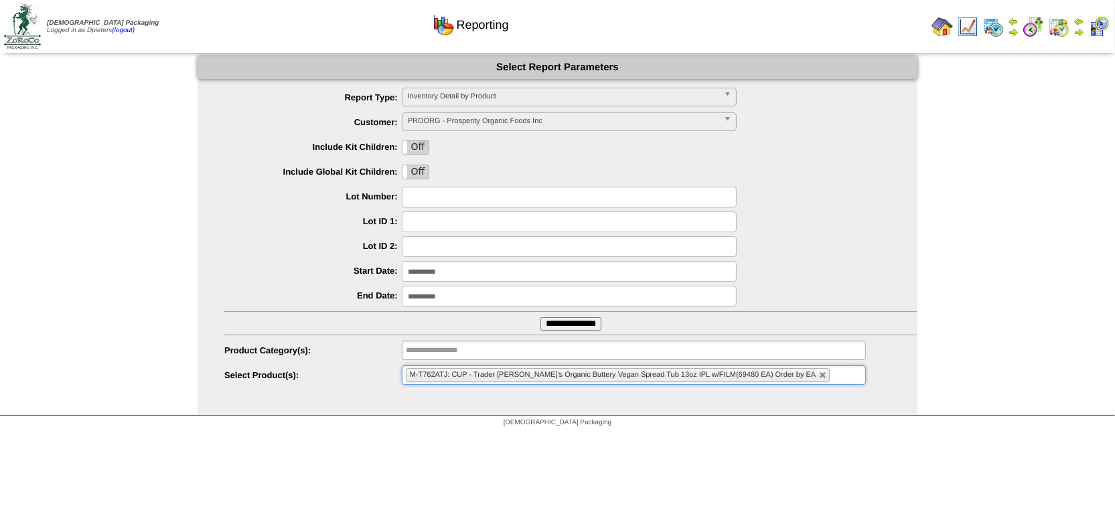
click at [582, 327] on input "**********" at bounding box center [571, 324] width 61 height 13
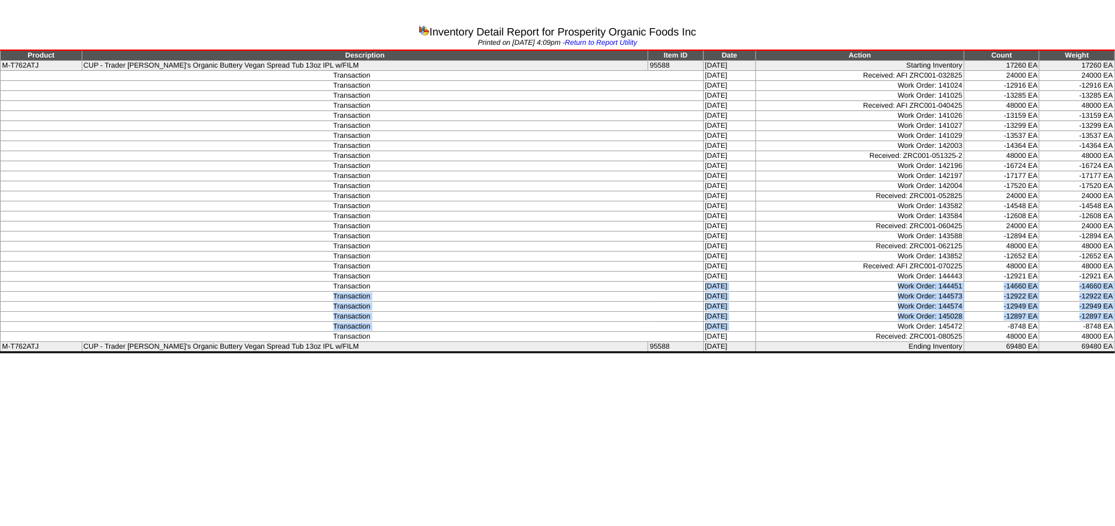
drag, startPoint x: 659, startPoint y: 287, endPoint x: 733, endPoint y: 328, distance: 85.2
click at [733, 328] on tbody "Product Description Item ID Date Action Count Weight M-T762ATJ CUP - Trader [PE…" at bounding box center [558, 201] width 1115 height 302
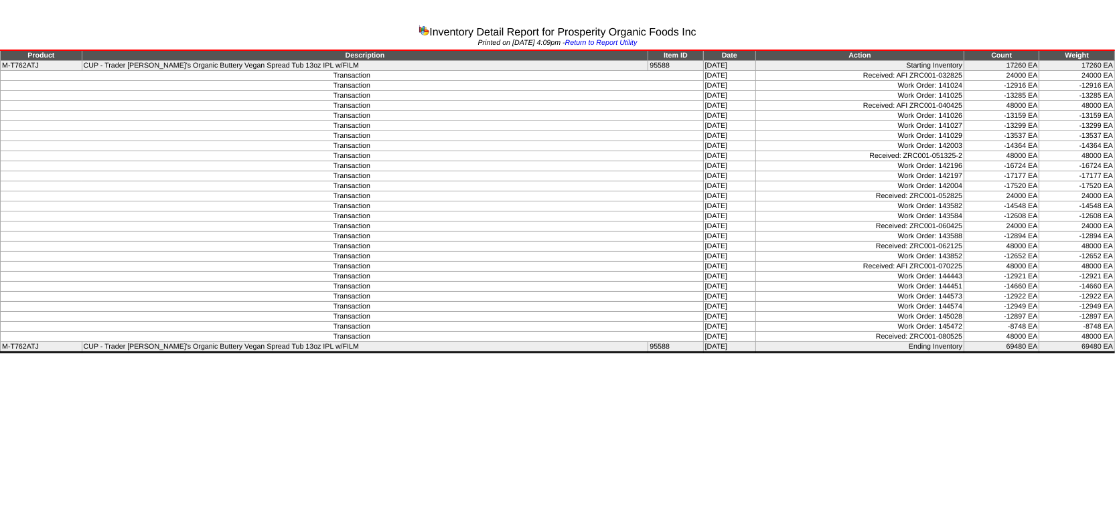
click at [870, 357] on html "Inventory Detail Report for Prosperity Organic Foods Inc Printed on [DATE] 4:09…" at bounding box center [557, 178] width 1115 height 357
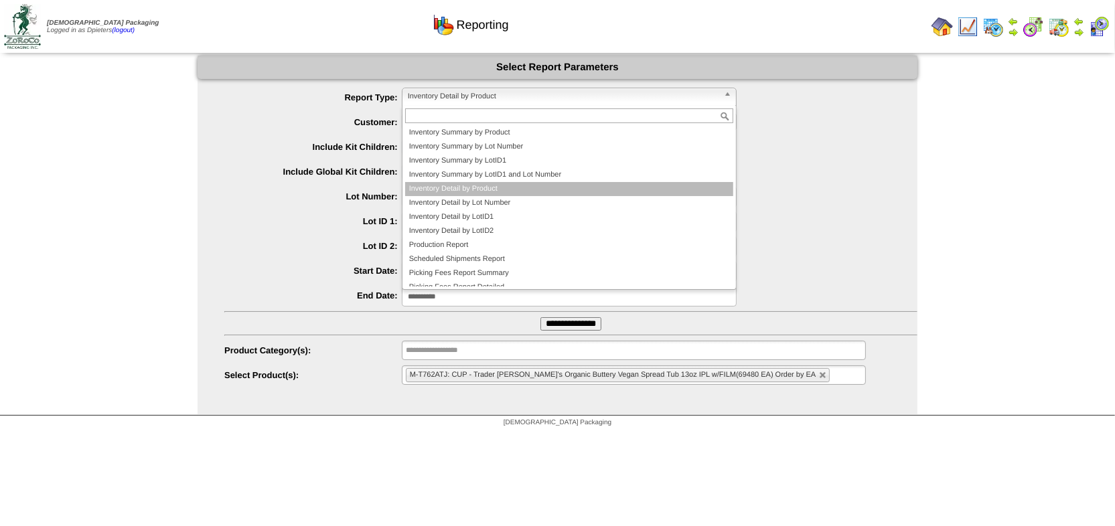
click at [493, 96] on span "Inventory Detail by Product" at bounding box center [563, 96] width 311 height 16
click at [823, 190] on div at bounding box center [570, 197] width 693 height 21
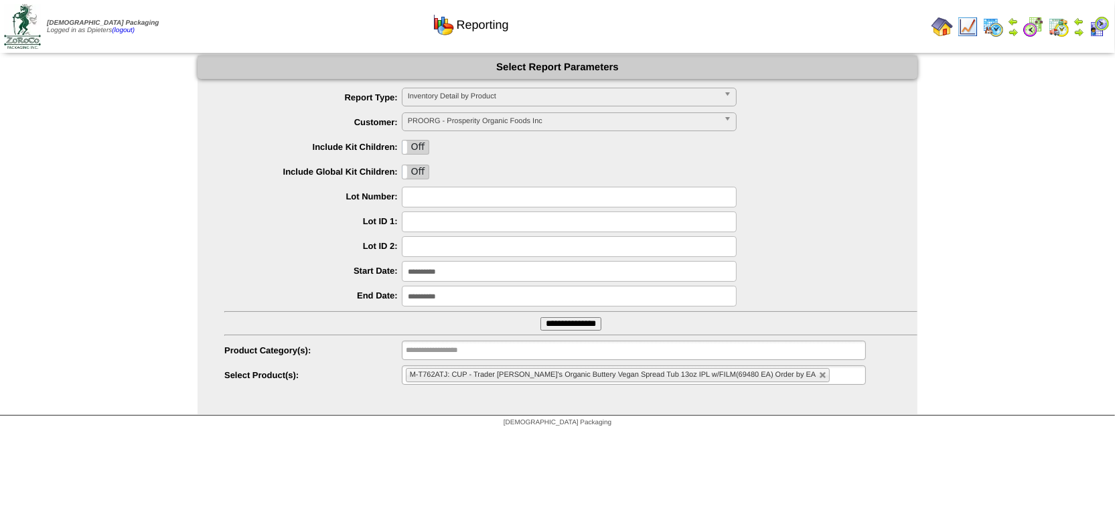
click at [587, 324] on input "**********" at bounding box center [571, 324] width 61 height 13
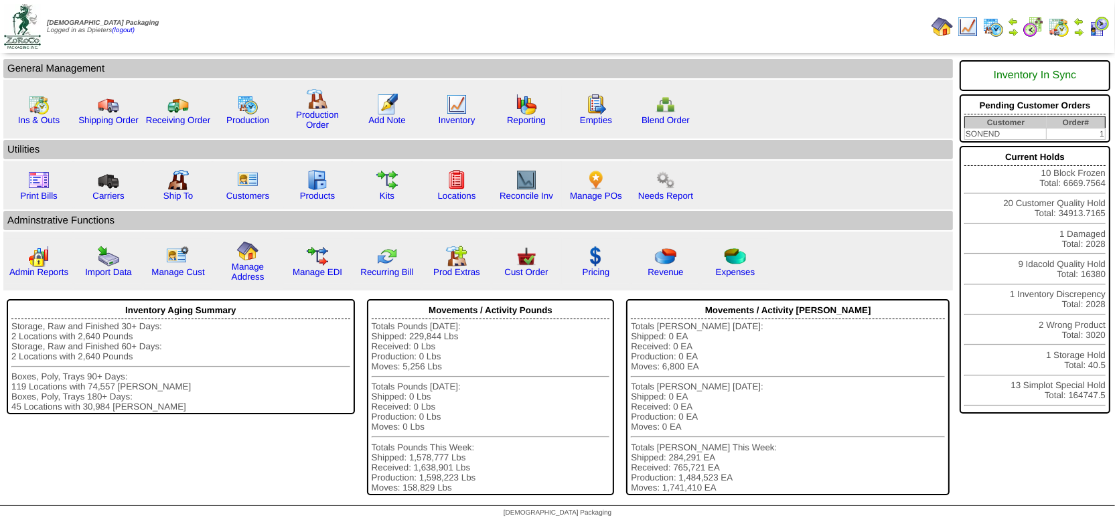
click at [1013, 33] on img at bounding box center [1013, 32] width 11 height 11
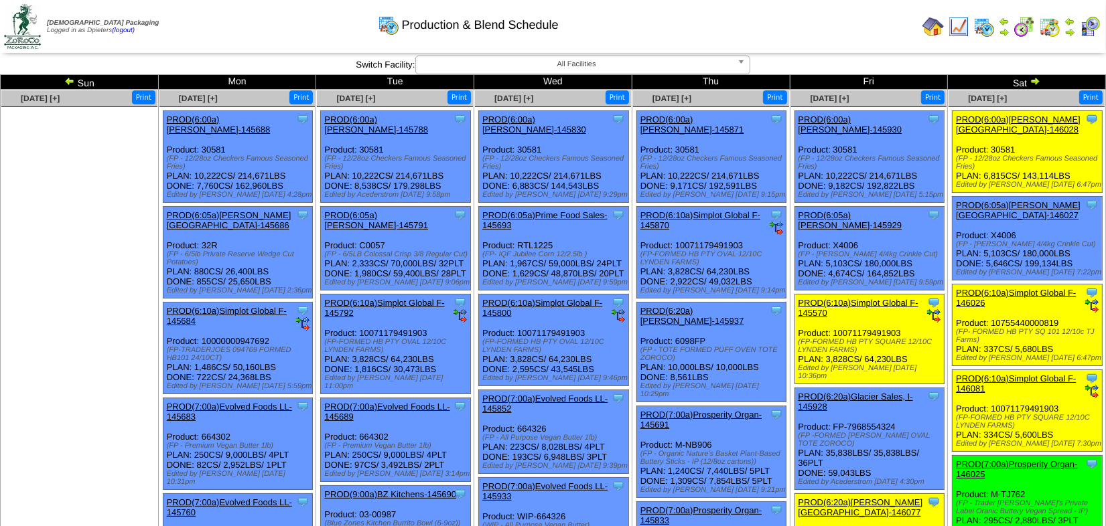
click at [924, 23] on img at bounding box center [932, 26] width 21 height 21
click at [1070, 30] on img at bounding box center [1069, 32] width 11 height 11
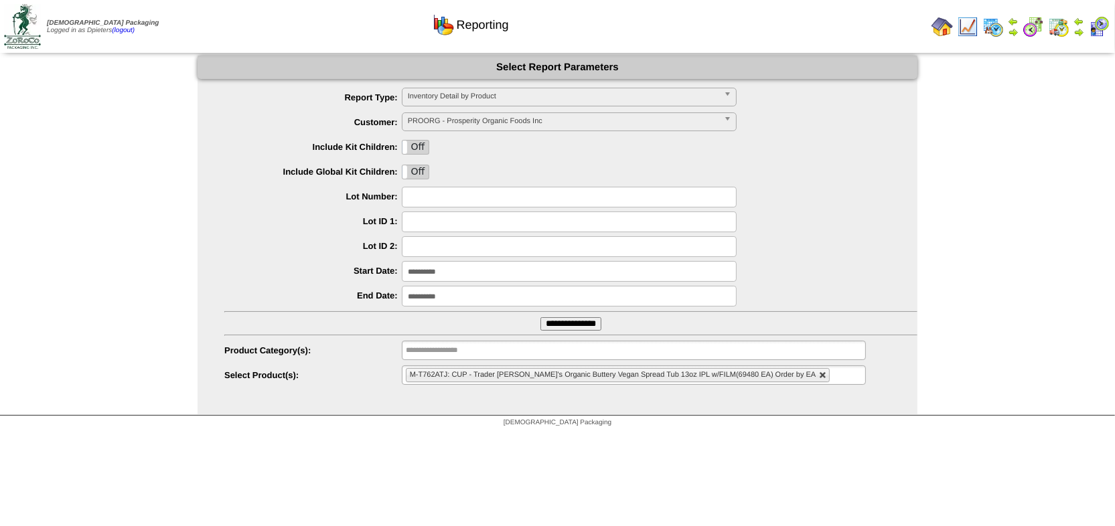
click at [819, 374] on link at bounding box center [823, 376] width 8 height 8
type input "**********"
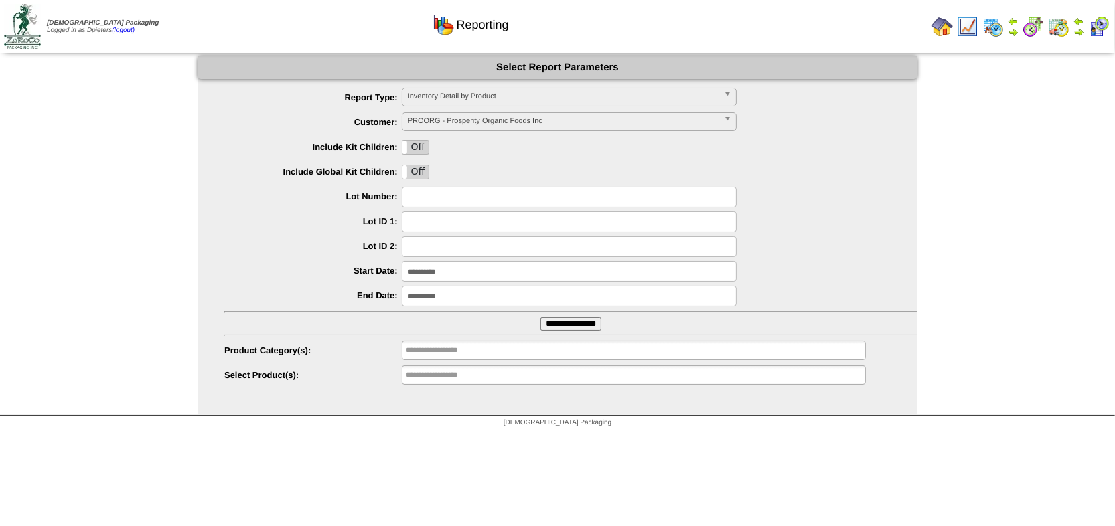
click at [545, 375] on ul "**********" at bounding box center [634, 375] width 464 height 19
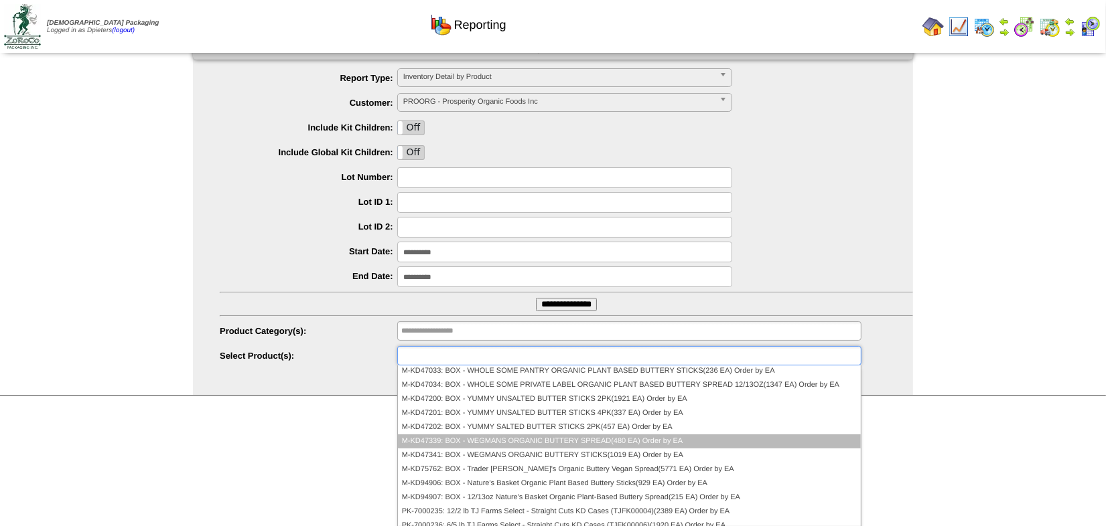
scroll to position [1461, 0]
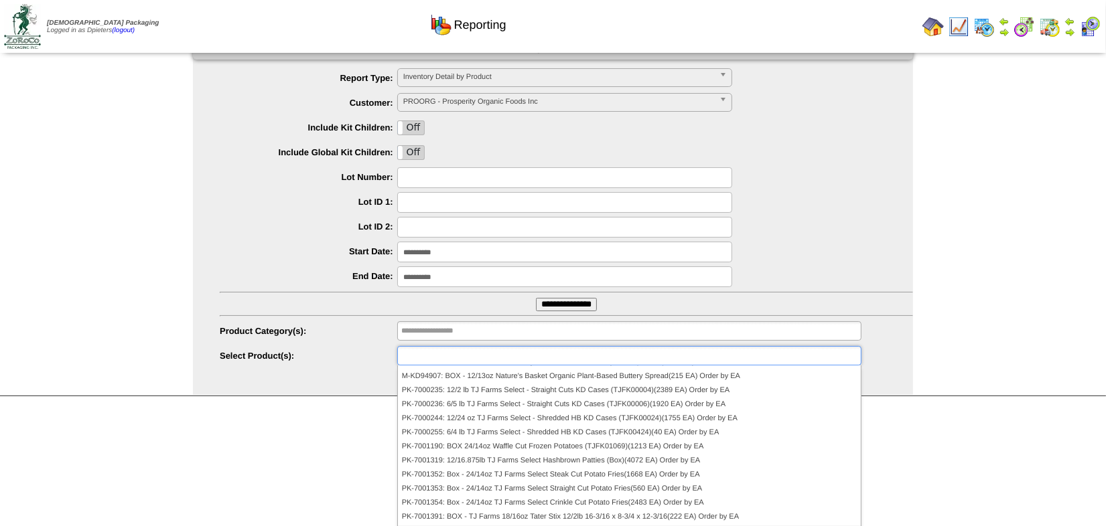
click at [931, 30] on img at bounding box center [932, 26] width 21 height 21
type input "**********"
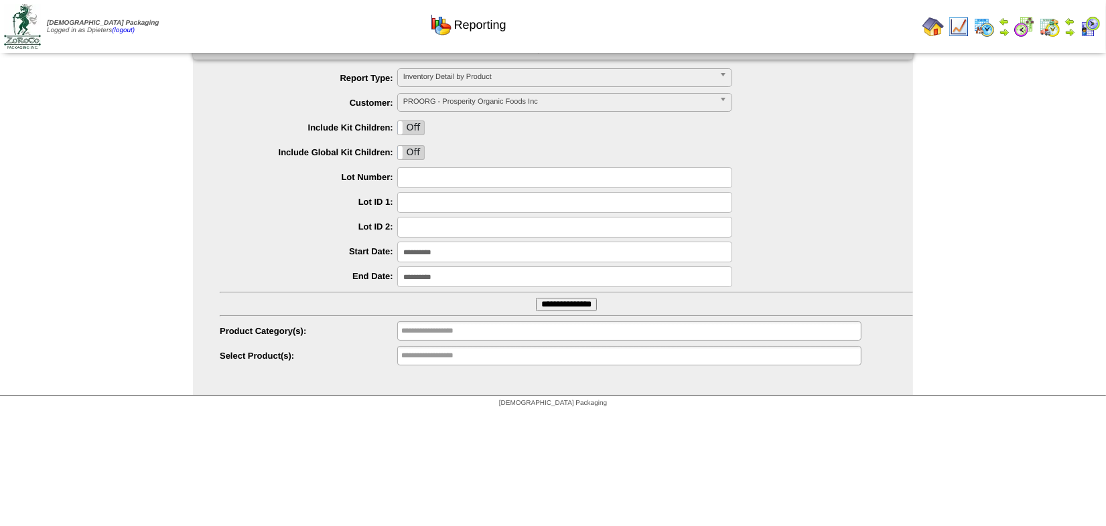
scroll to position [0, 0]
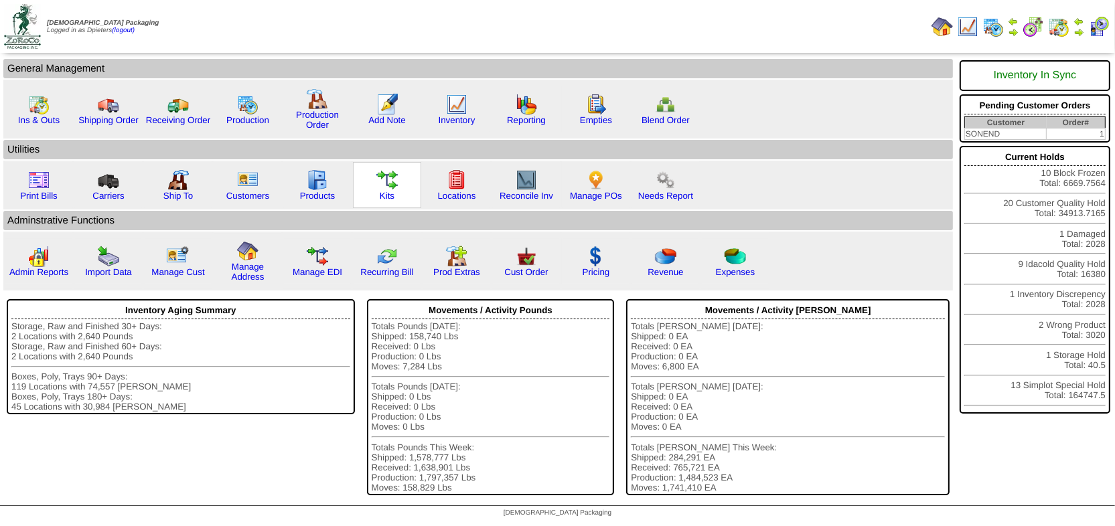
click at [389, 181] on img at bounding box center [386, 179] width 21 height 21
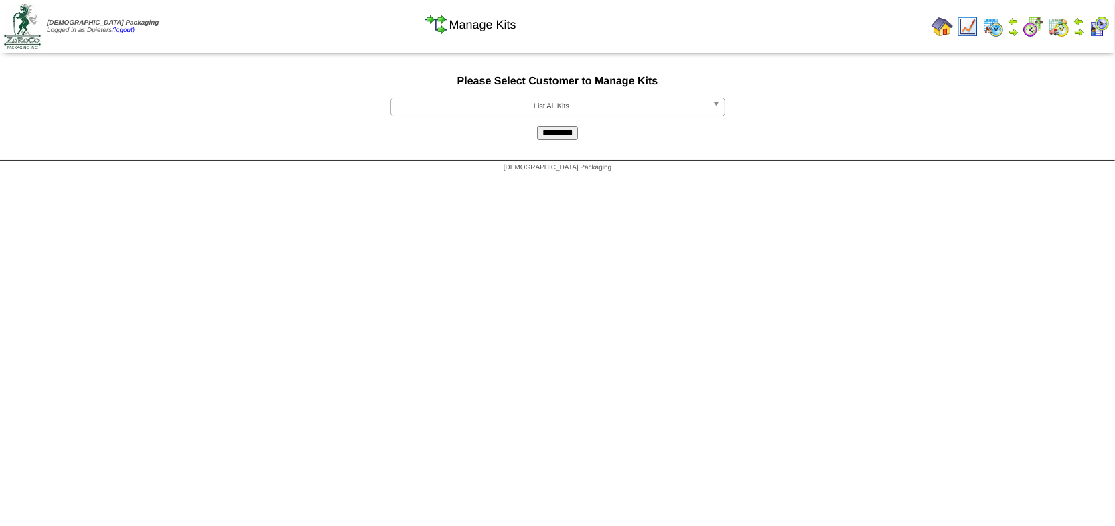
click at [502, 107] on span "List All Kits" at bounding box center [552, 106] width 311 height 16
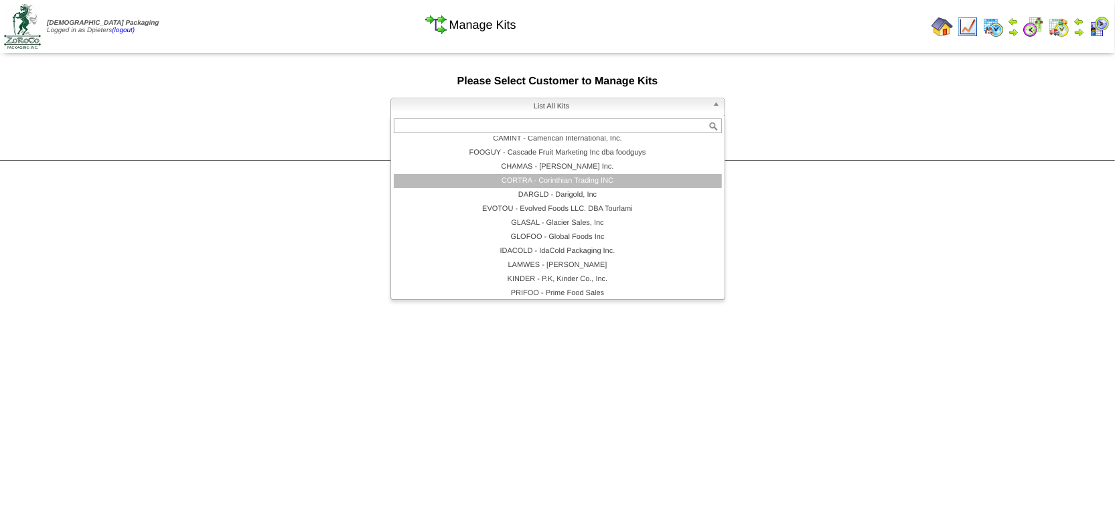
scroll to position [120, 0]
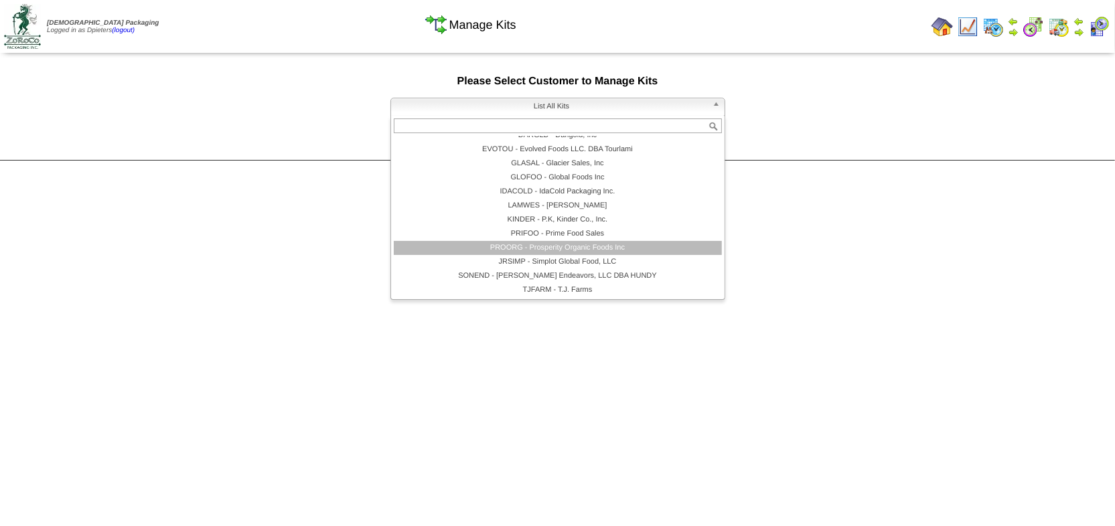
click at [483, 246] on li "PROORG - Prosperity Organic Foods Inc" at bounding box center [558, 248] width 328 height 14
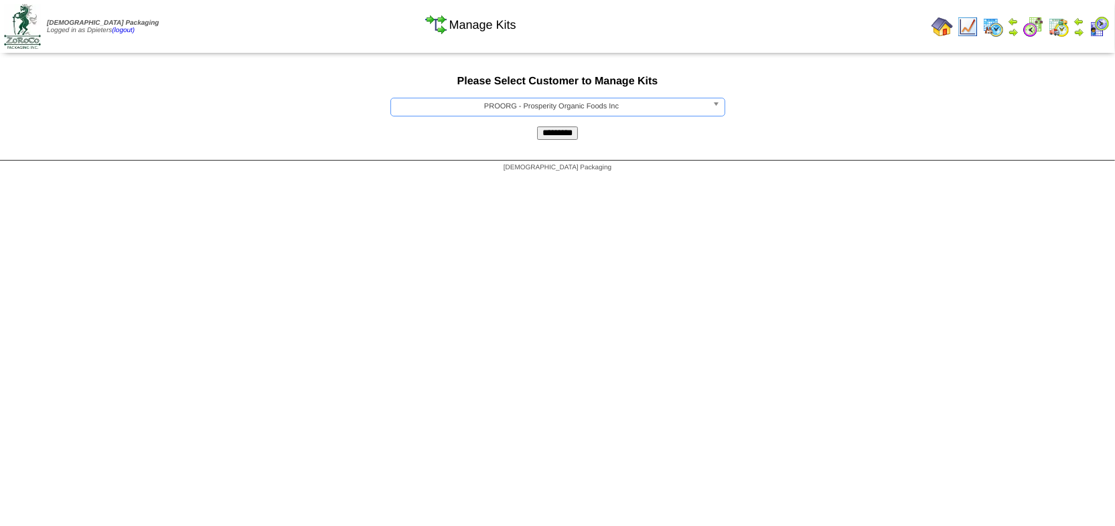
click at [563, 137] on input "*********" at bounding box center [557, 133] width 41 height 13
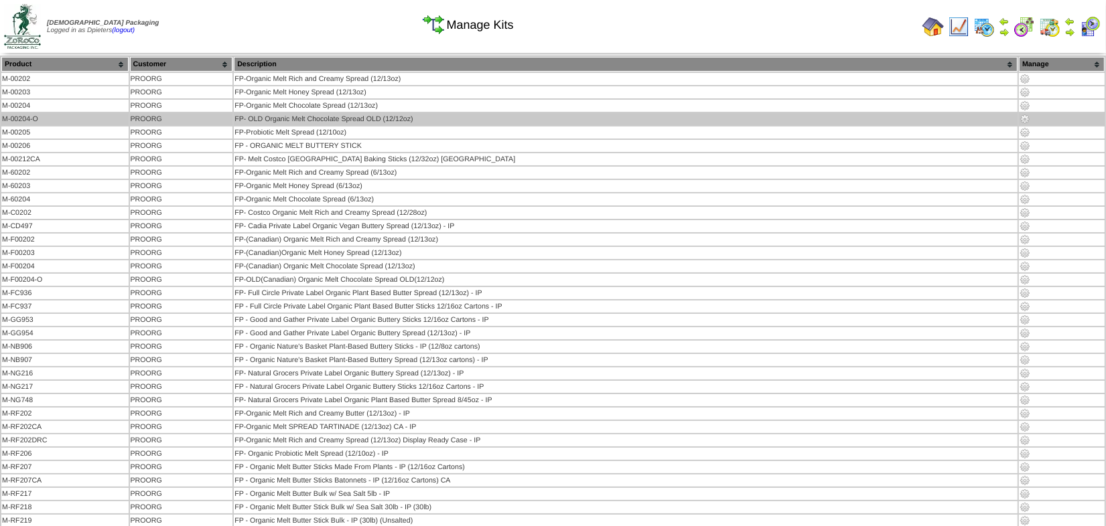
scroll to position [423, 0]
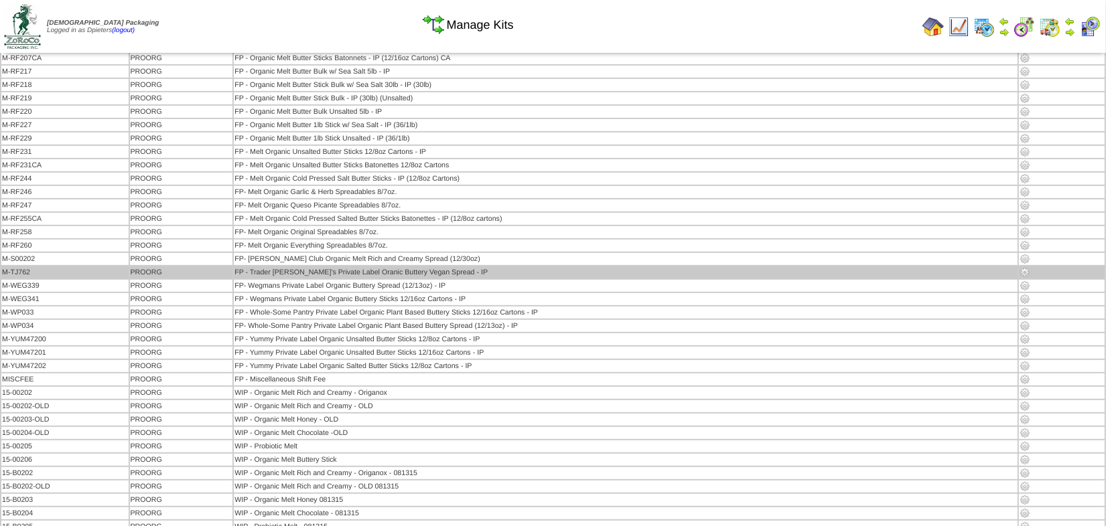
click at [1026, 267] on img at bounding box center [1024, 272] width 11 height 11
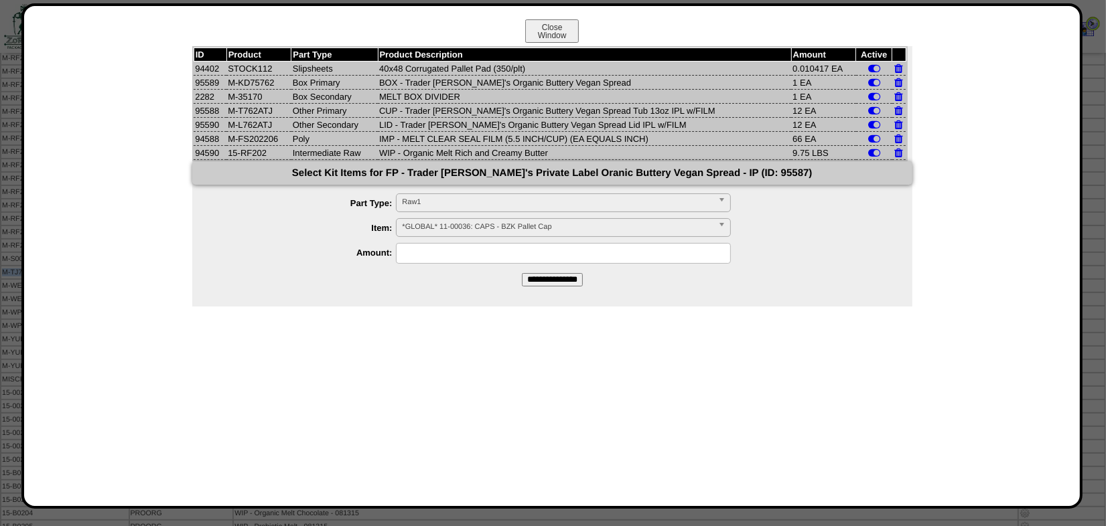
drag, startPoint x: 283, startPoint y: 107, endPoint x: 232, endPoint y: 113, distance: 50.5
click at [232, 113] on td "M-T762ATJ" at bounding box center [258, 111] width 65 height 14
copy td "M-T762ATJ"
click at [578, 25] on button "Close Window" at bounding box center [552, 30] width 54 height 23
click at [566, 29] on button "Close Window" at bounding box center [552, 30] width 54 height 23
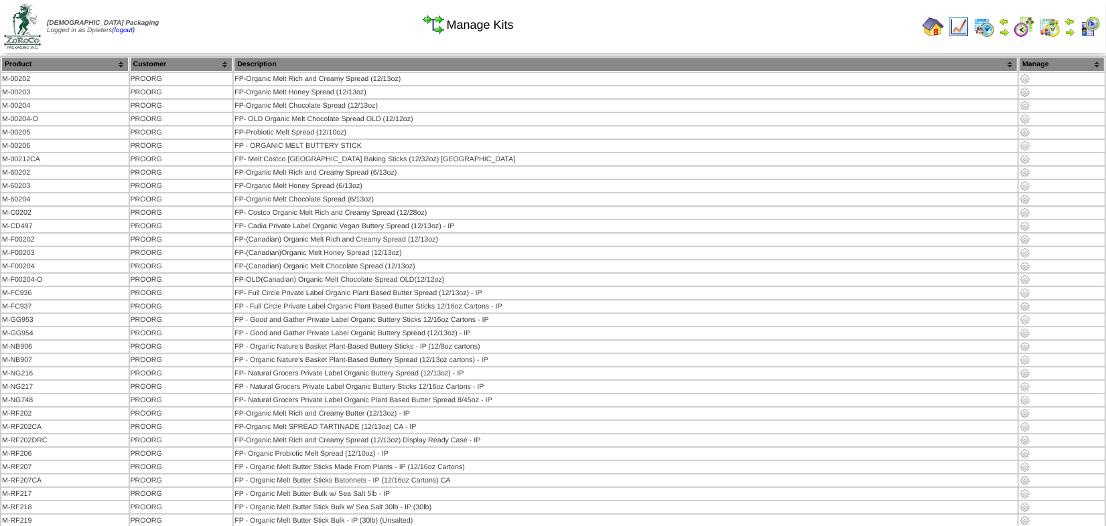
click at [934, 28] on img at bounding box center [932, 26] width 21 height 21
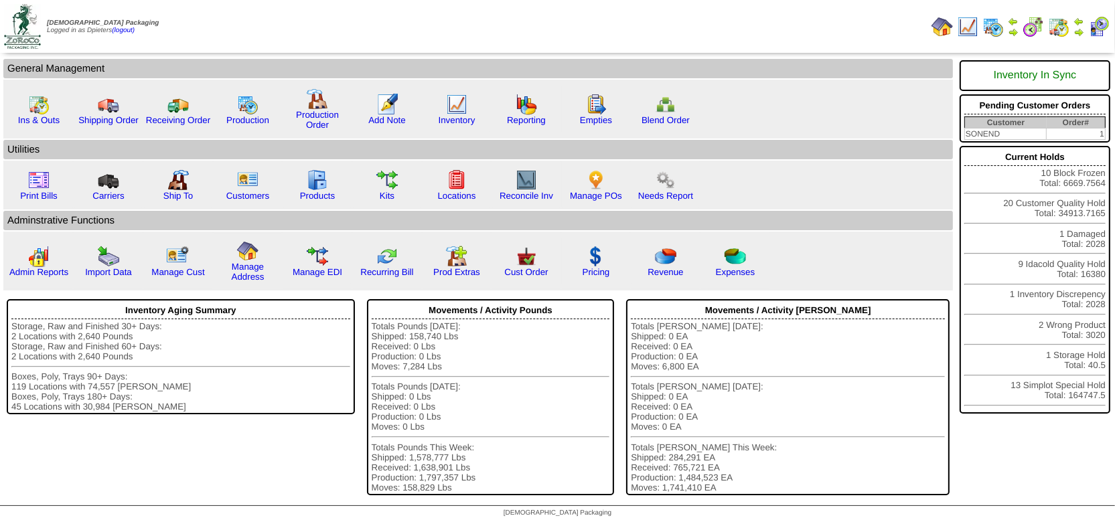
click at [963, 31] on img at bounding box center [967, 26] width 21 height 21
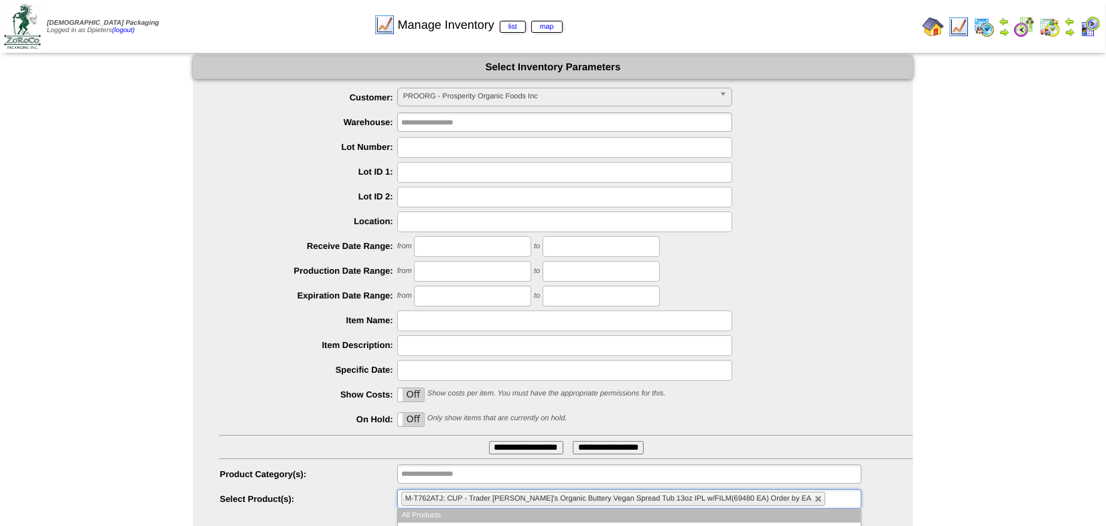
drag, startPoint x: 807, startPoint y: 500, endPoint x: 788, endPoint y: 499, distance: 18.8
click at [829, 499] on input "text" at bounding box center [837, 499] width 17 height 17
paste input "*********"
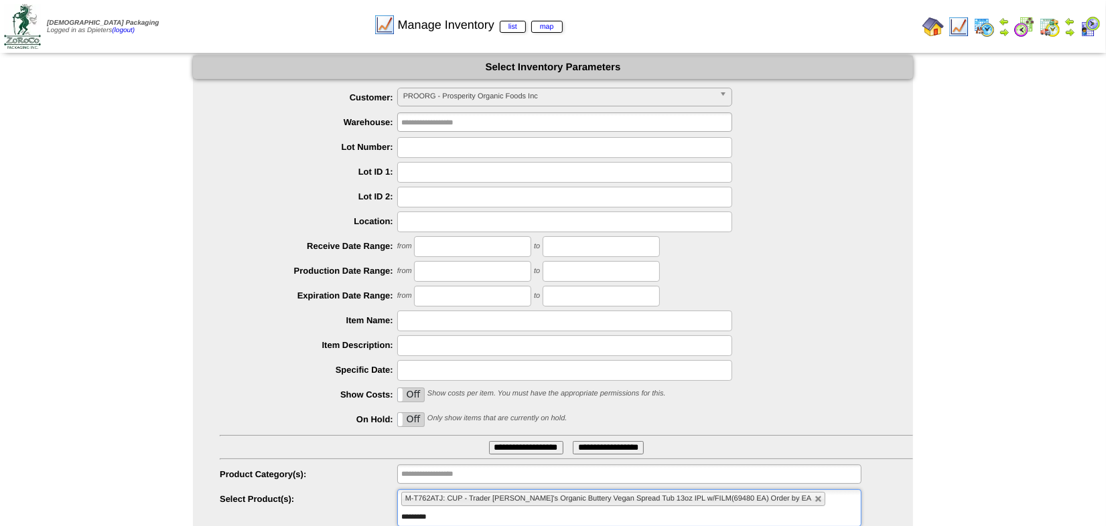
scroll to position [31, 0]
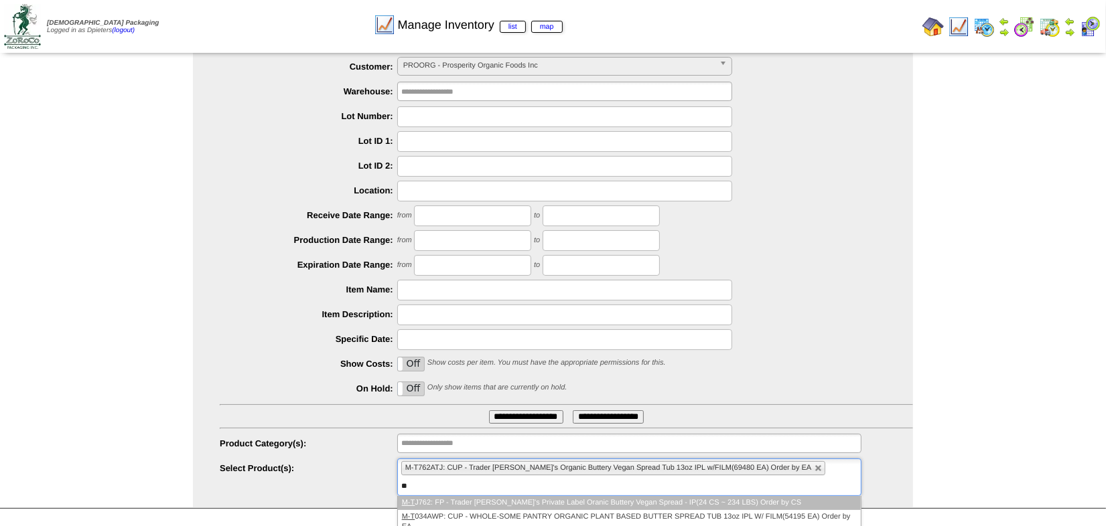
type input "*"
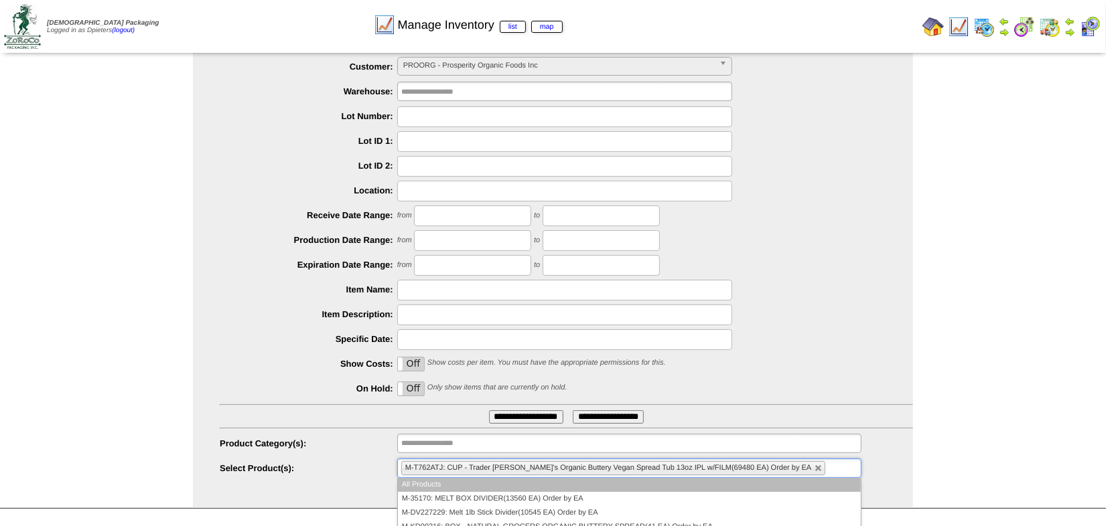
click at [925, 439] on div "**********" at bounding box center [553, 267] width 1106 height 484
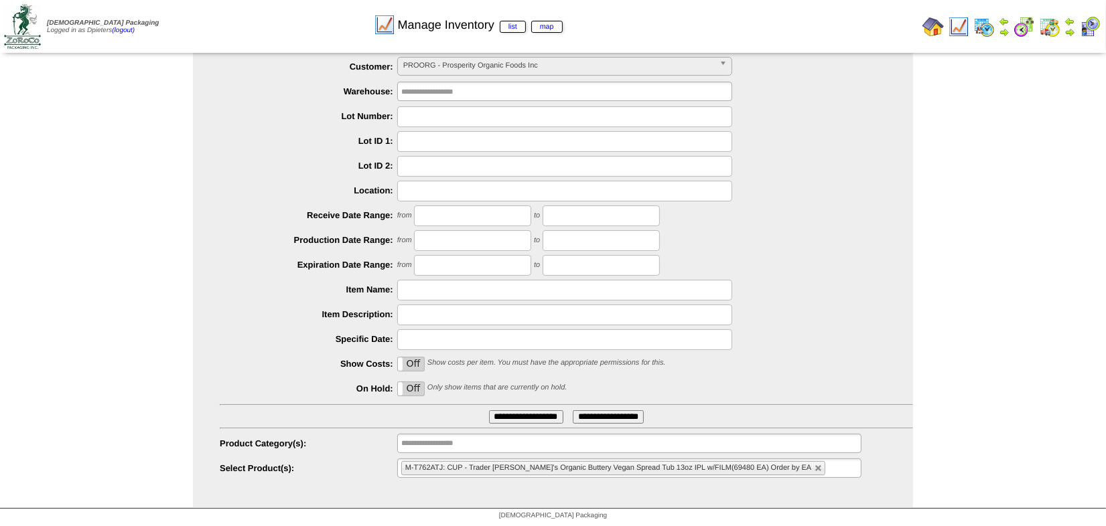
click at [496, 413] on input "**********" at bounding box center [526, 417] width 74 height 13
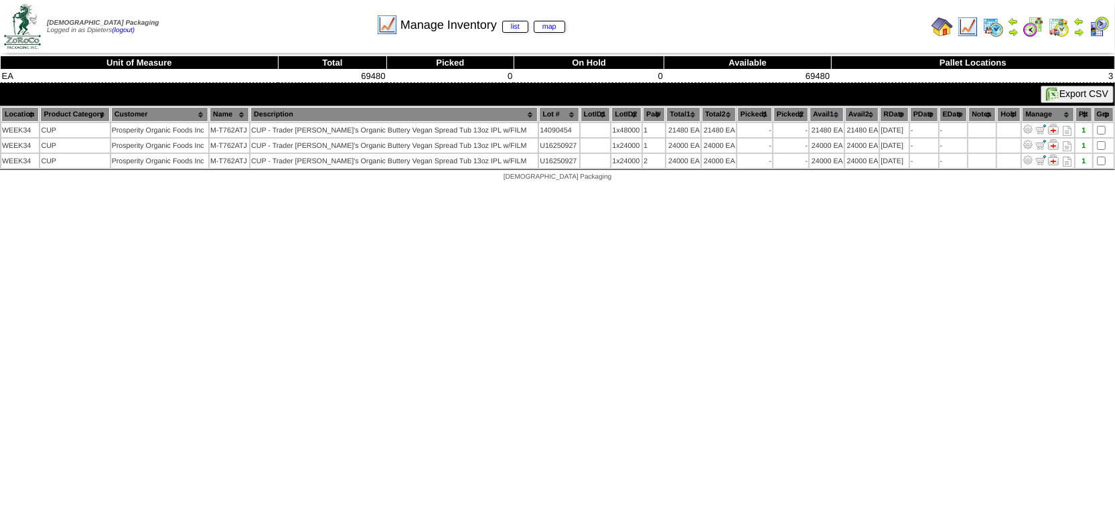
click at [940, 21] on img at bounding box center [942, 26] width 21 height 21
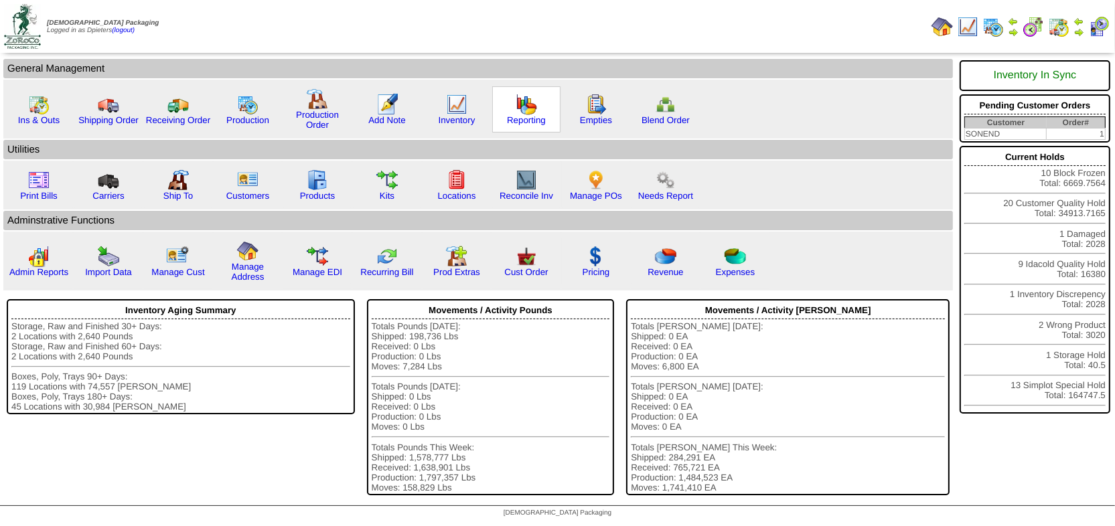
click at [526, 108] on img at bounding box center [526, 104] width 21 height 21
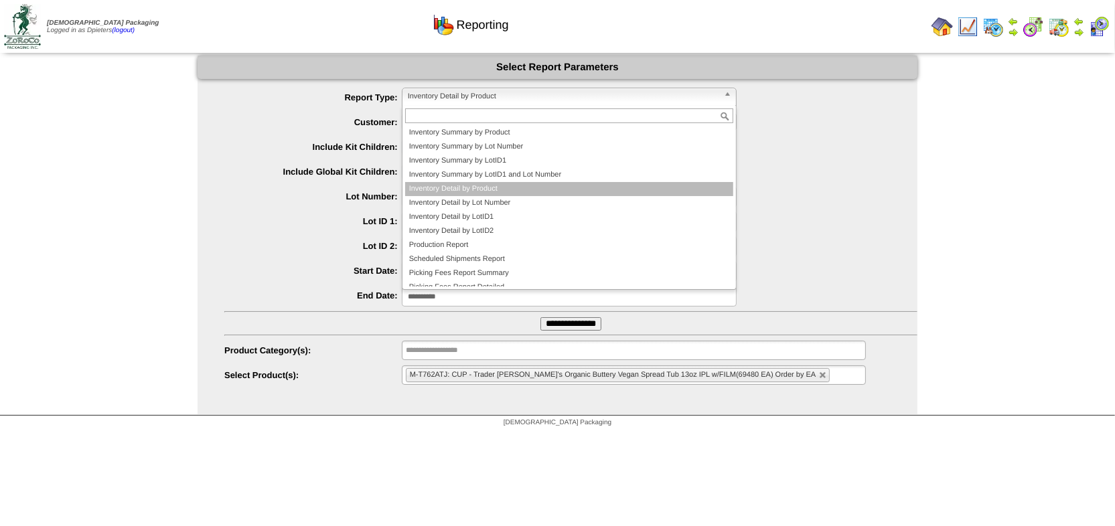
click at [509, 88] on link "Inventory Detail by Product" at bounding box center [569, 97] width 335 height 19
click at [567, 192] on li "Inventory Detail by Product" at bounding box center [569, 189] width 328 height 14
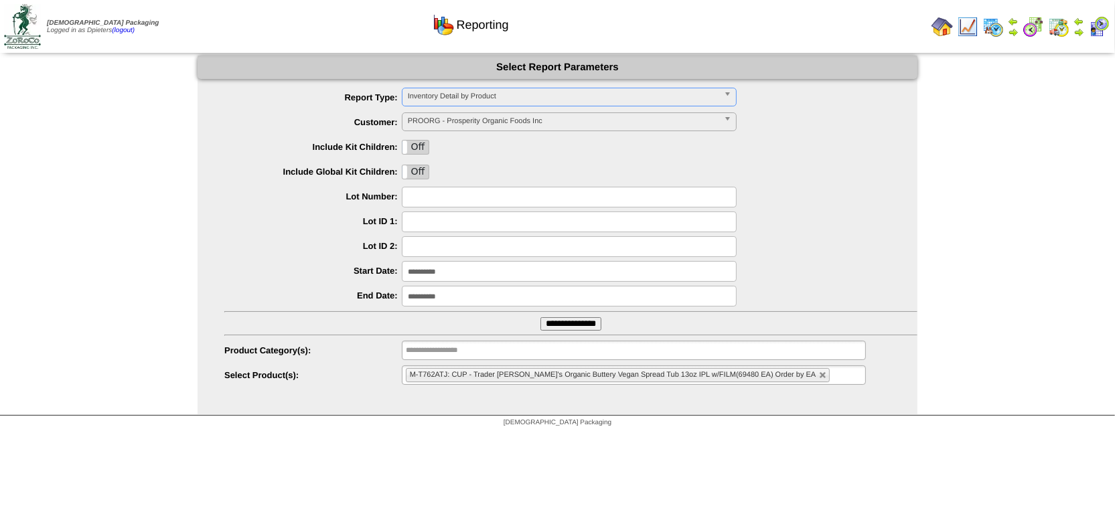
click at [549, 325] on input "**********" at bounding box center [571, 324] width 61 height 13
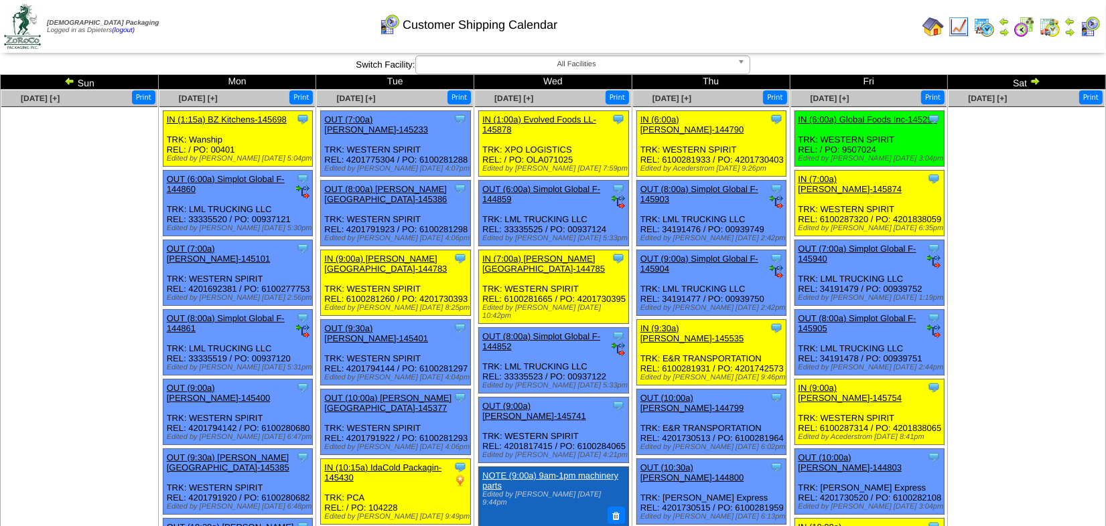
click at [1032, 80] on img at bounding box center [1035, 81] width 11 height 11
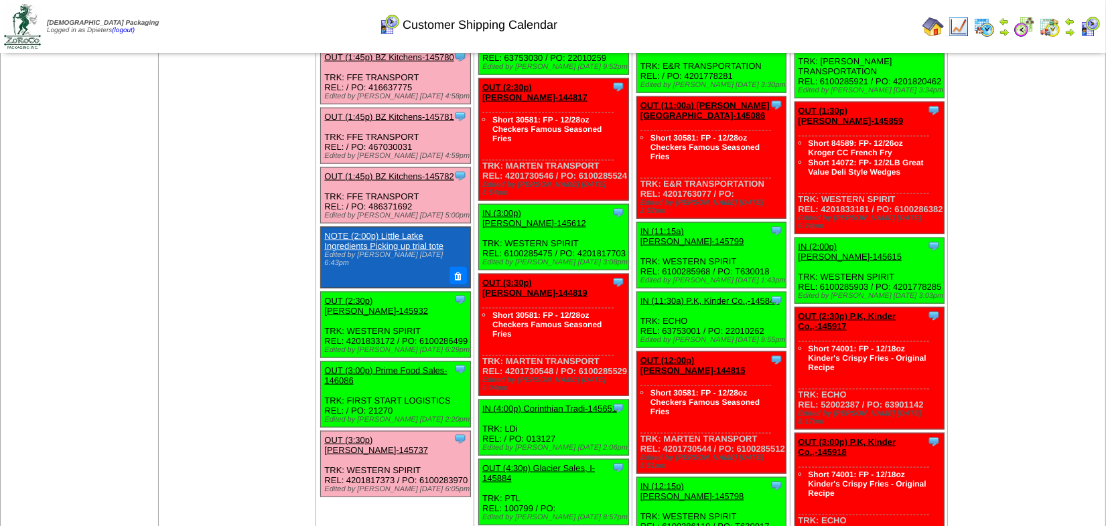
scroll to position [1705, 0]
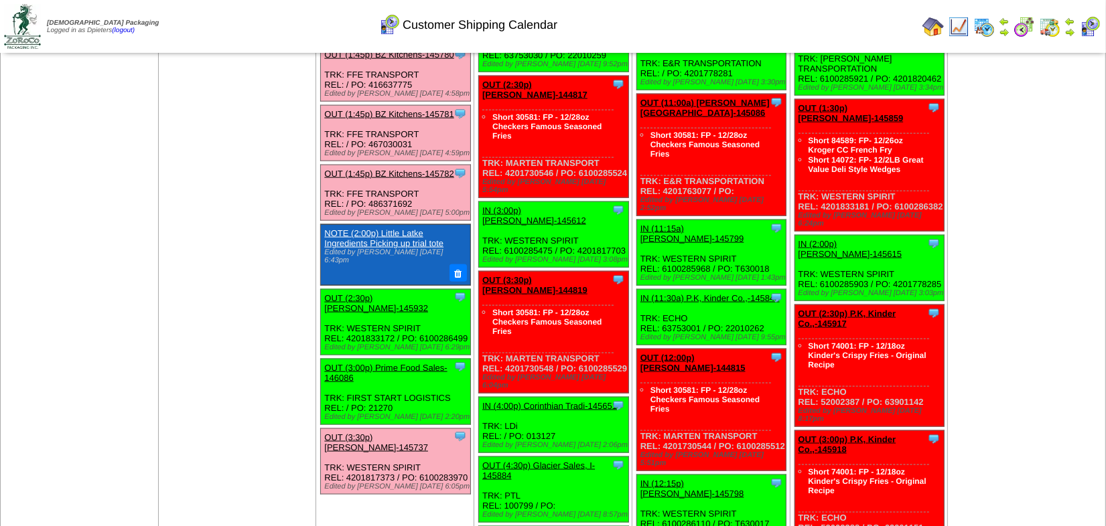
click at [206, 334] on td "[DATE] [+] Print Clone Item IN (6:00a) Corinthian Tradi-145648 Corinthian Tradi…" at bounding box center [237, 108] width 158 height 3446
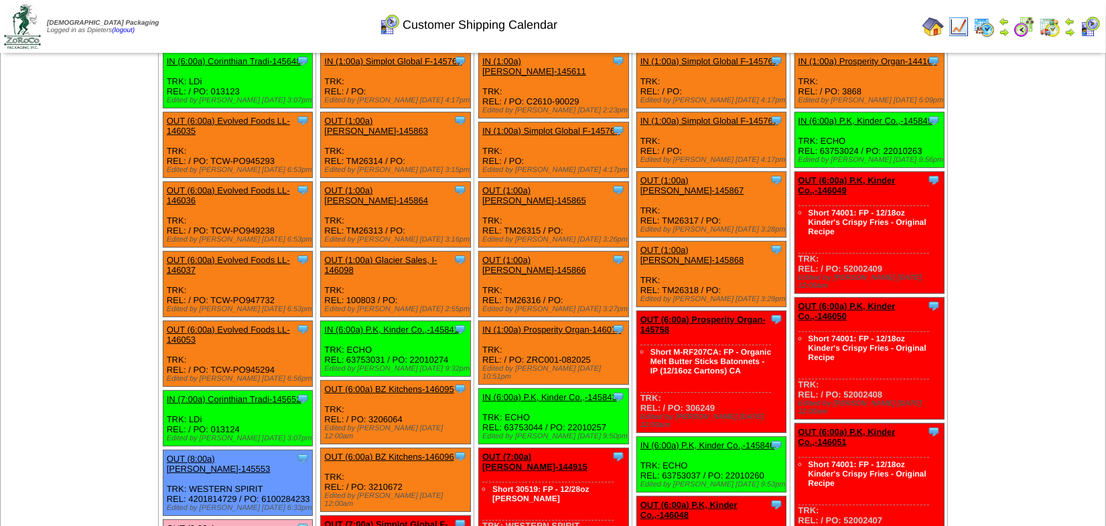
scroll to position [0, 0]
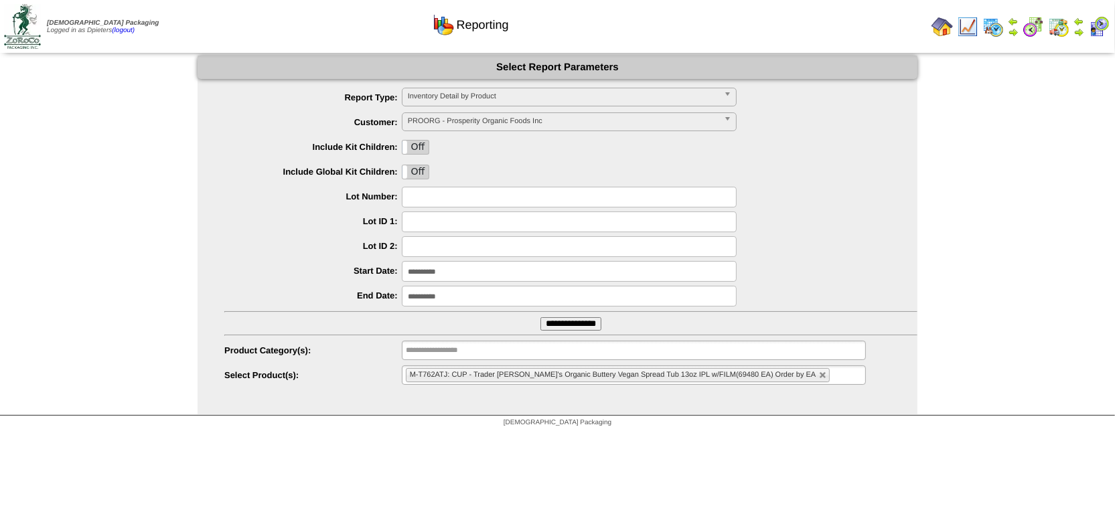
click at [936, 32] on img at bounding box center [942, 26] width 21 height 21
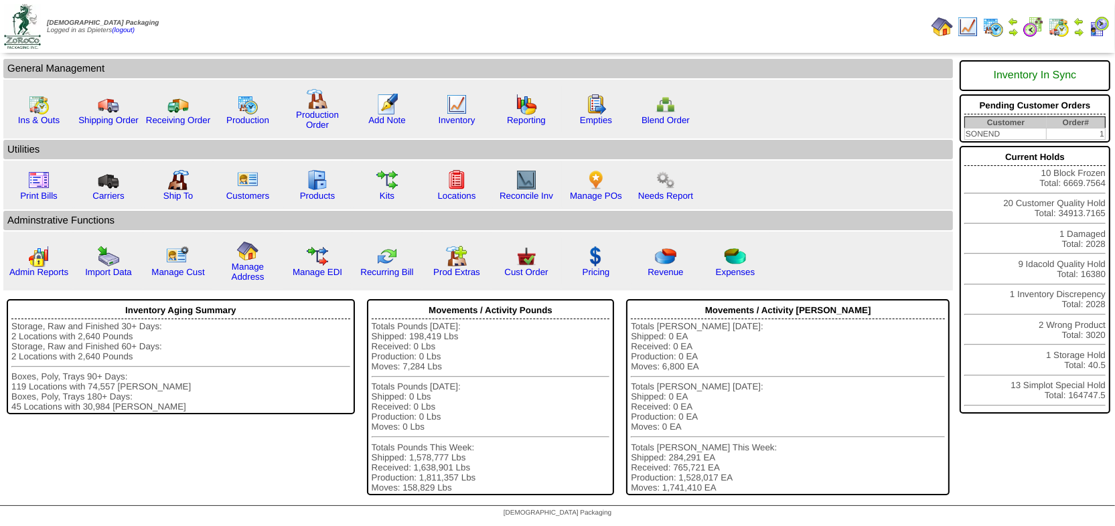
click at [1078, 33] on img at bounding box center [1079, 32] width 11 height 11
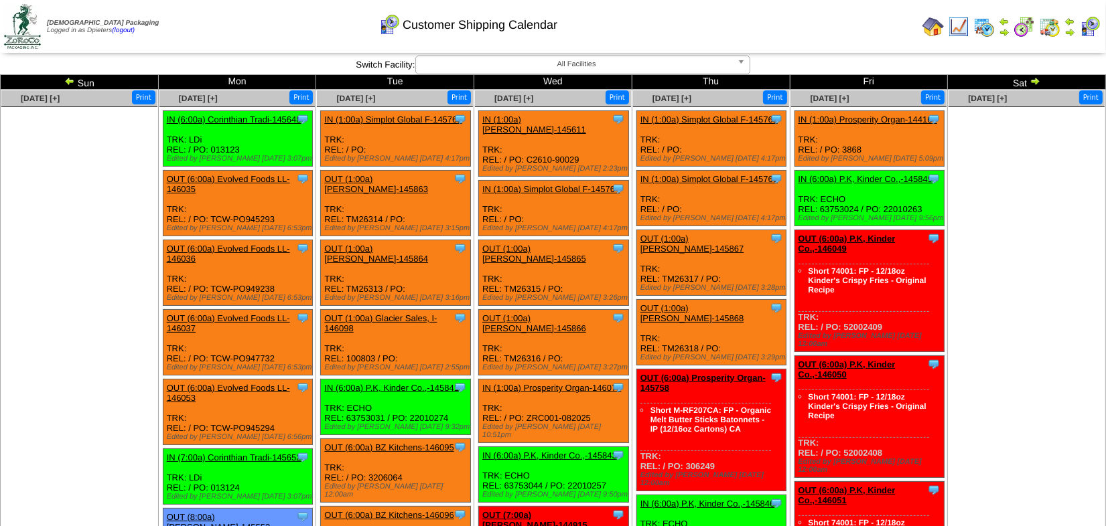
click at [1040, 84] on img at bounding box center [1035, 81] width 11 height 11
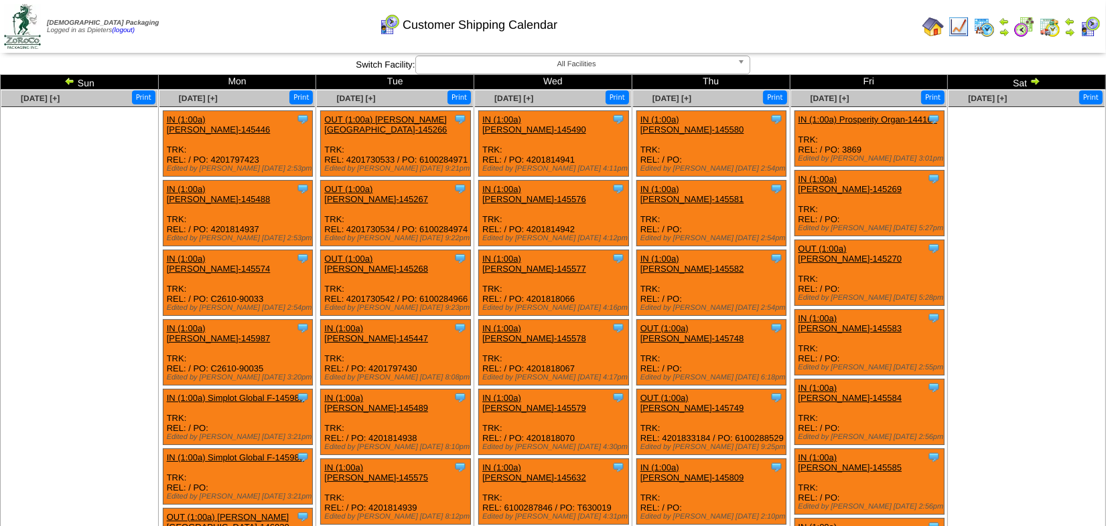
click at [1040, 84] on img at bounding box center [1035, 81] width 11 height 11
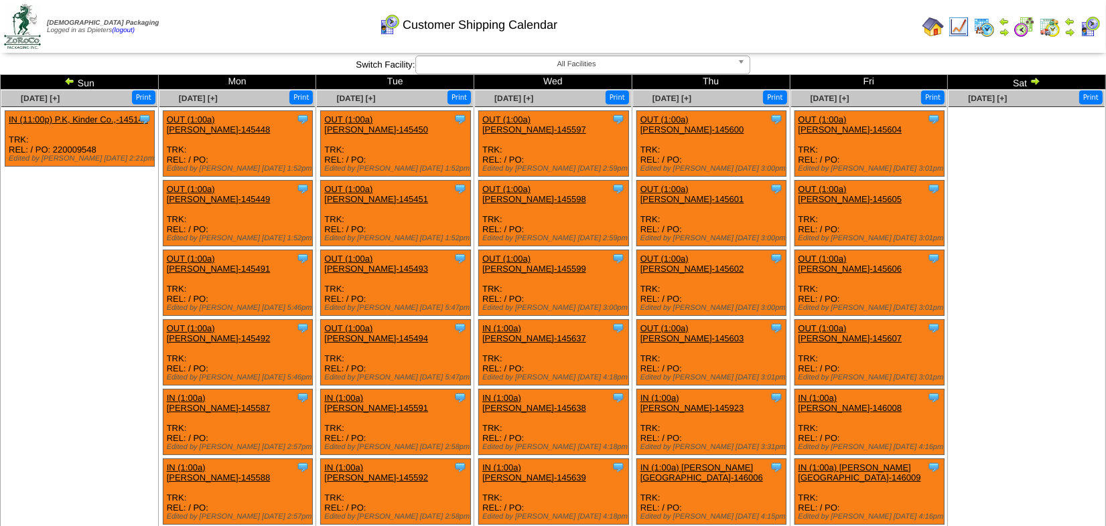
click at [1037, 84] on img at bounding box center [1035, 81] width 11 height 11
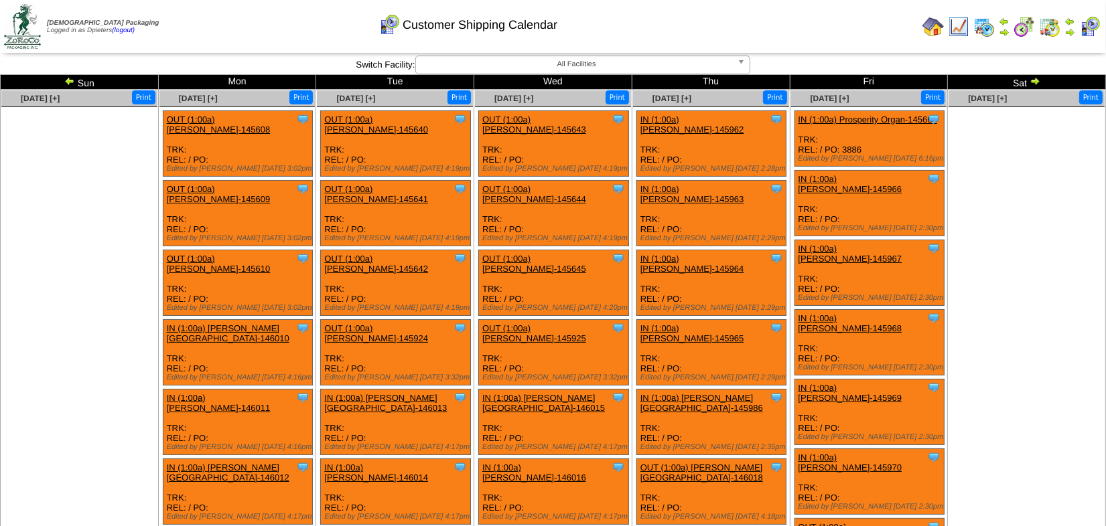
click at [69, 80] on img at bounding box center [69, 81] width 11 height 11
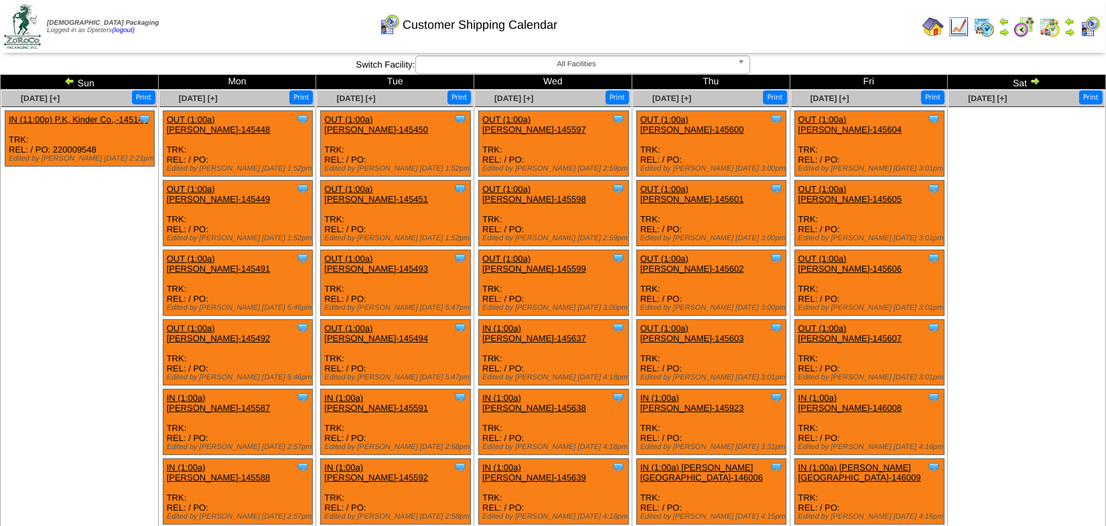
click at [67, 80] on img at bounding box center [69, 81] width 11 height 11
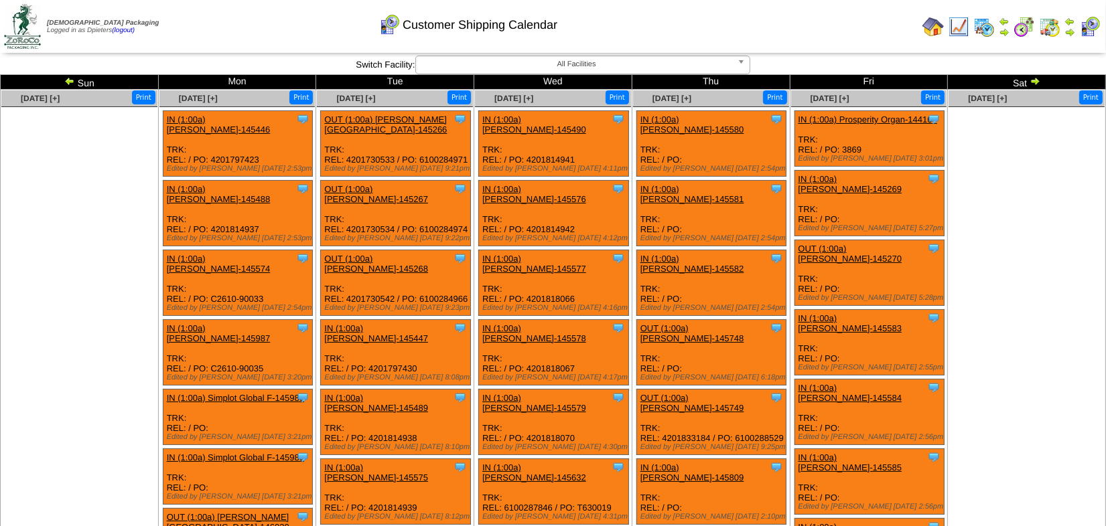
click at [70, 81] on img at bounding box center [69, 81] width 11 height 11
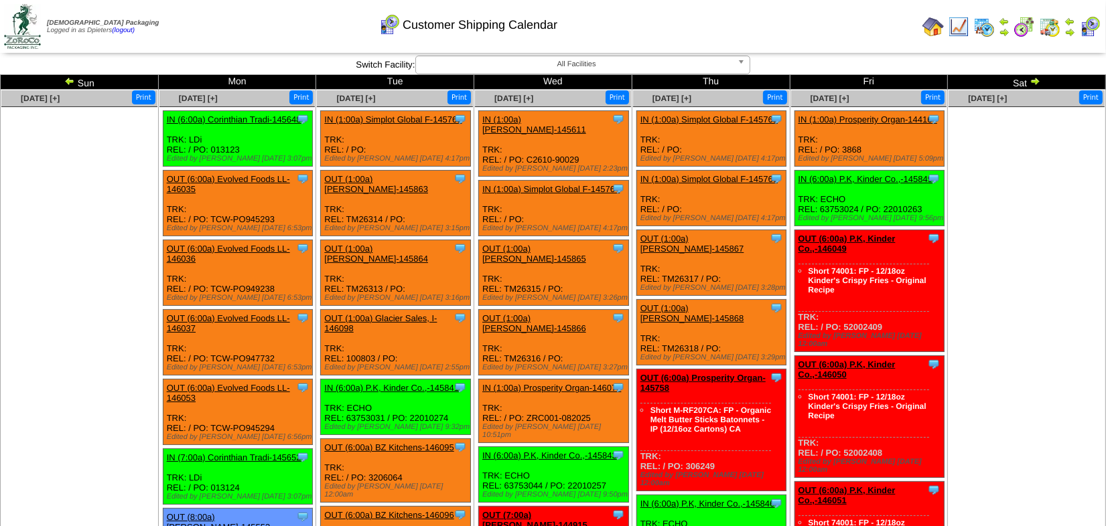
click at [935, 27] on img at bounding box center [932, 26] width 21 height 21
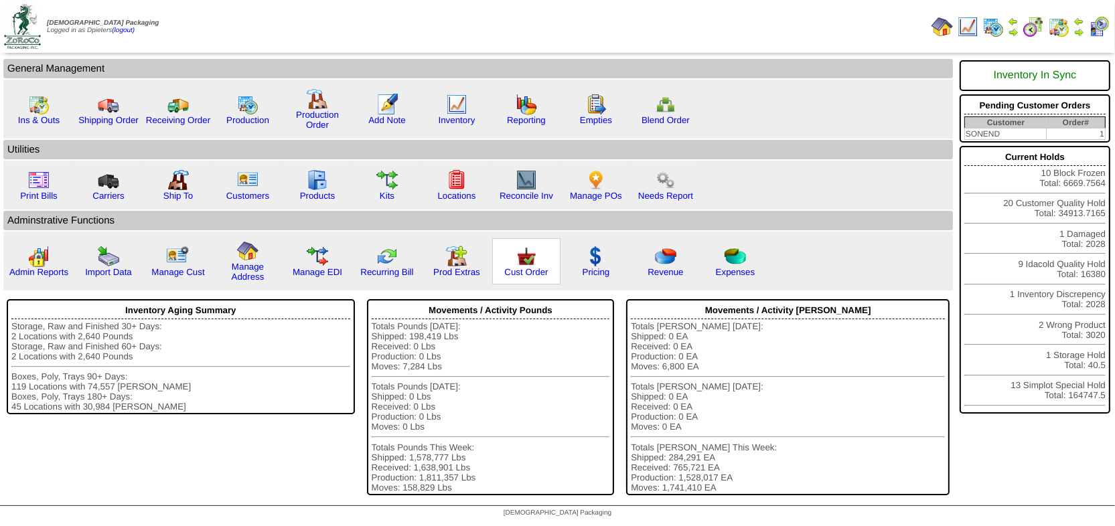
click at [523, 261] on img at bounding box center [526, 256] width 21 height 21
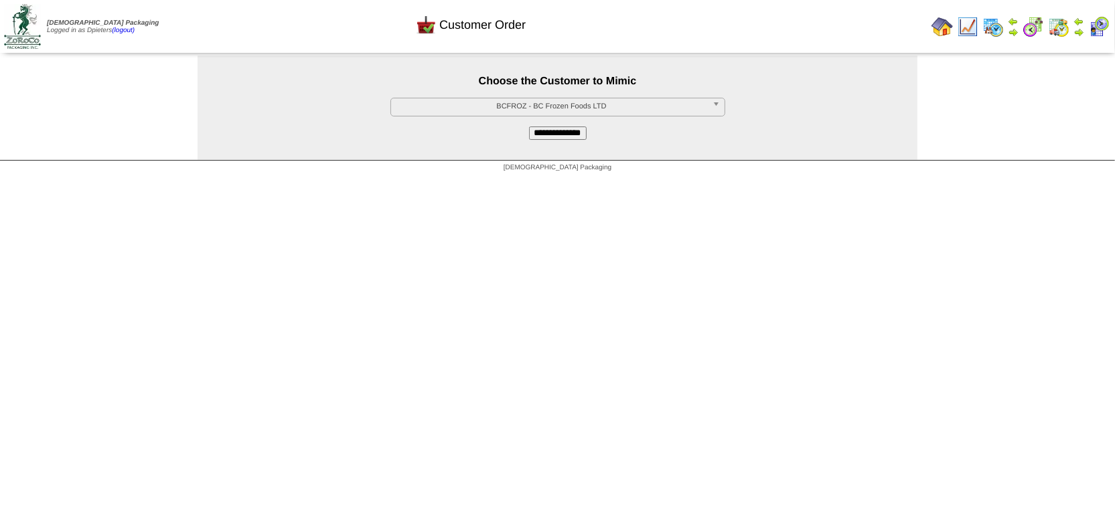
click at [504, 107] on span "BCFROZ - BC Frozen Foods LTD" at bounding box center [552, 106] width 311 height 16
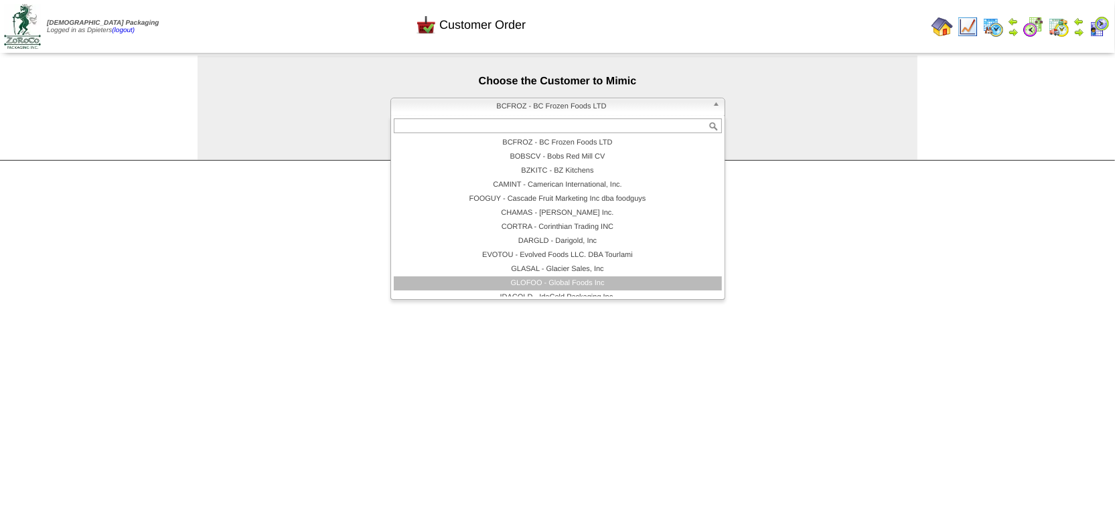
click at [494, 279] on li "GLOFOO - Global Foods Inc" at bounding box center [558, 284] width 328 height 14
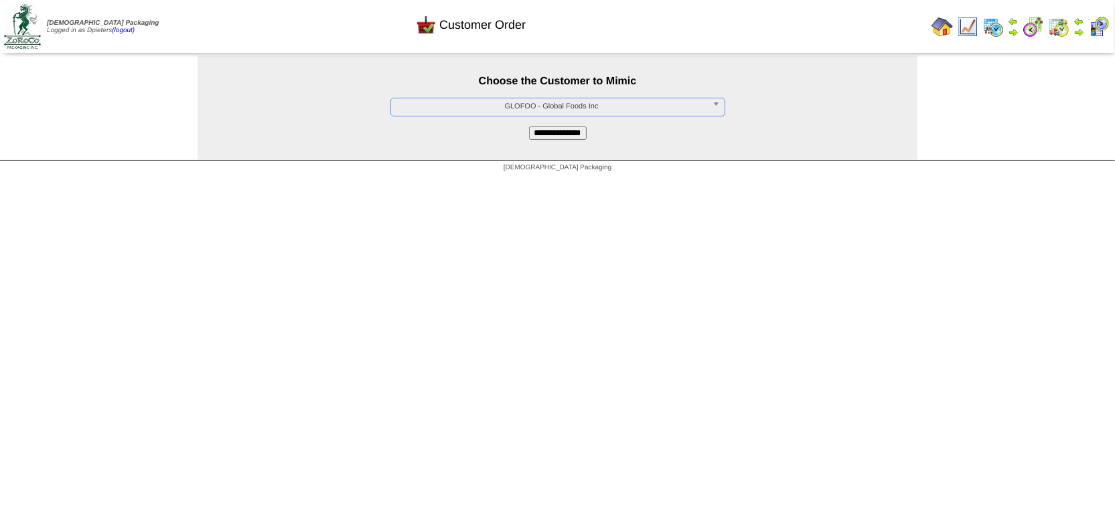
click at [578, 135] on input "**********" at bounding box center [558, 133] width 58 height 13
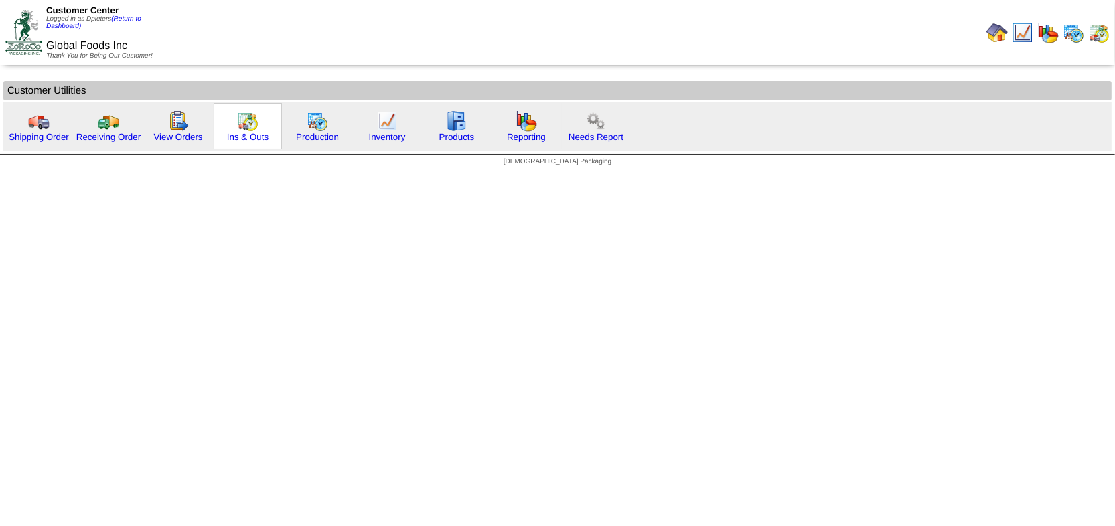
click at [251, 122] on img at bounding box center [247, 121] width 21 height 21
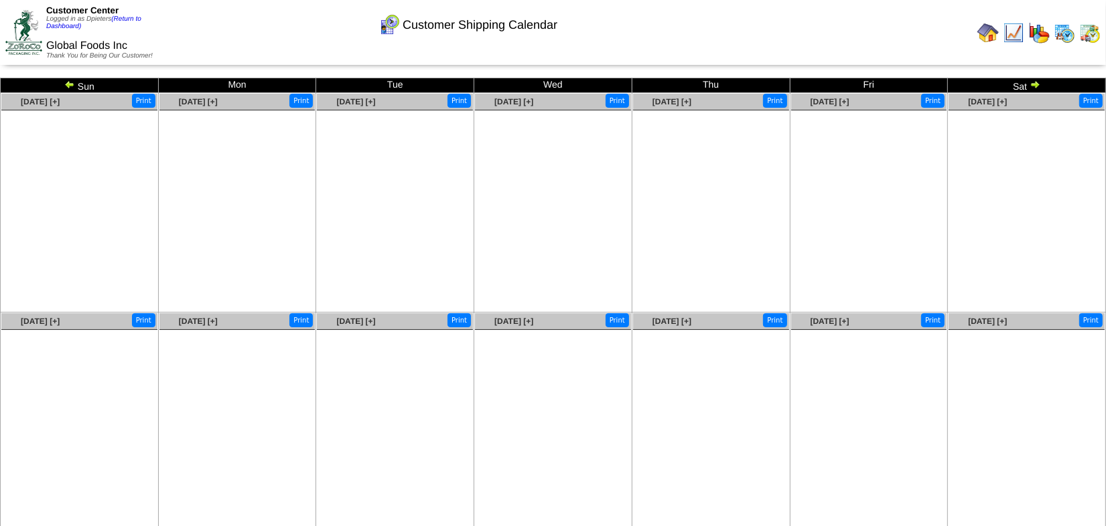
click at [73, 83] on img at bounding box center [69, 84] width 11 height 11
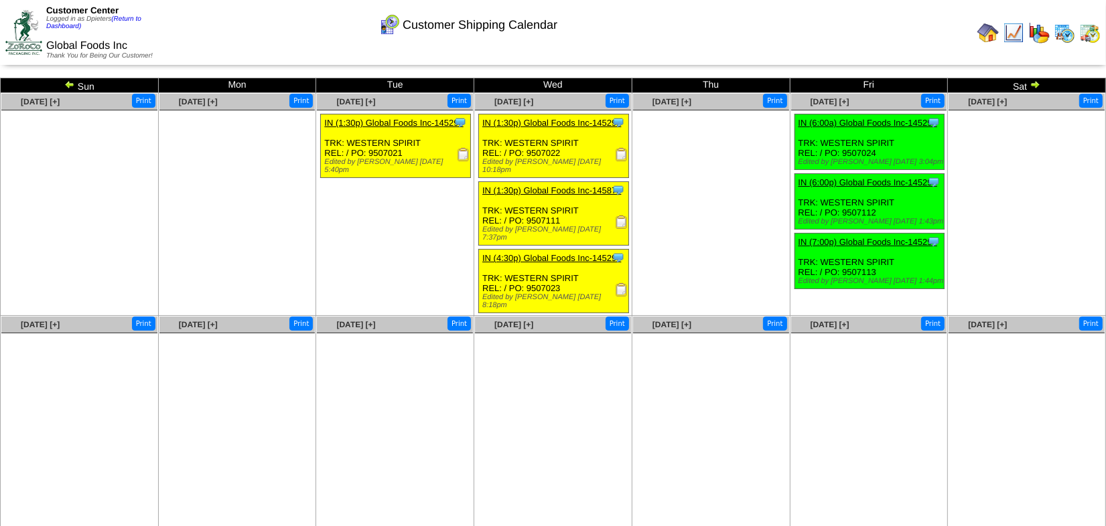
click at [409, 206] on ul "Clone Item IN (1:30p) Global Foods Inc-145293 Global Foods Inc ScheduleID: 1452…" at bounding box center [395, 214] width 156 height 201
click at [247, 256] on ul at bounding box center [237, 211] width 156 height 201
click at [1012, 27] on img at bounding box center [1013, 32] width 21 height 21
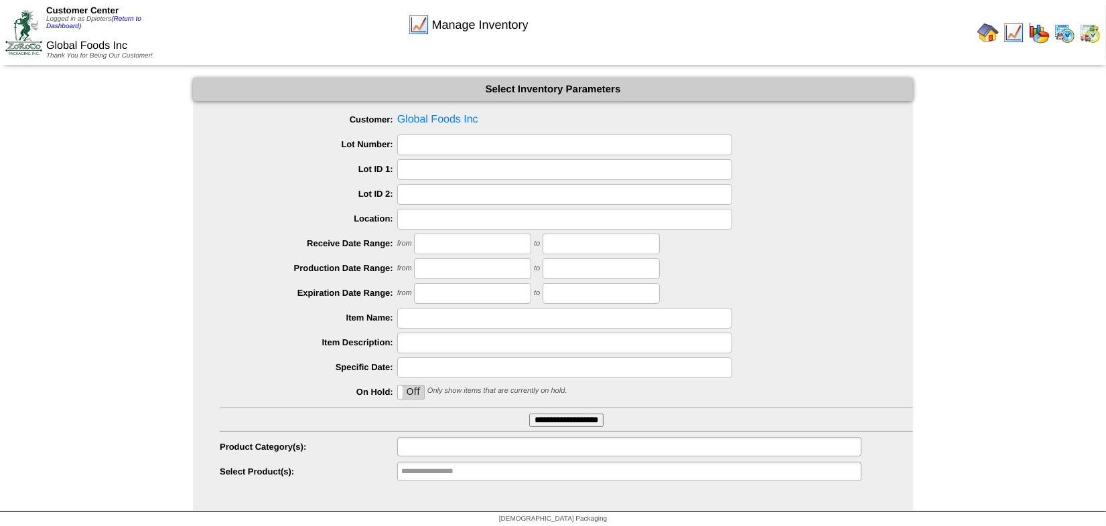
click at [427, 441] on input "text" at bounding box center [444, 447] width 86 height 17
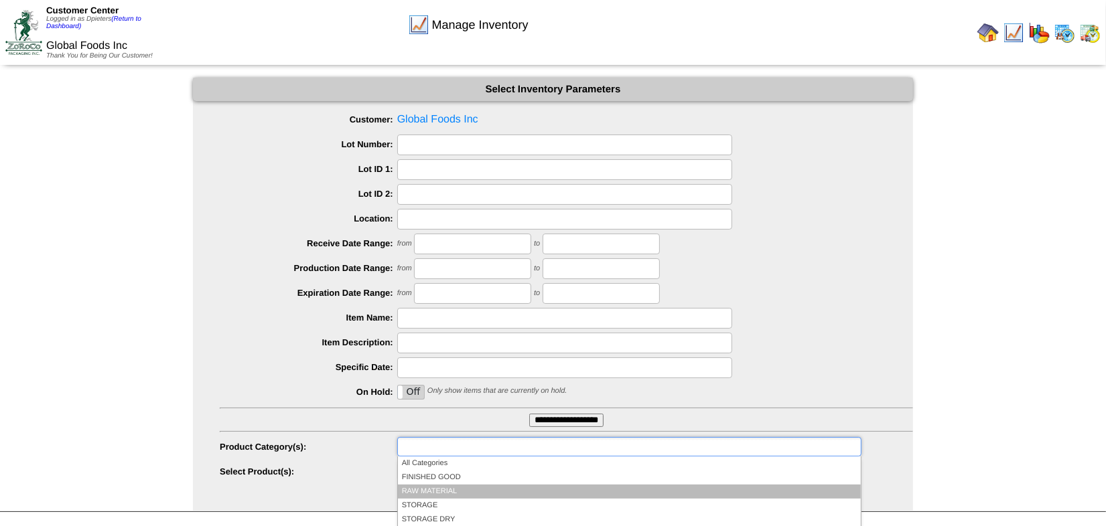
click at [429, 490] on li "RAW MATERIAL" at bounding box center [629, 492] width 463 height 14
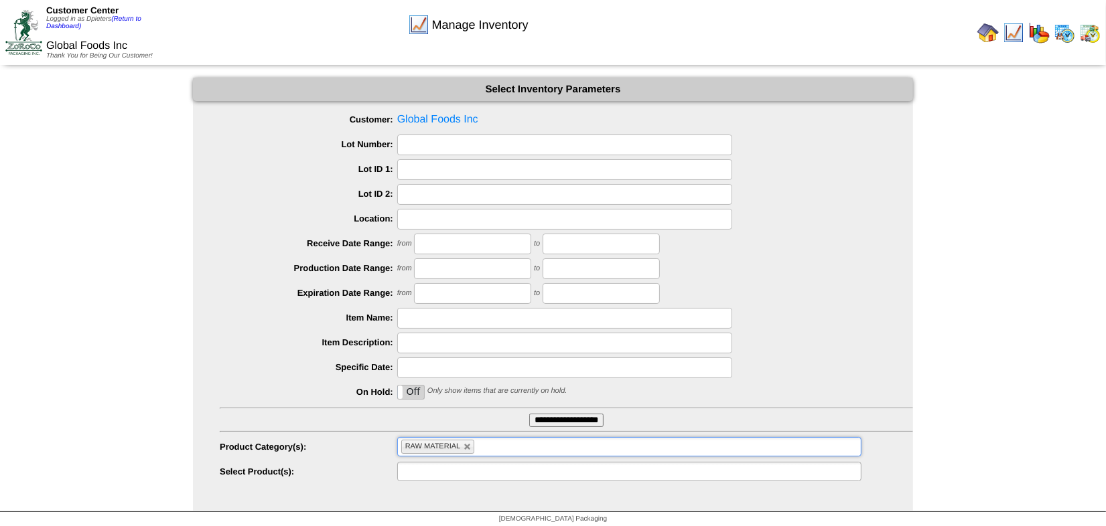
click at [429, 465] on input "text" at bounding box center [444, 472] width 86 height 17
click at [442, 470] on ul "**" at bounding box center [629, 471] width 464 height 19
type input "*"
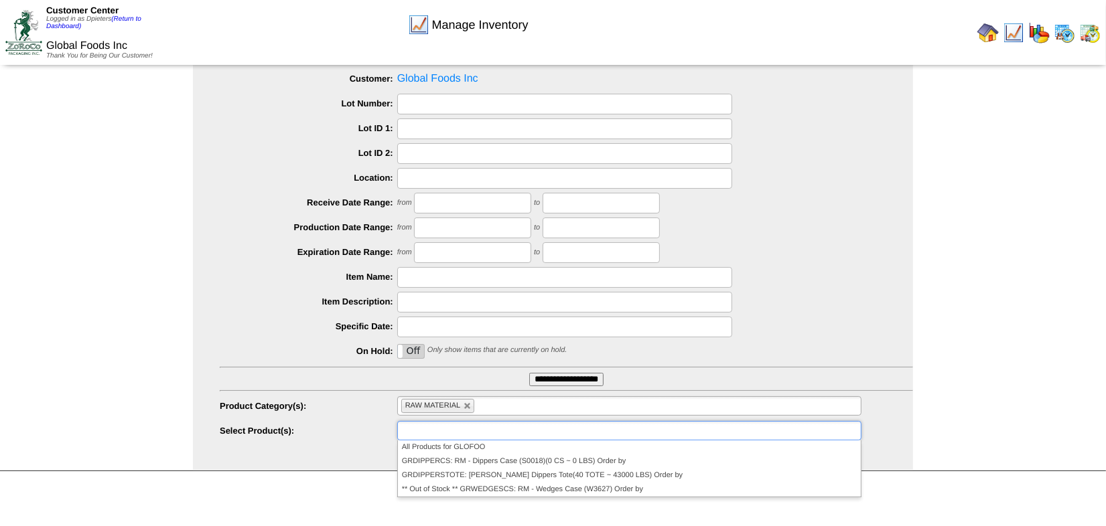
scroll to position [60, 0]
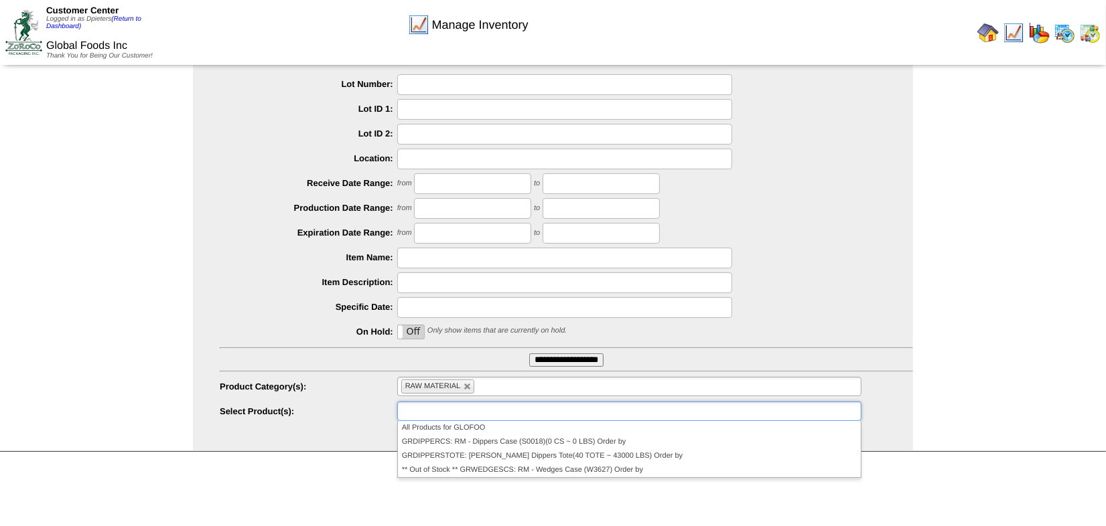
type input "**********"
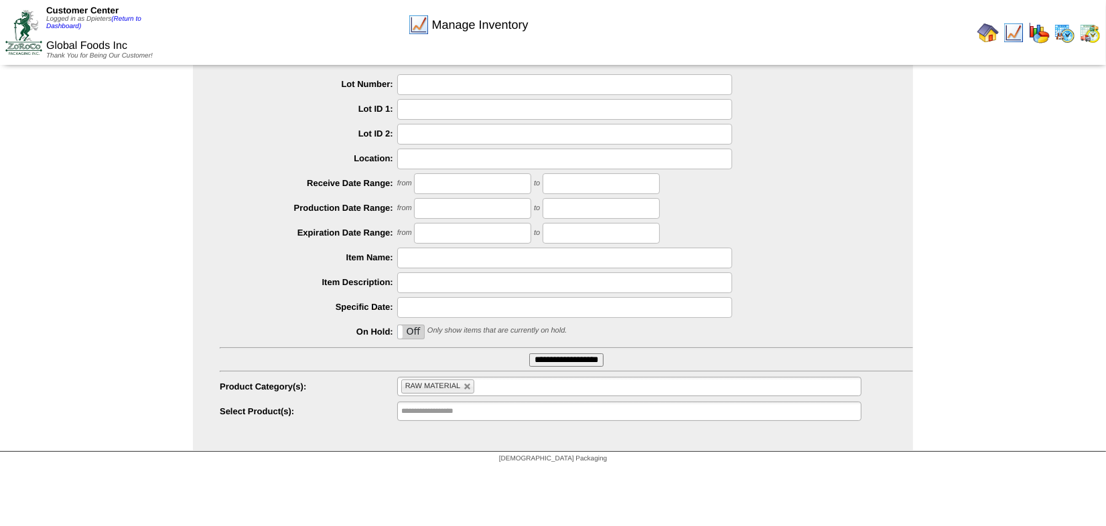
click at [559, 360] on input "**********" at bounding box center [566, 360] width 74 height 13
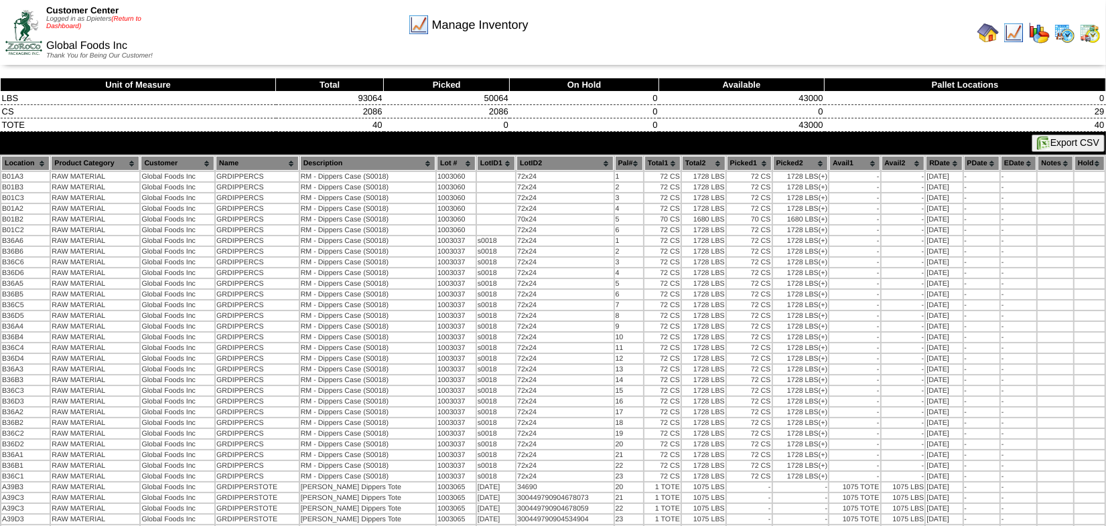
click at [136, 17] on link "(Return to Dashboard)" at bounding box center [93, 22] width 95 height 15
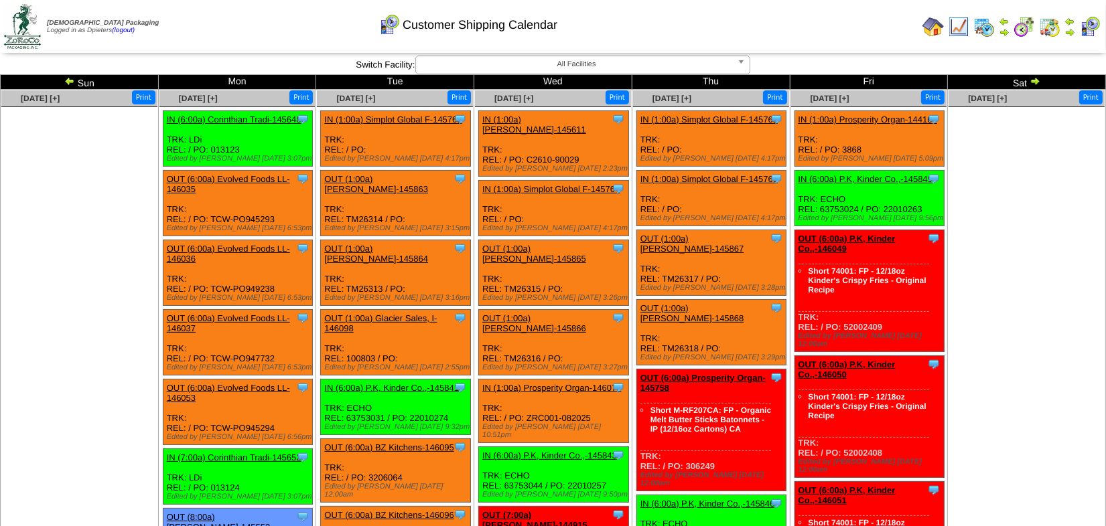
click at [926, 25] on img at bounding box center [932, 26] width 21 height 21
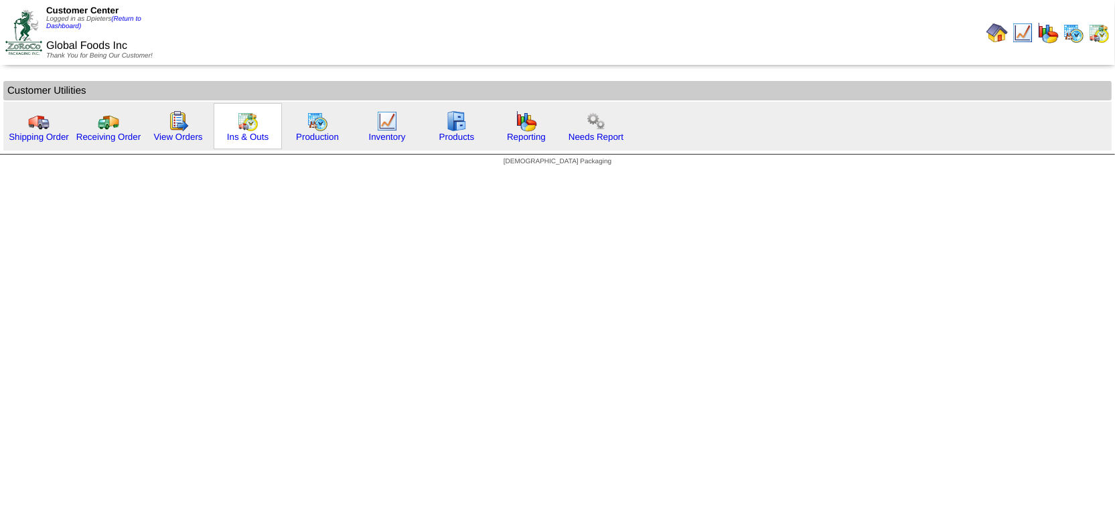
click at [246, 118] on img at bounding box center [247, 121] width 21 height 21
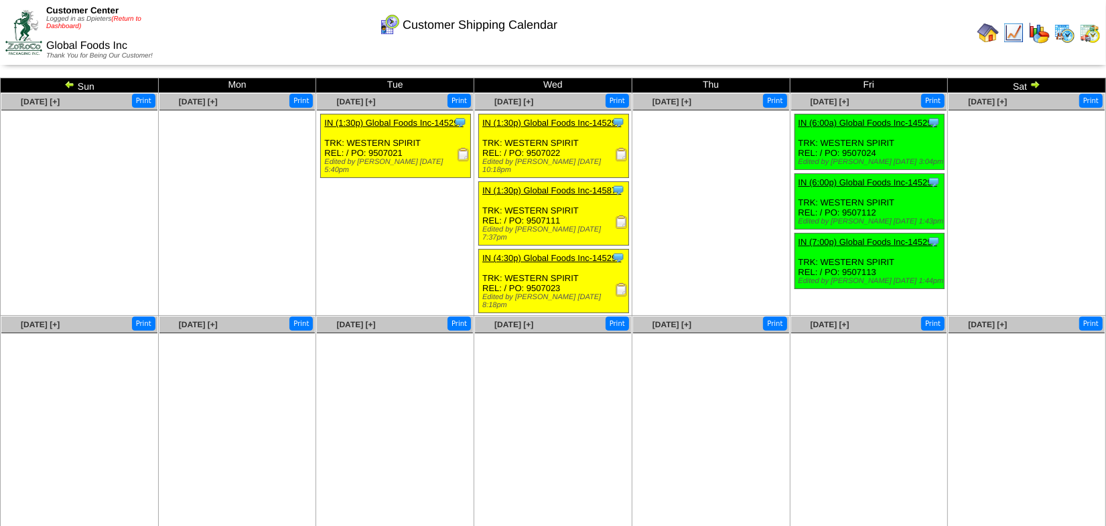
click at [124, 17] on link "(Return to Dashboard)" at bounding box center [93, 22] width 95 height 15
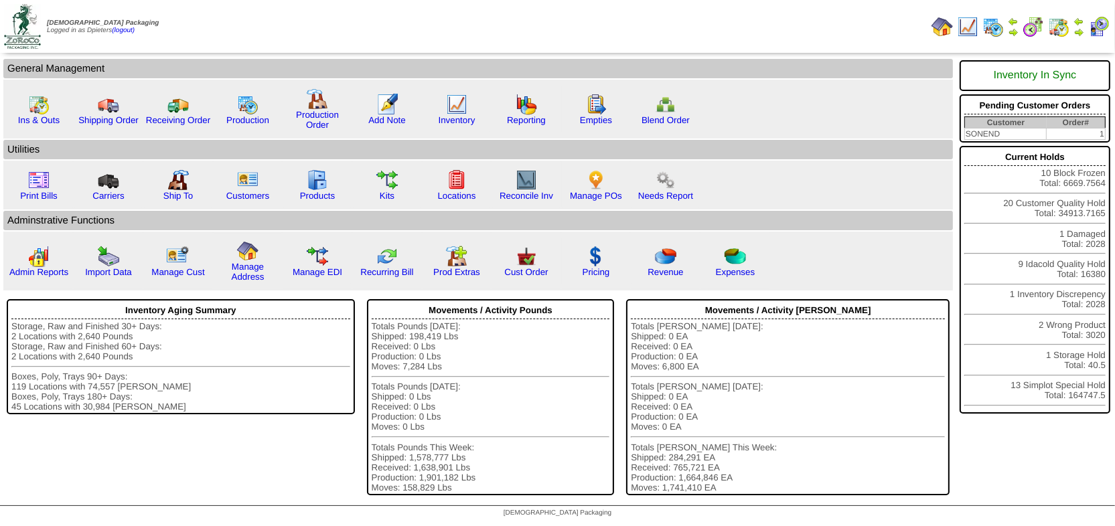
click at [1079, 28] on img at bounding box center [1079, 32] width 11 height 11
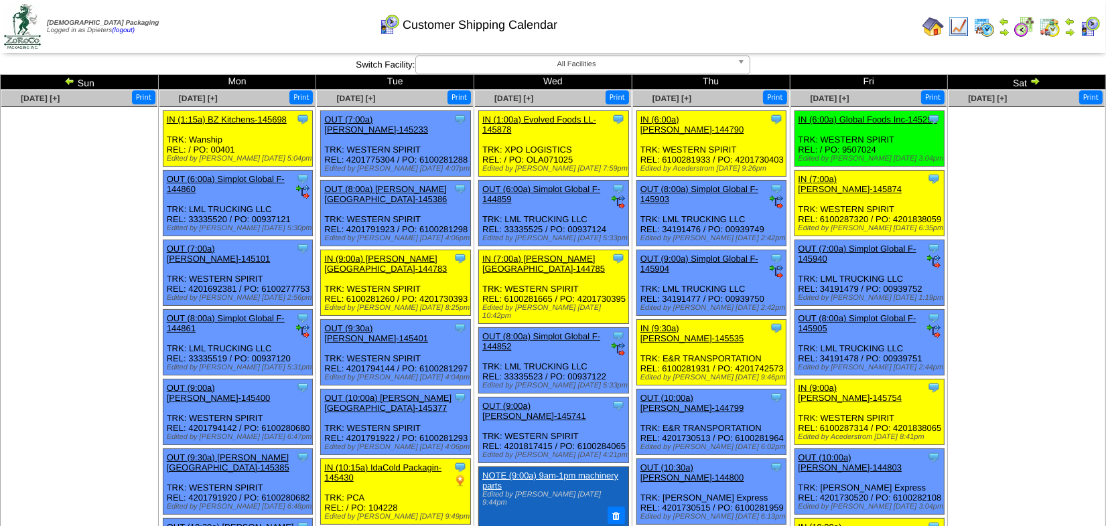
click at [1034, 83] on img at bounding box center [1035, 81] width 11 height 11
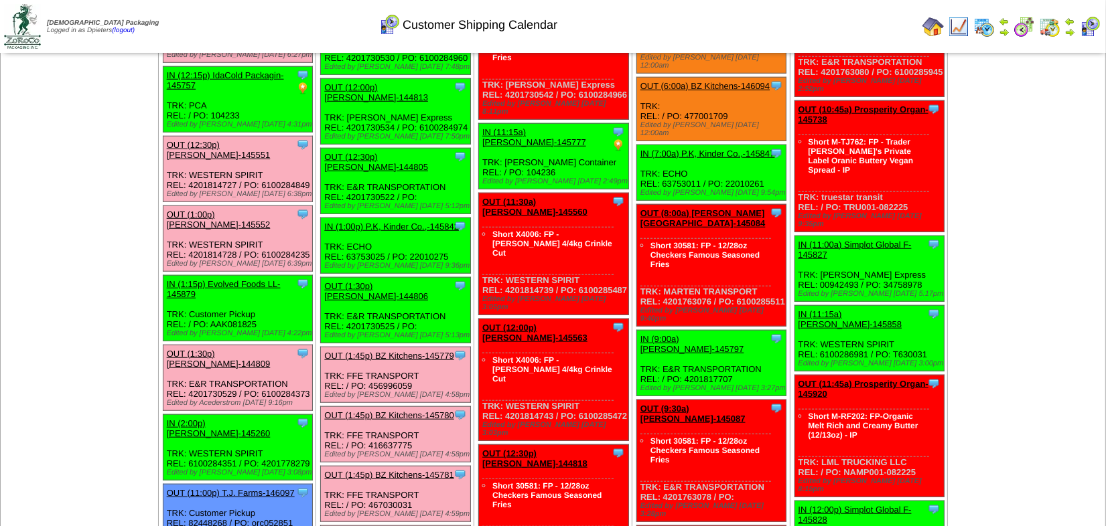
scroll to position [1096, 0]
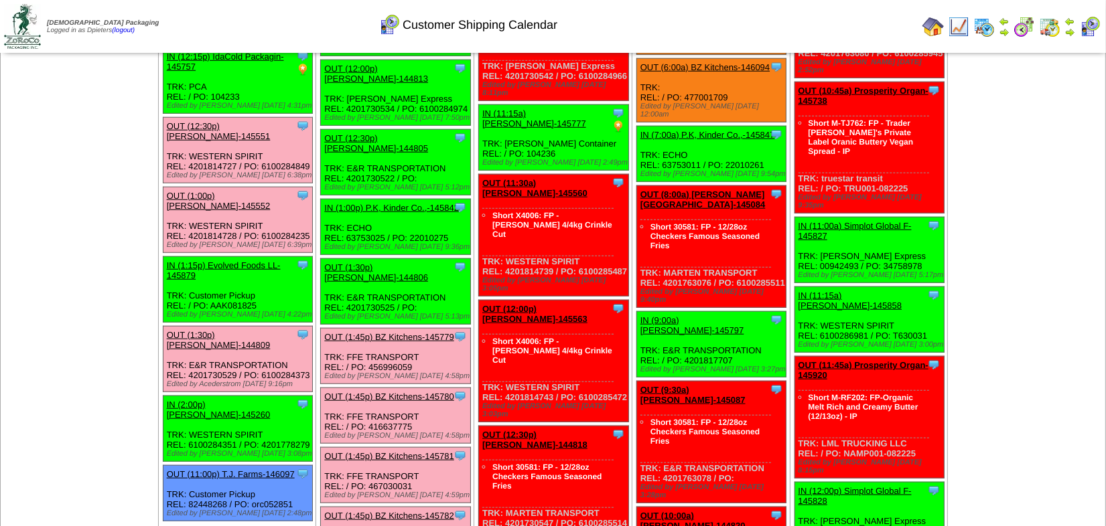
click at [956, 27] on img at bounding box center [958, 26] width 21 height 21
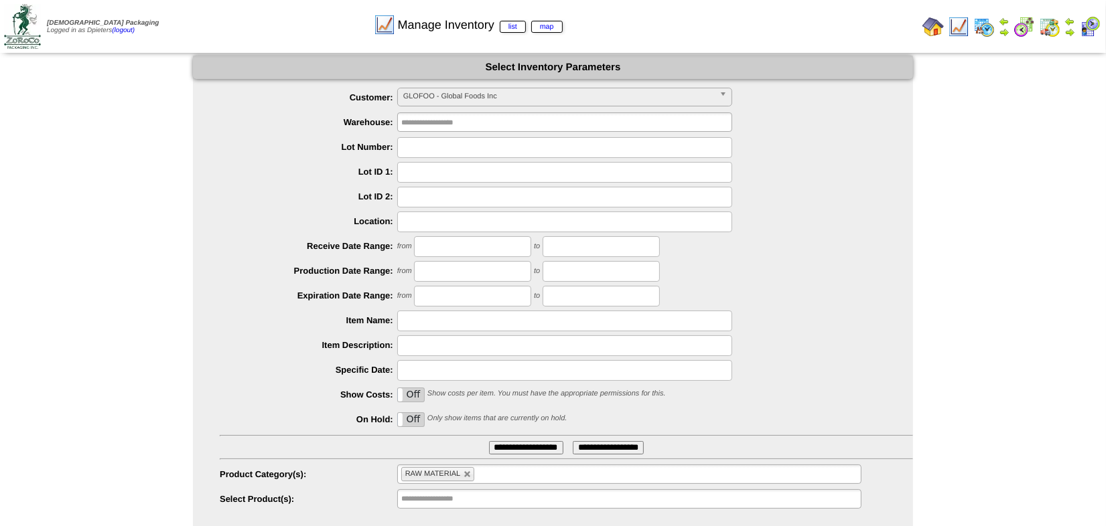
click at [936, 30] on img at bounding box center [932, 26] width 21 height 21
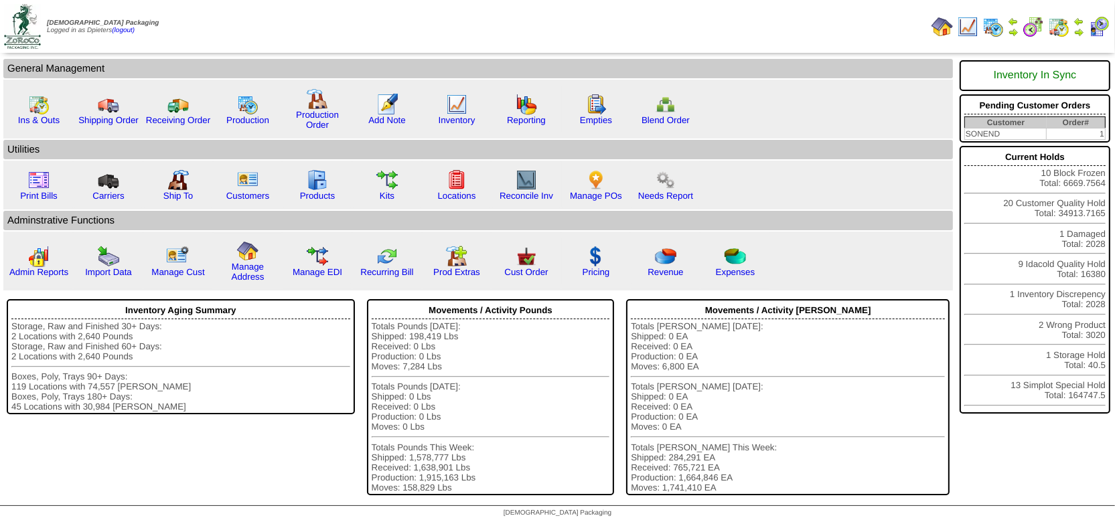
click at [747, 182] on td "Print Bills" at bounding box center [478, 185] width 950 height 49
click at [1013, 32] on img at bounding box center [1013, 32] width 11 height 11
click at [1080, 31] on img at bounding box center [1079, 32] width 11 height 11
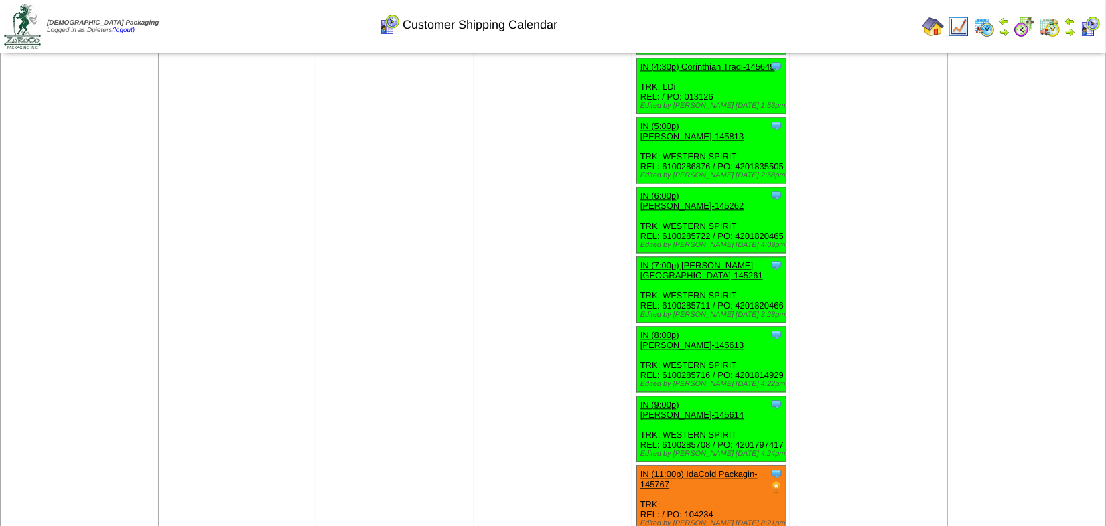
scroll to position [2931, 0]
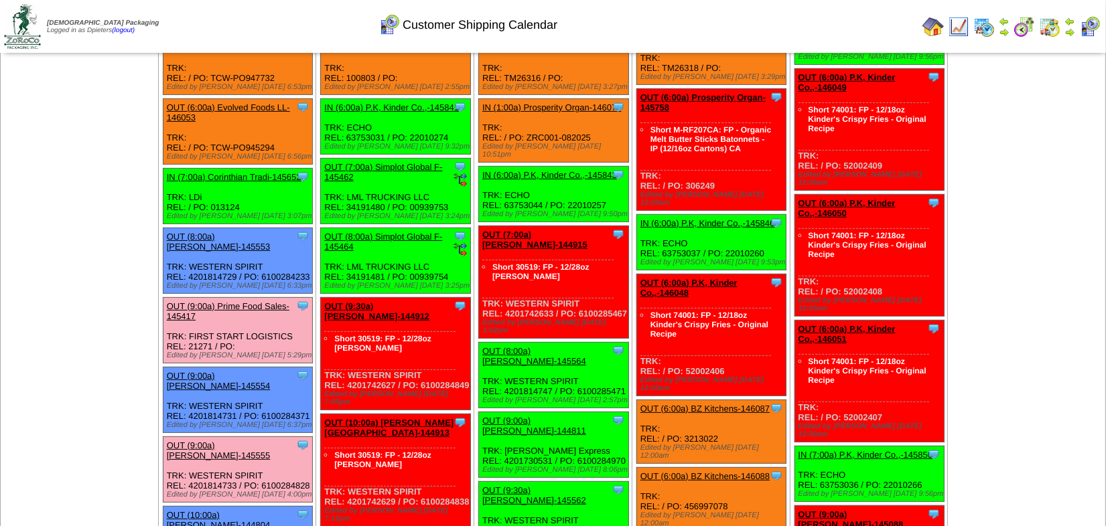
scroll to position [0, 0]
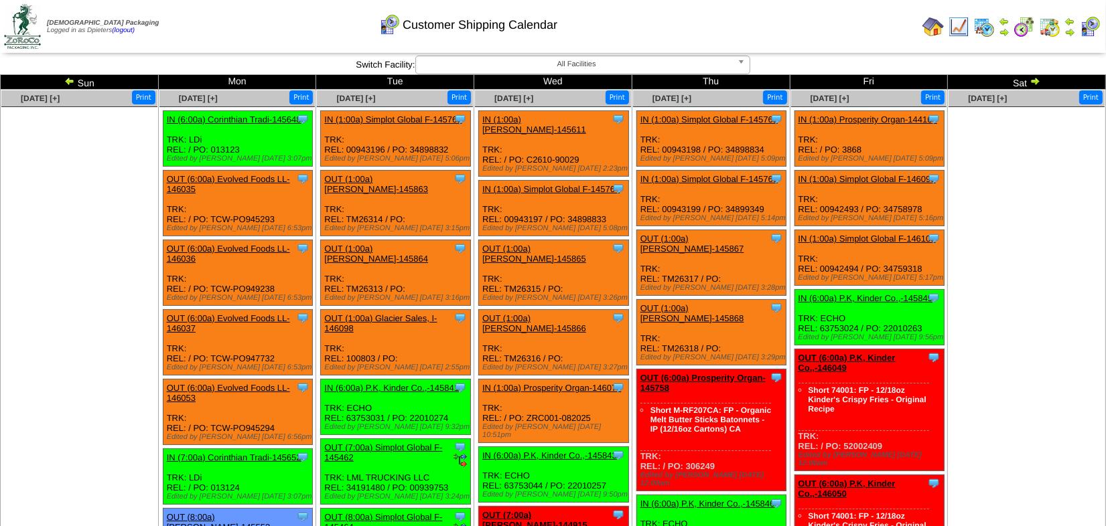
click at [68, 78] on img at bounding box center [69, 81] width 11 height 11
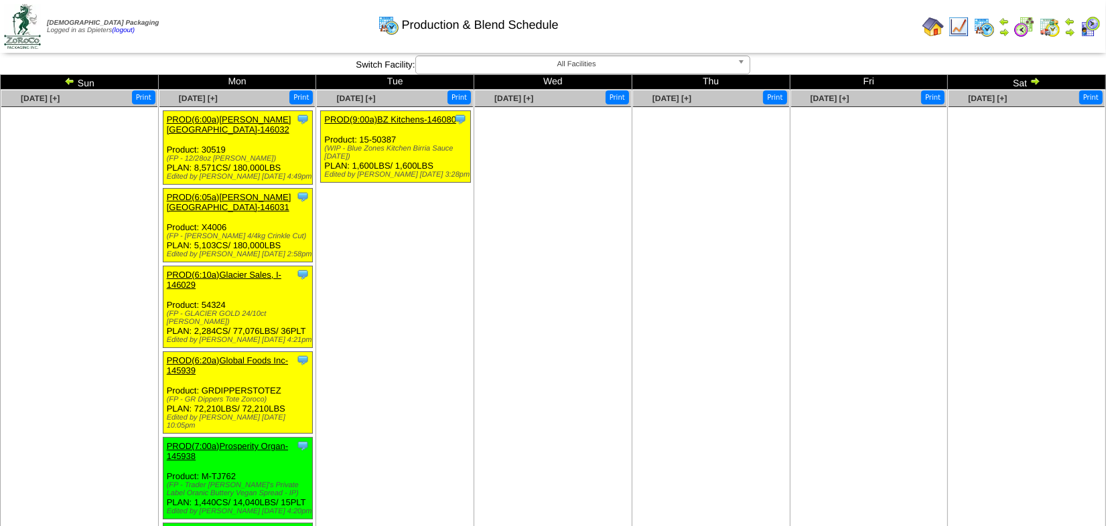
click at [70, 76] on img at bounding box center [69, 81] width 11 height 11
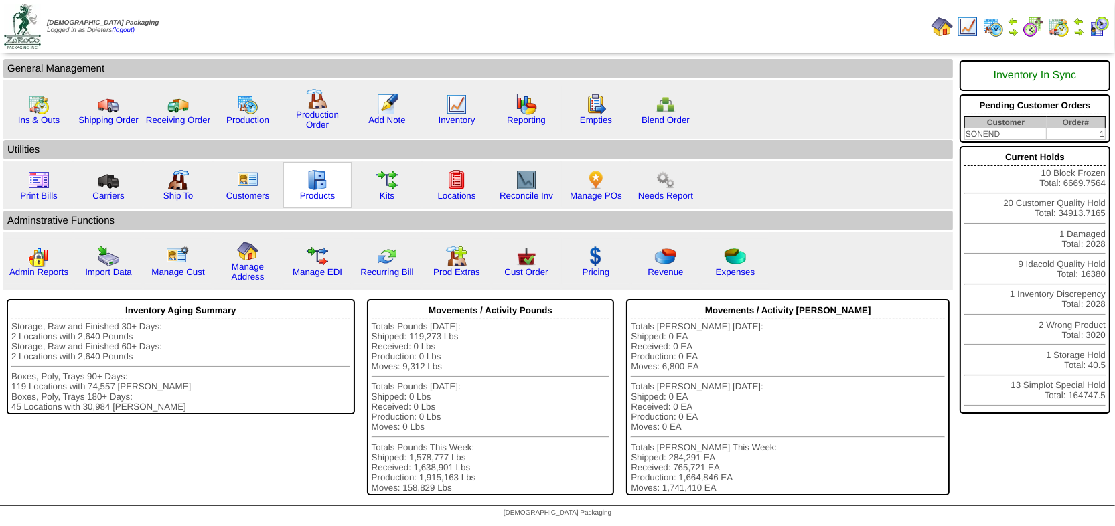
click at [320, 187] on img at bounding box center [317, 179] width 21 height 21
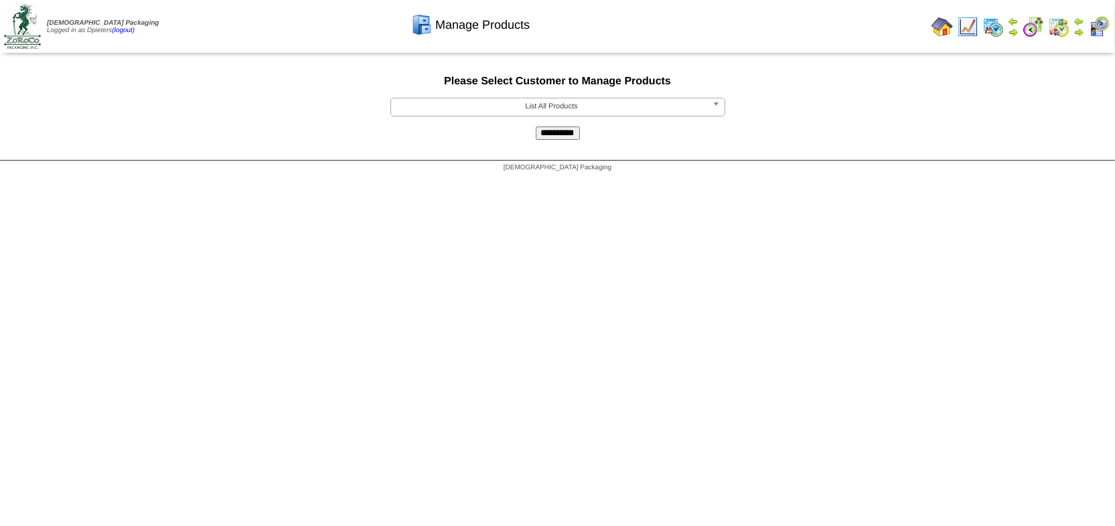
click at [464, 104] on span "List All Products" at bounding box center [552, 106] width 311 height 16
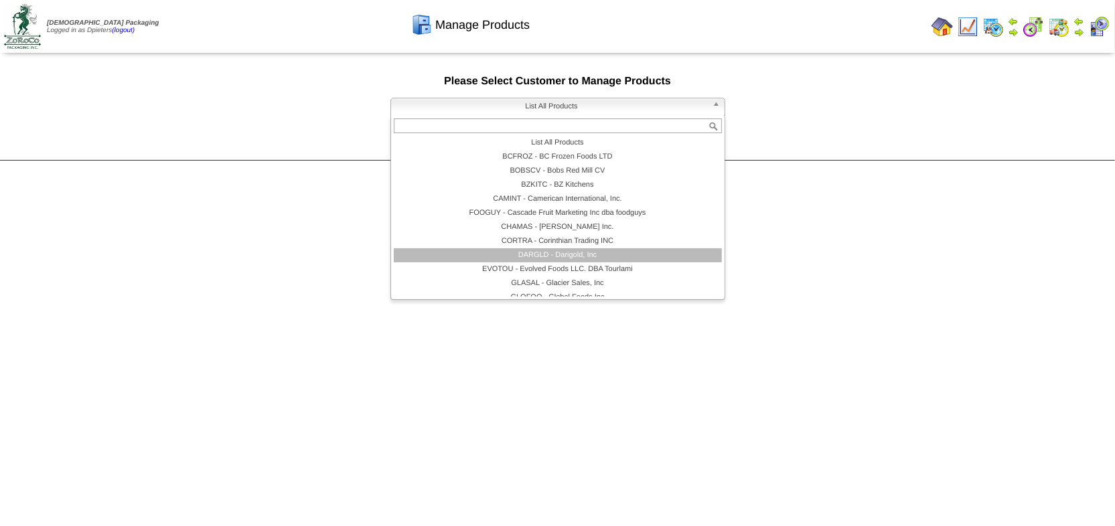
scroll to position [60, 0]
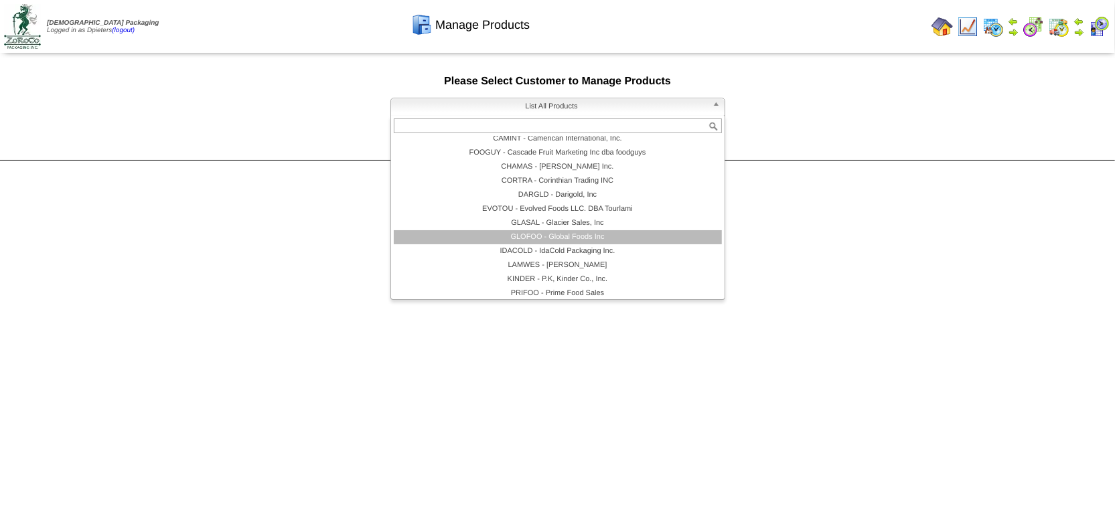
click at [471, 232] on li "GLOFOO - Global Foods Inc" at bounding box center [558, 237] width 328 height 14
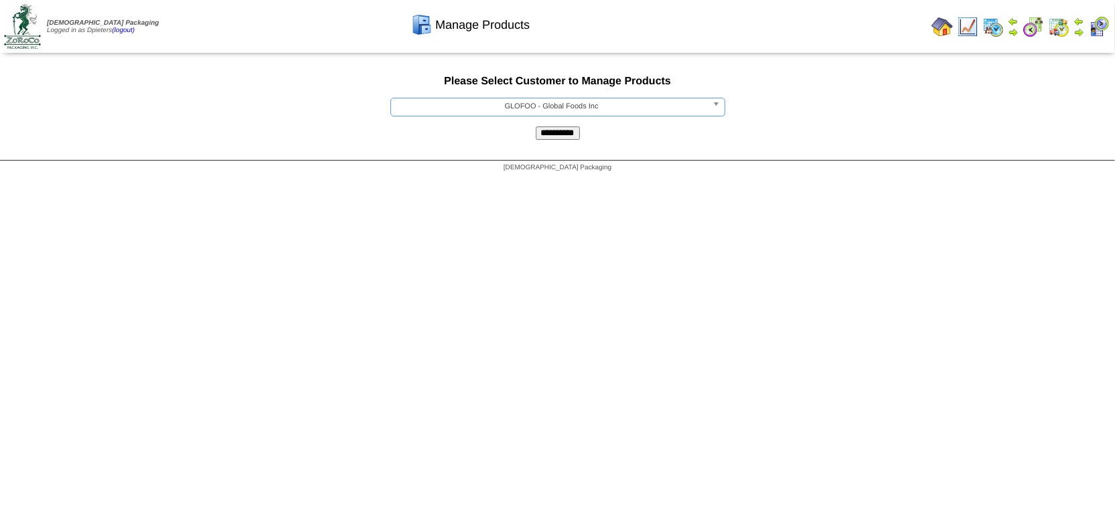
click at [575, 133] on input "**********" at bounding box center [558, 133] width 44 height 13
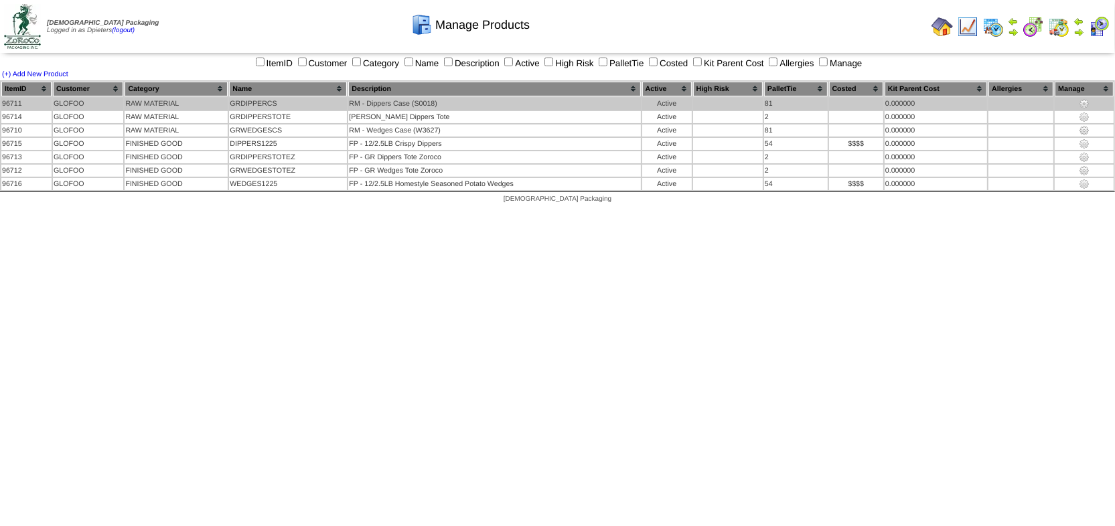
click at [1086, 107] on img at bounding box center [1084, 103] width 11 height 11
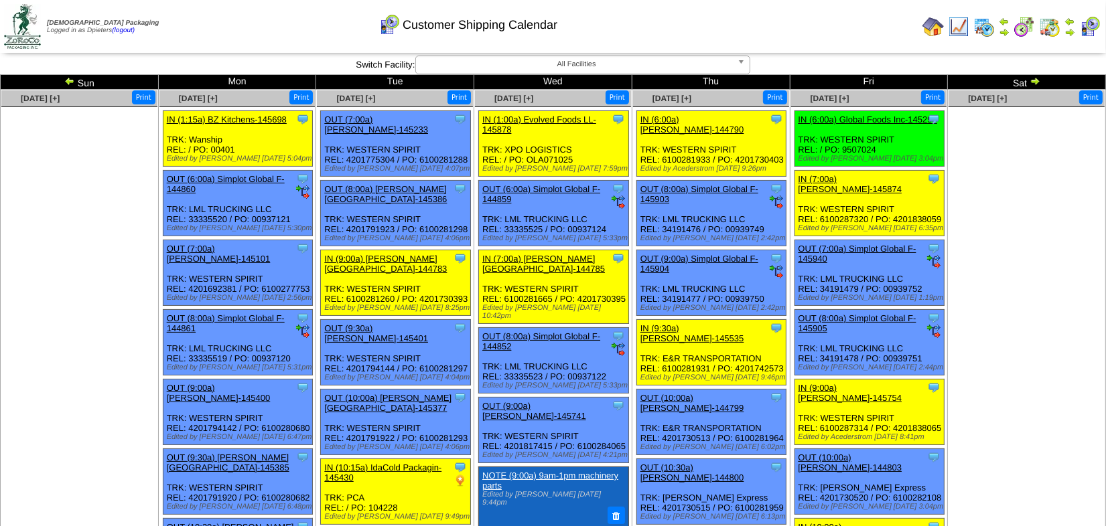
click at [68, 78] on img at bounding box center [69, 81] width 11 height 11
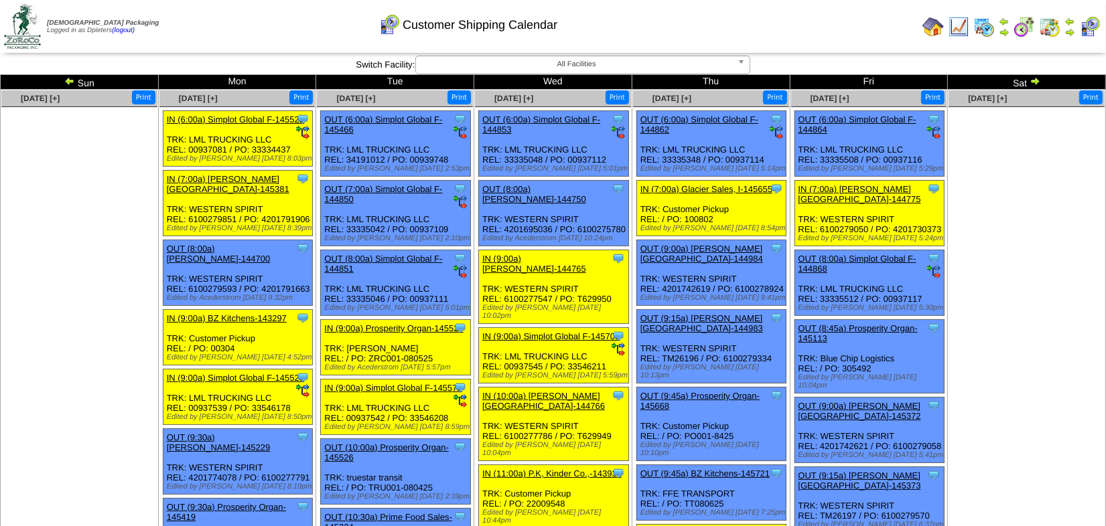
click at [251, 313] on link "IN (9:00a) BZ Kitchens-143297" at bounding box center [227, 318] width 120 height 10
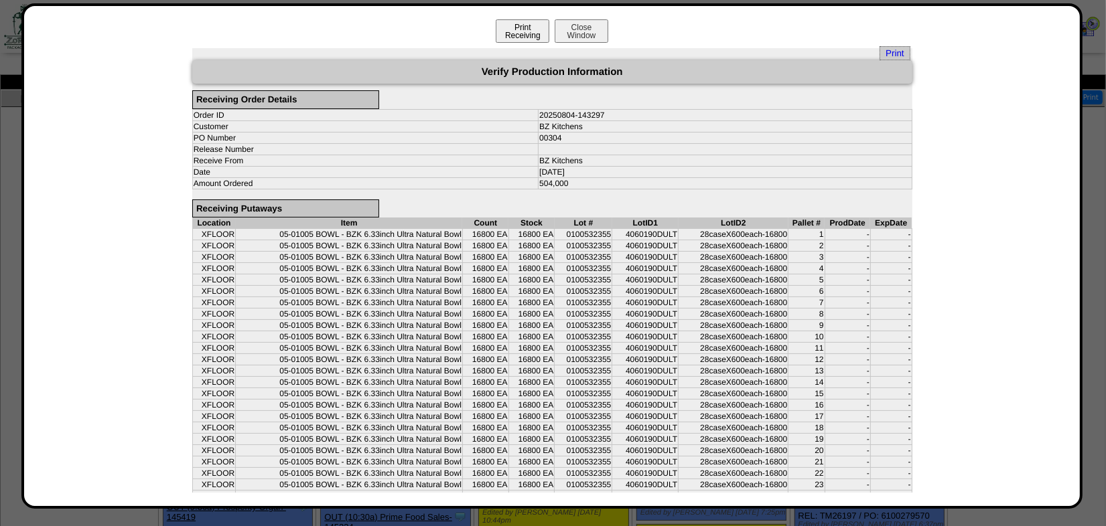
click at [507, 21] on button "Print Receiving" at bounding box center [523, 30] width 54 height 23
click at [581, 29] on button "Close Window" at bounding box center [582, 30] width 54 height 23
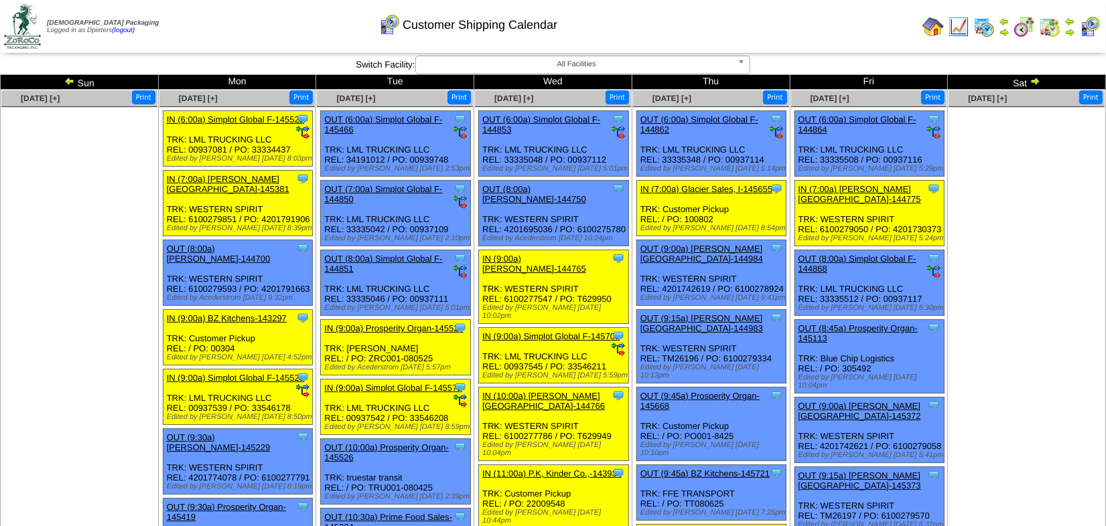
drag, startPoint x: 237, startPoint y: 318, endPoint x: 210, endPoint y: 318, distance: 26.8
click at [210, 318] on div "Clone Item IN (9:00a) BZ Kitchens-143297 BZ Kitchens ScheduleID: 143297 504000 …" at bounding box center [237, 338] width 149 height 56
copy div "00304"
